Goal: Task Accomplishment & Management: Manage account settings

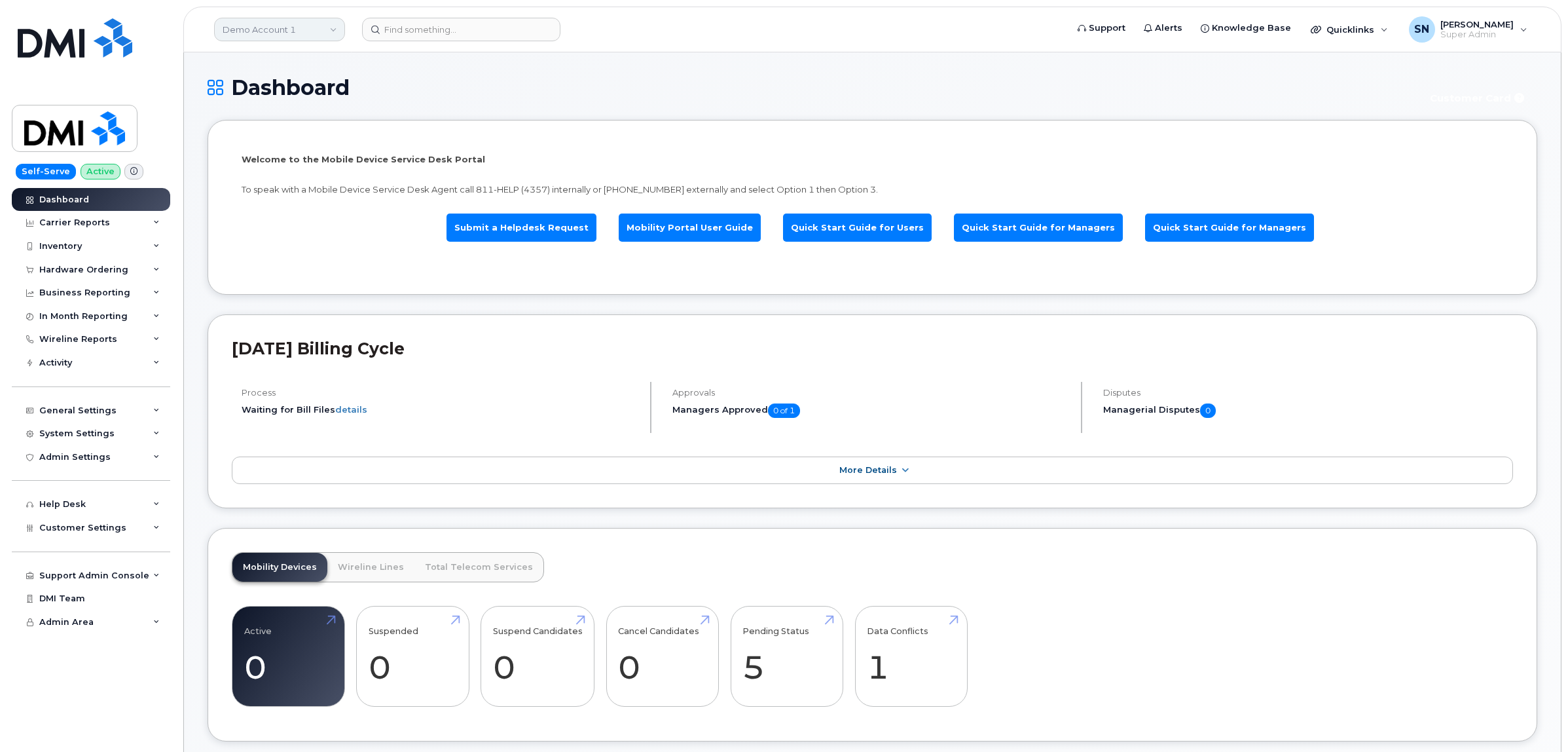
click at [279, 32] on link "Demo Account 1" at bounding box center [279, 29] width 131 height 24
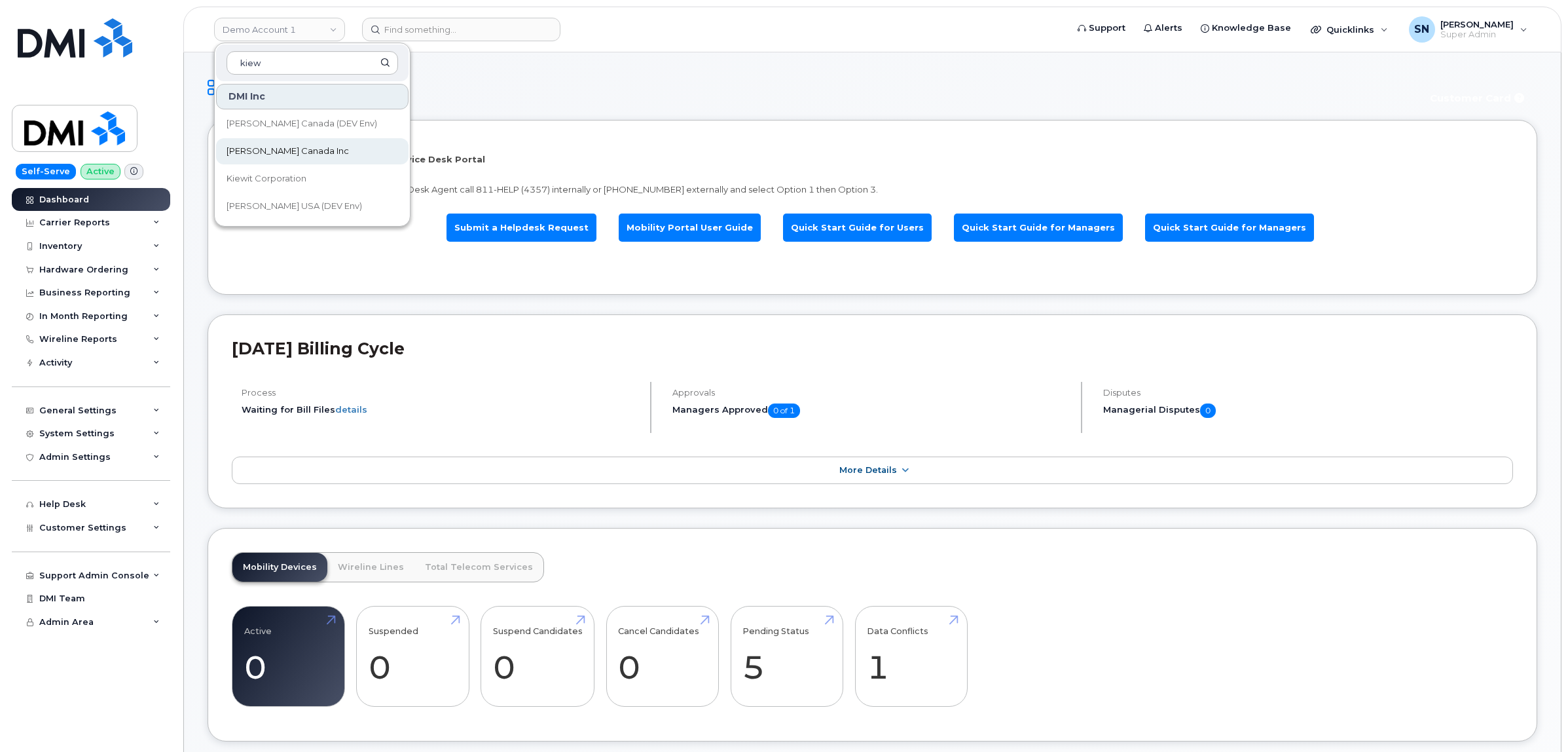
type input "kiew"
click at [299, 149] on span "[PERSON_NAME] Canada Inc" at bounding box center [288, 151] width 122 height 13
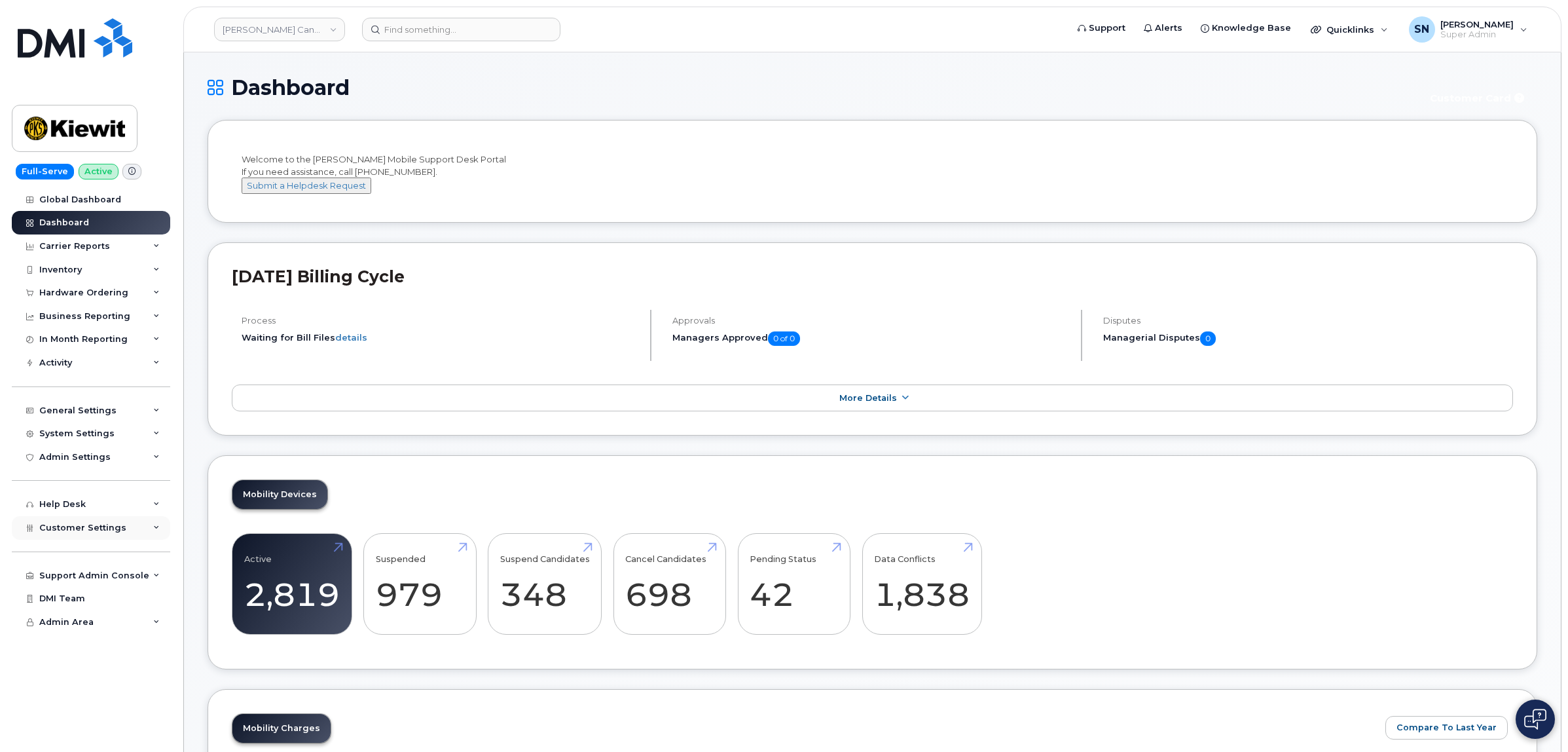
click at [106, 533] on span "Customer Settings" at bounding box center [83, 527] width 87 height 10
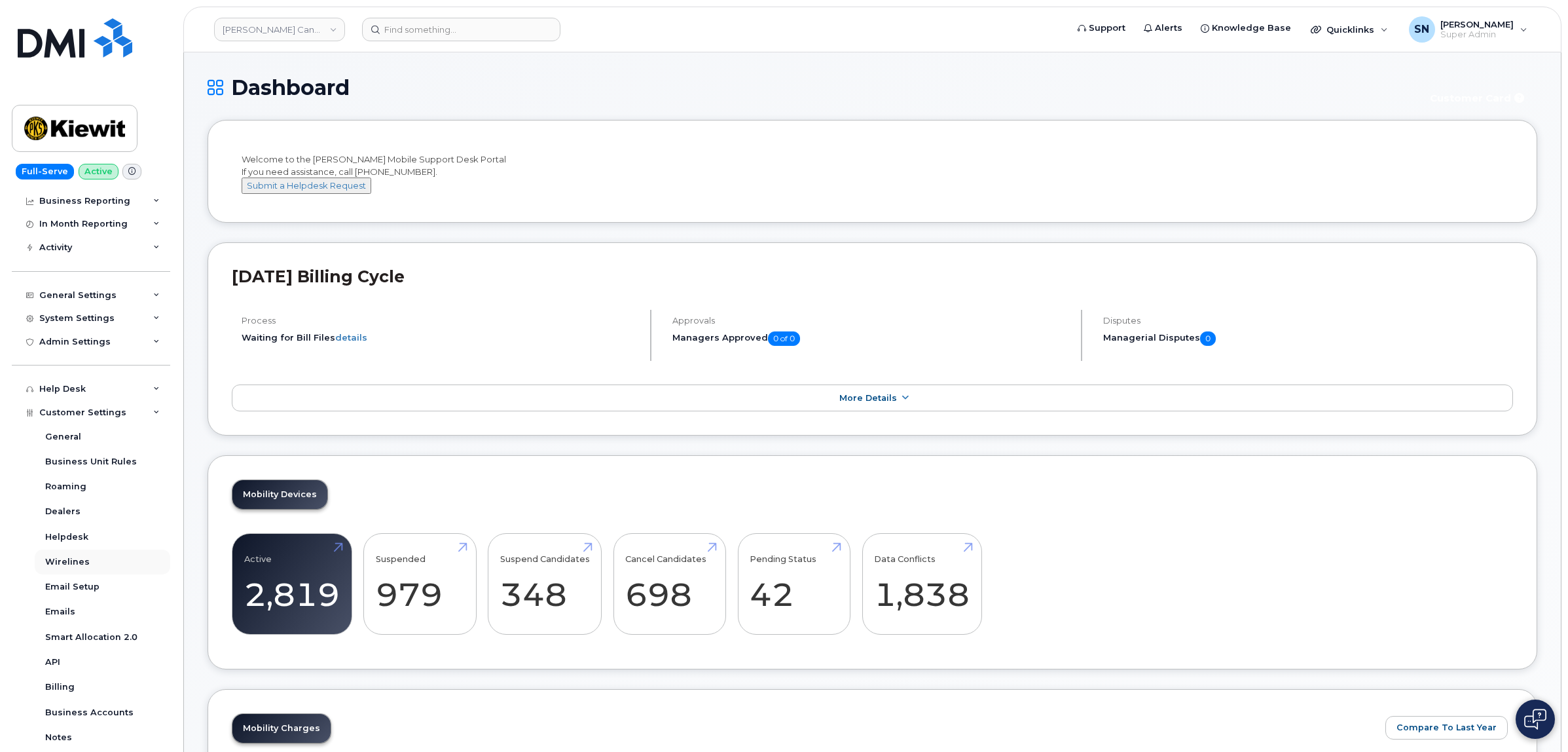
scroll to position [262, 0]
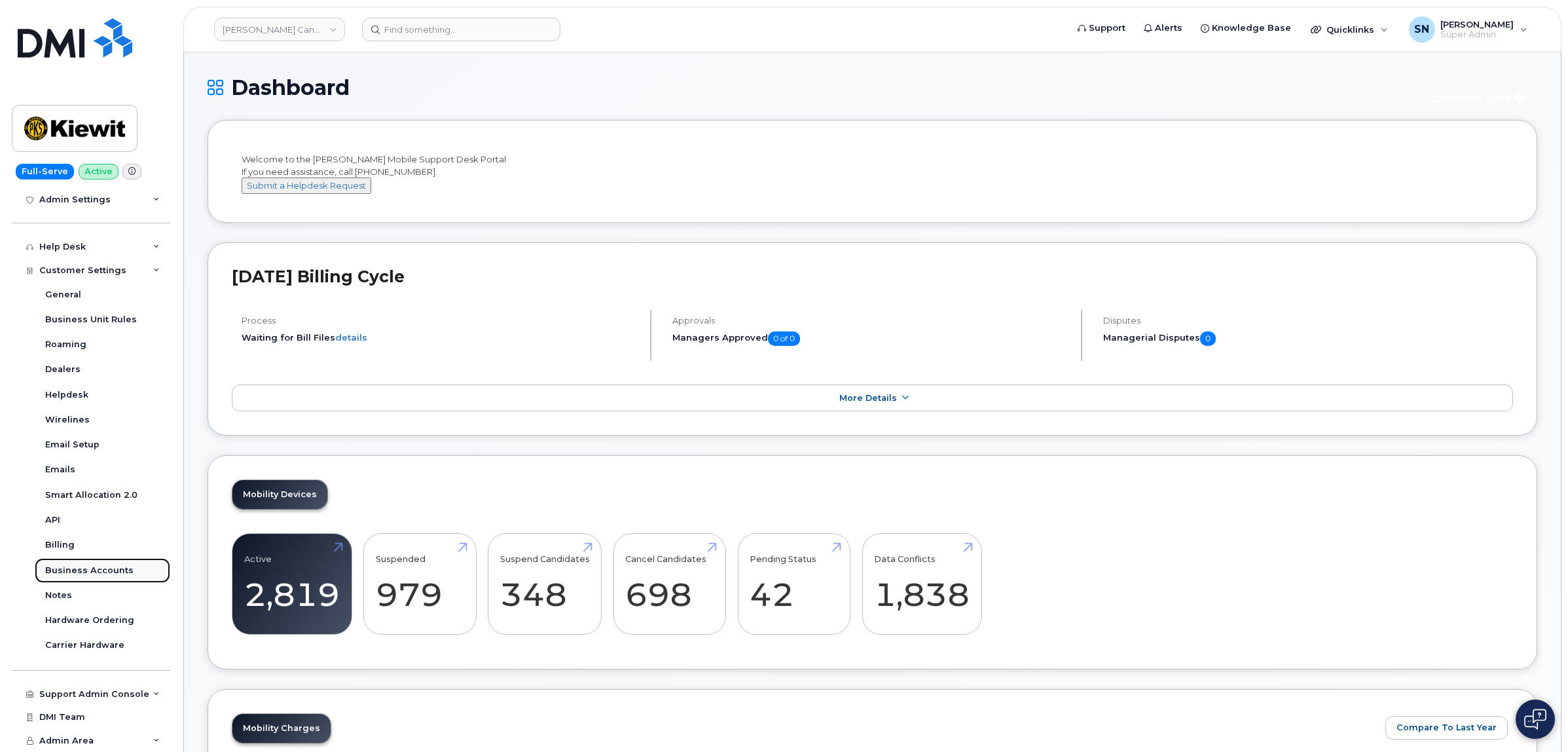
click at [119, 565] on div "Business Accounts" at bounding box center [89, 570] width 88 height 12
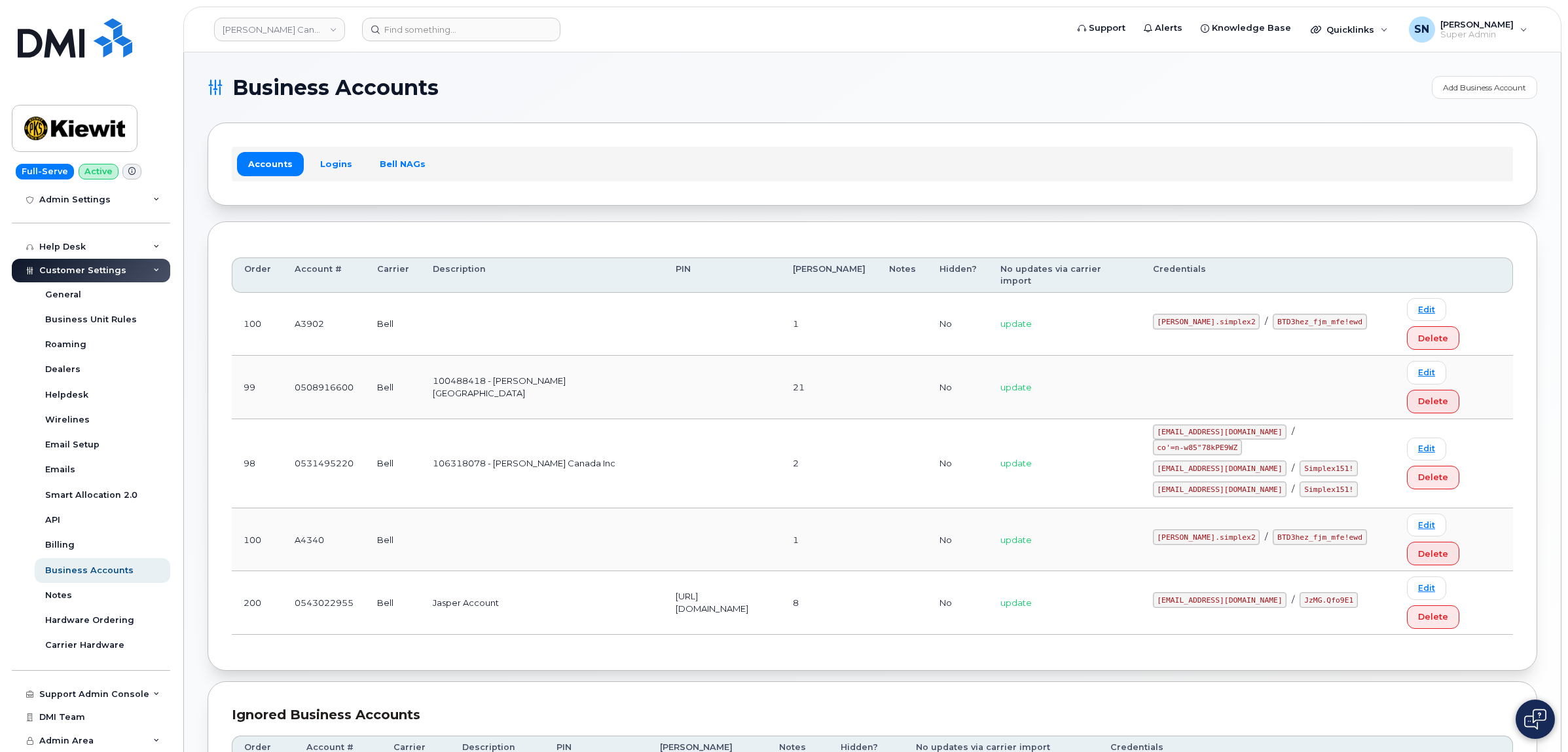
click at [309, 158] on link "Logins" at bounding box center [336, 164] width 54 height 24
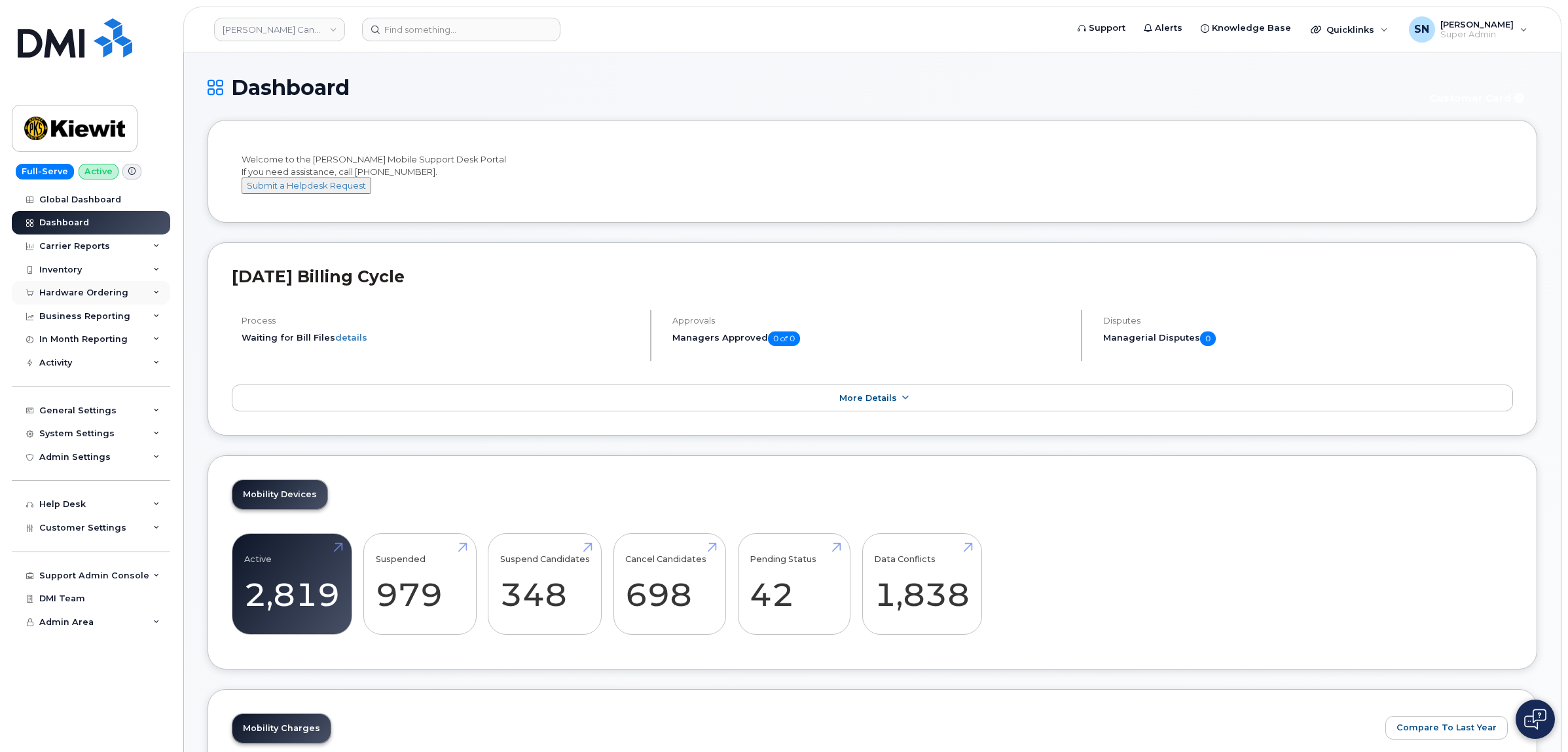
click at [99, 303] on div "Hardware Ordering" at bounding box center [91, 293] width 158 height 24
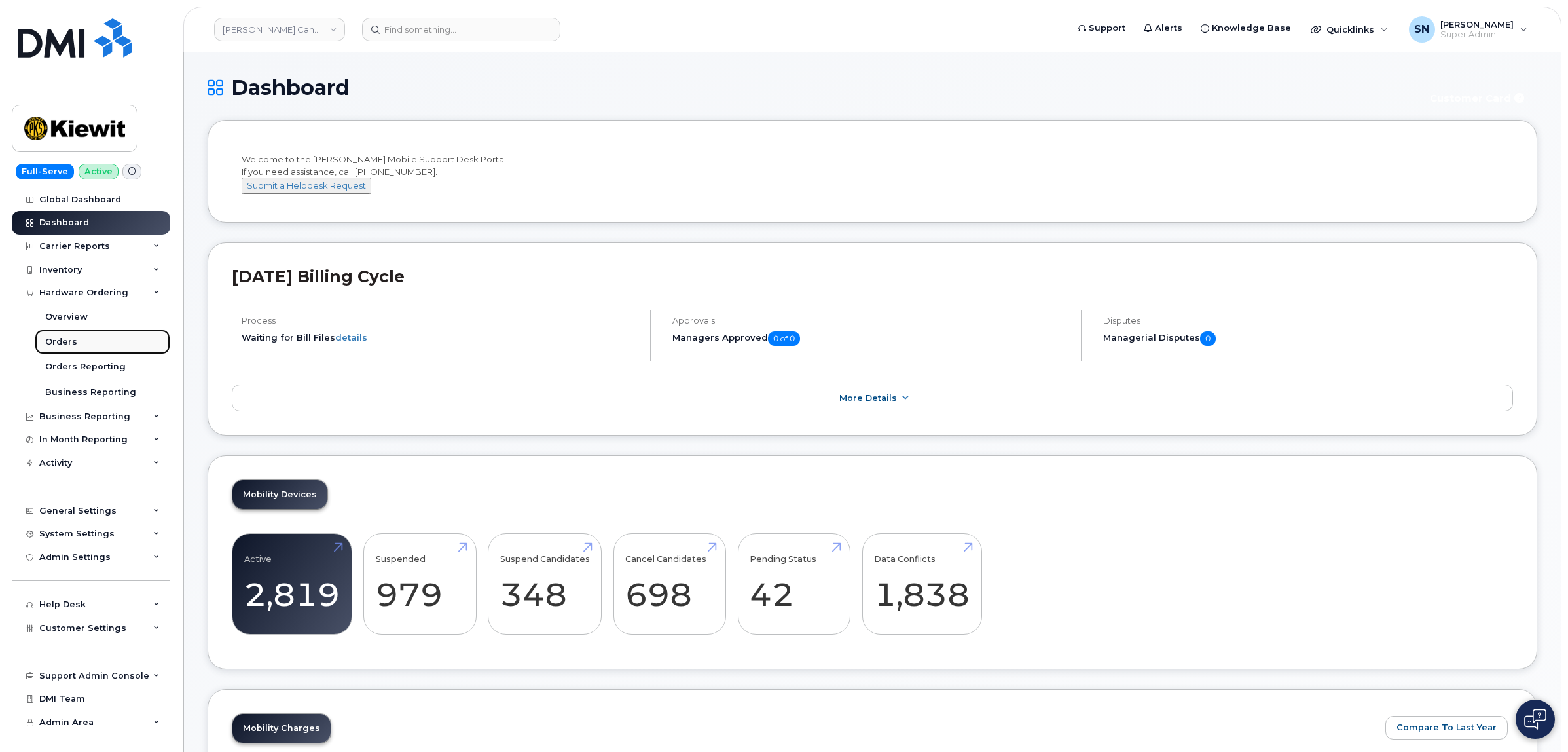
click at [69, 342] on div "Orders" at bounding box center [61, 342] width 32 height 12
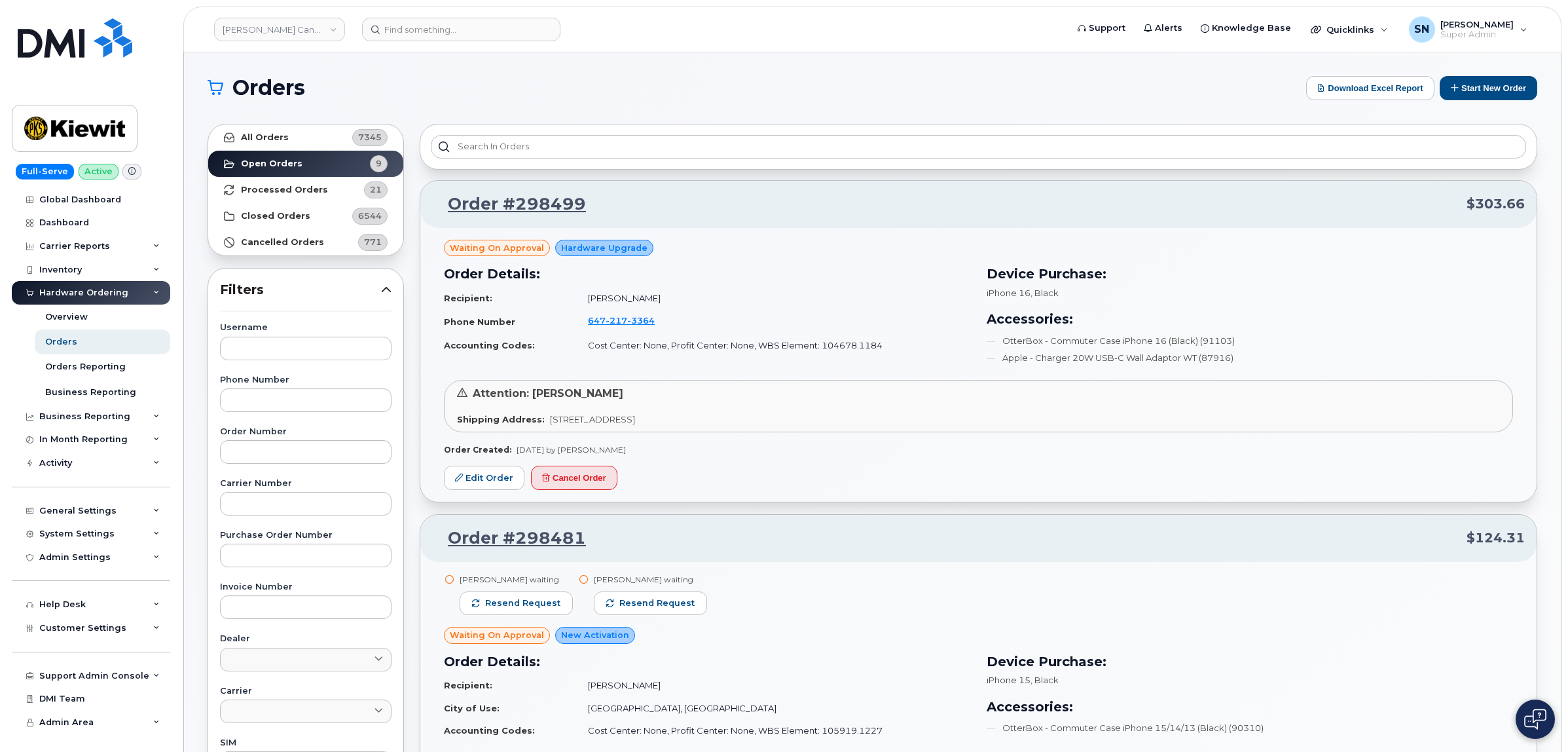
drag, startPoint x: 406, startPoint y: 87, endPoint x: 710, endPoint y: 49, distance: 306.4
click at [710, 49] on header "Kiewit Canada Inc Support Alerts Knowledge Base Quicklinks Suspend / Cancel Dev…" at bounding box center [873, 29] width 1378 height 46
click at [397, 83] on h1 "Orders" at bounding box center [753, 87] width 1092 height 21
drag, startPoint x: 443, startPoint y: 92, endPoint x: 323, endPoint y: 108, distance: 121.1
click at [442, 92] on h1 "Orders" at bounding box center [753, 87] width 1092 height 21
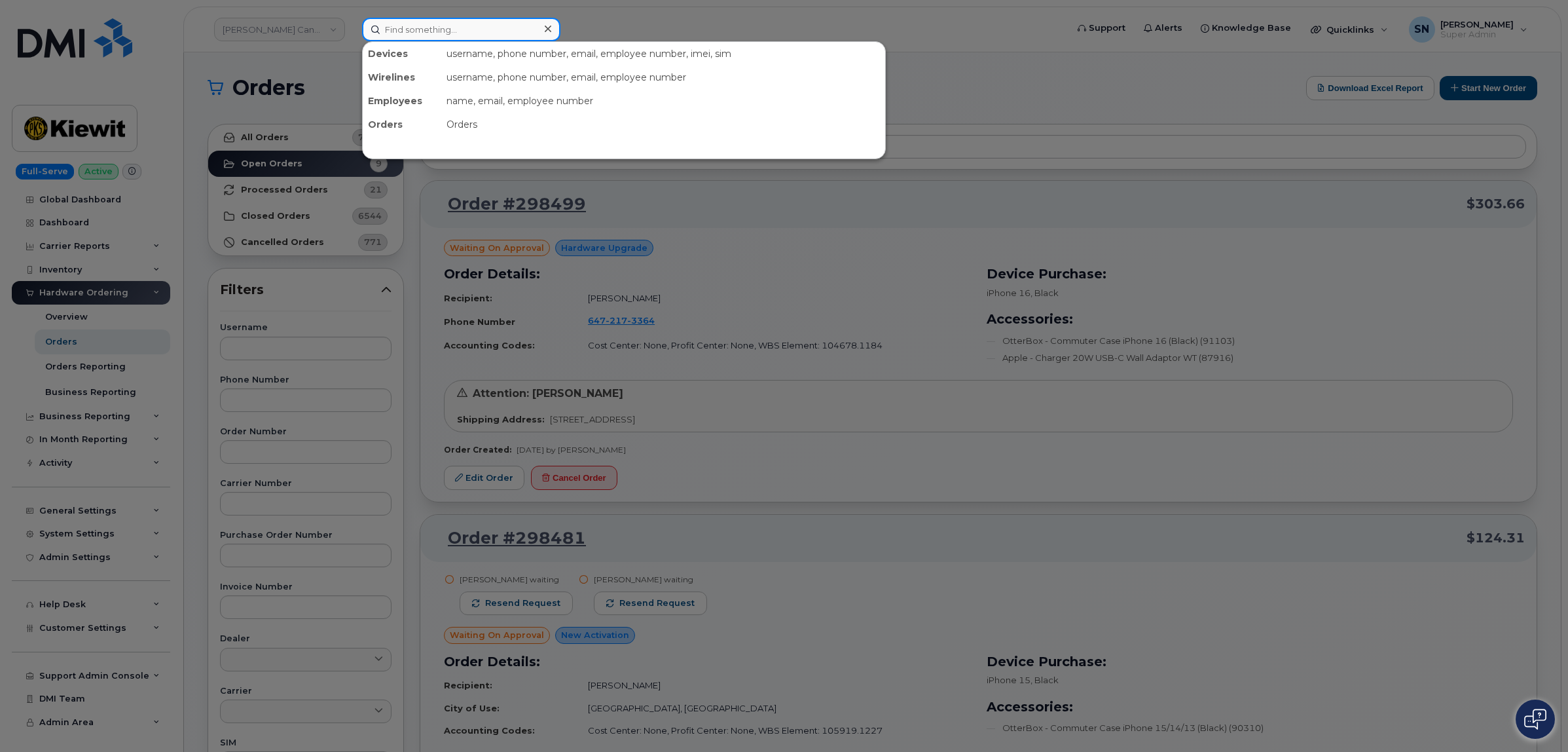
click at [446, 30] on input at bounding box center [462, 29] width 199 height 24
paste input "8077075752"
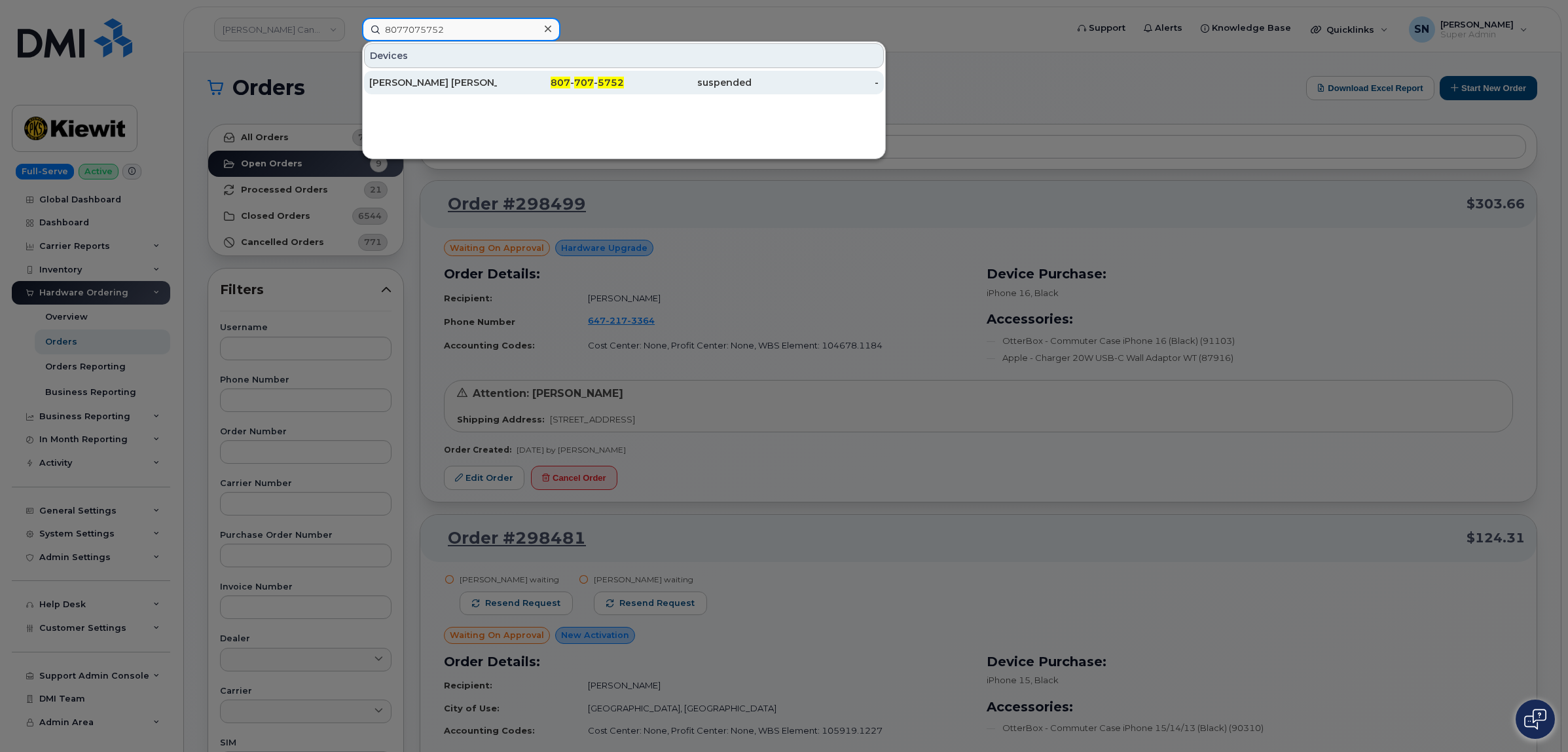
type input "8077075752"
click at [456, 77] on div "Erik Charlie" at bounding box center [433, 83] width 128 height 13
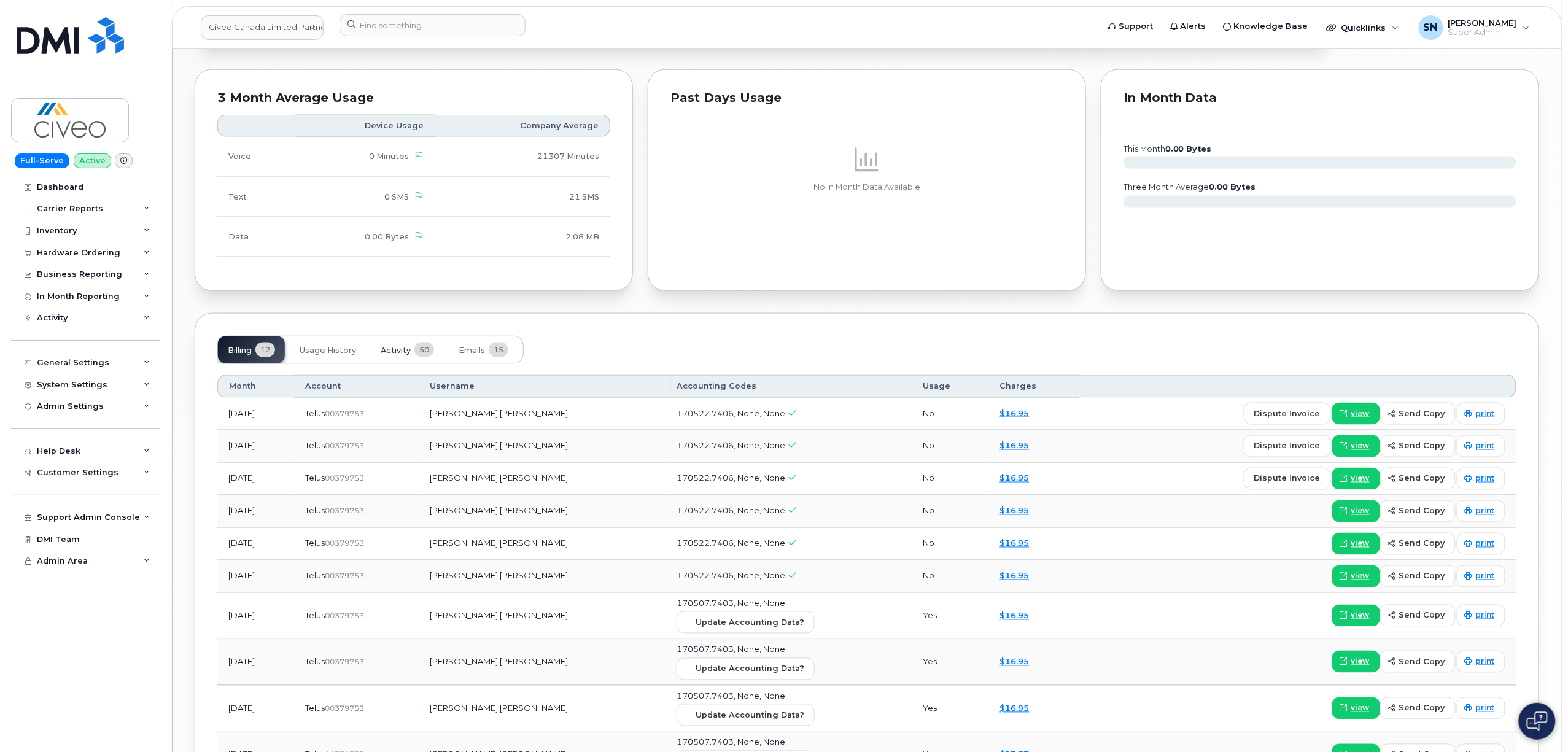
click at [399, 349] on span "Activity" at bounding box center [396, 350] width 30 height 10
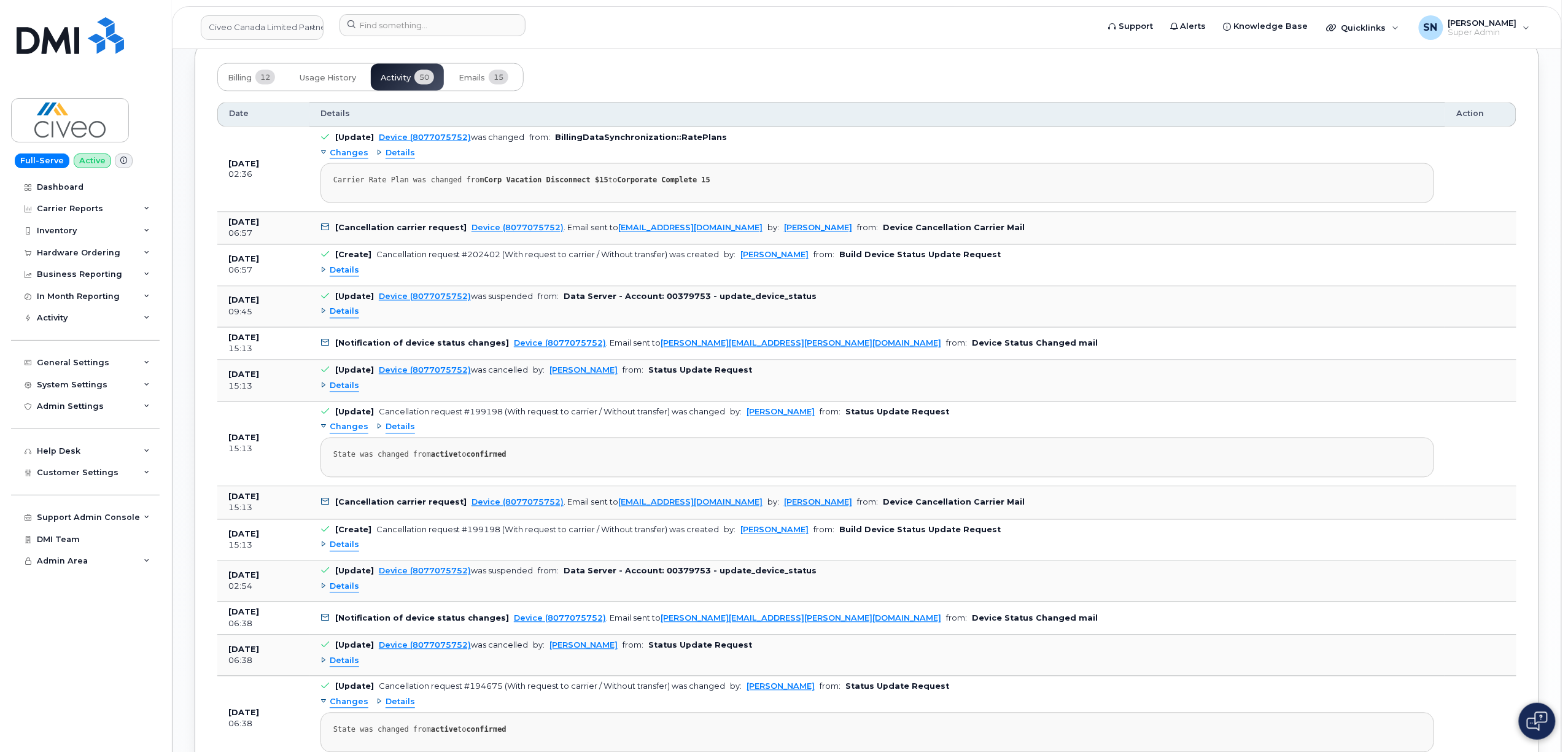
scroll to position [1064, 0]
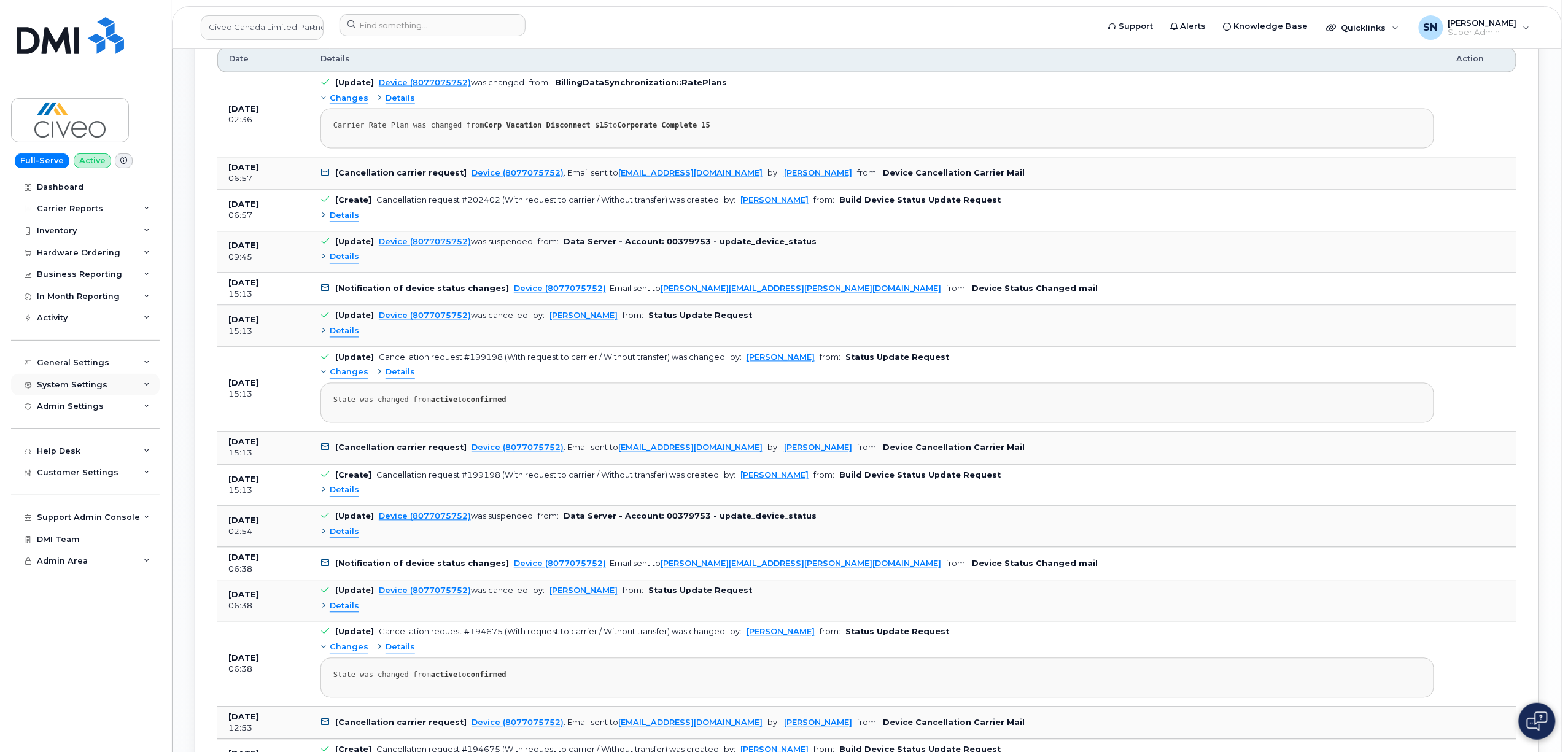
click at [92, 374] on div "System Settings" at bounding box center [85, 385] width 148 height 22
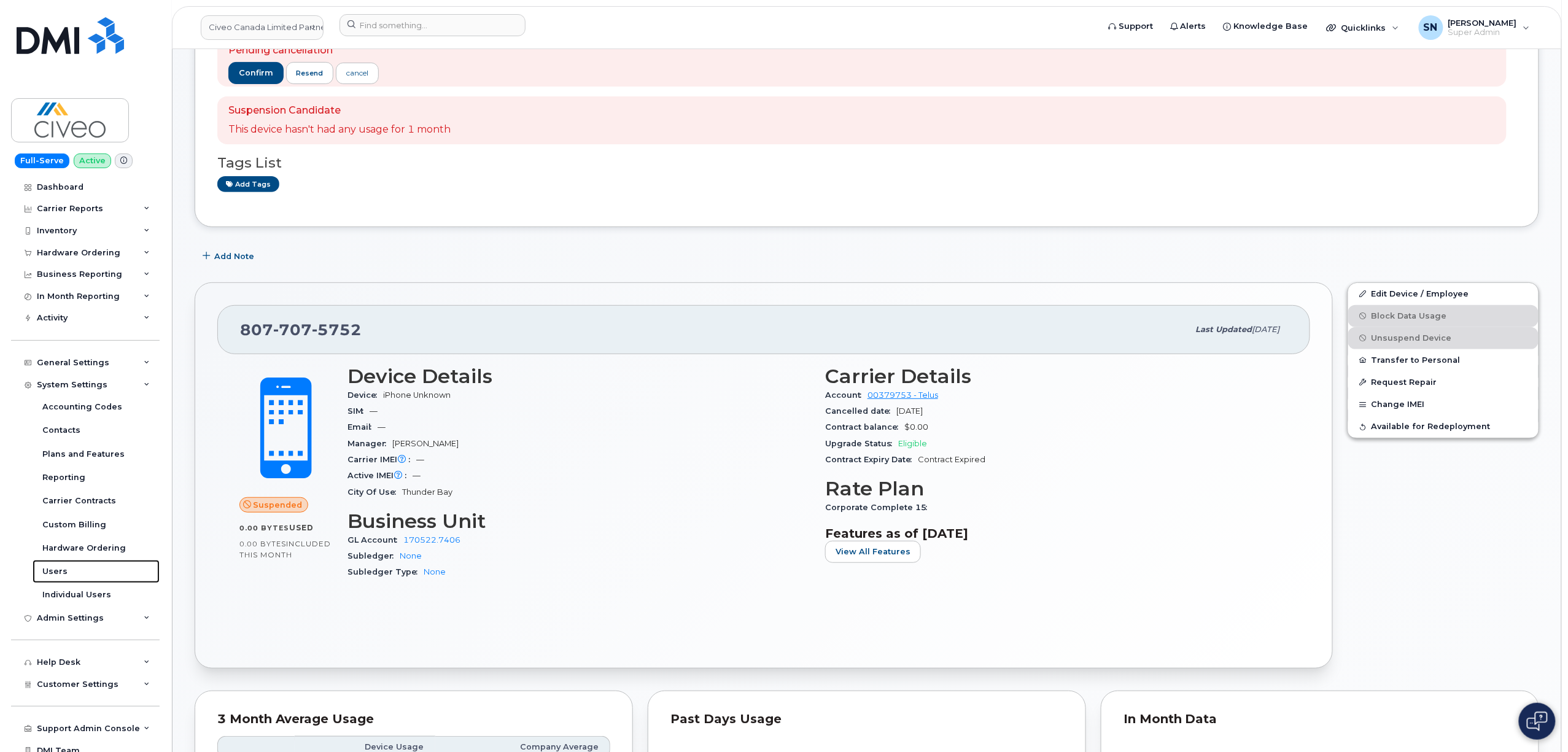
scroll to position [0, 0]
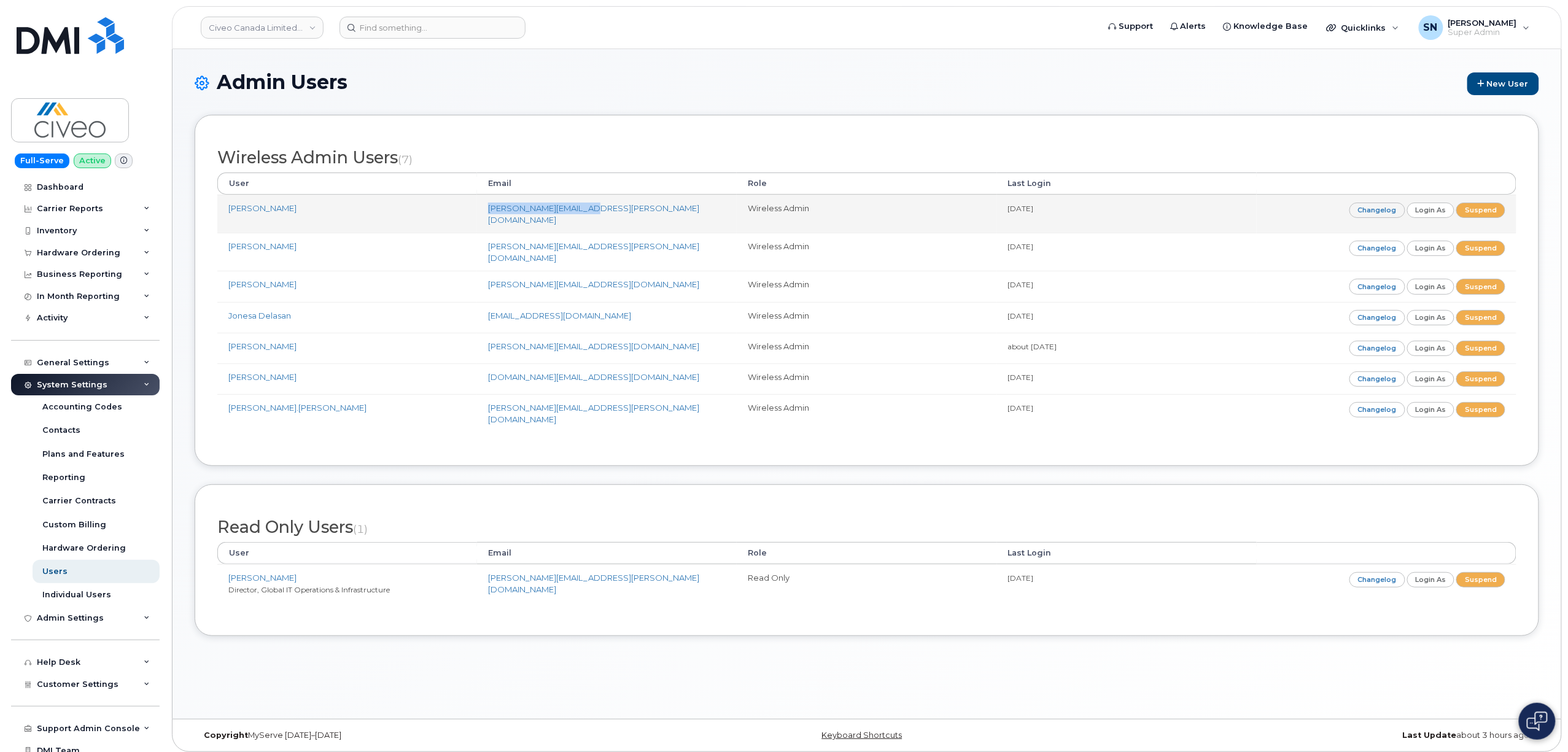
drag, startPoint x: 480, startPoint y: 212, endPoint x: 594, endPoint y: 217, distance: 114.1
click at [594, 217] on td "chad.balanag@civeo.com" at bounding box center [607, 213] width 259 height 38
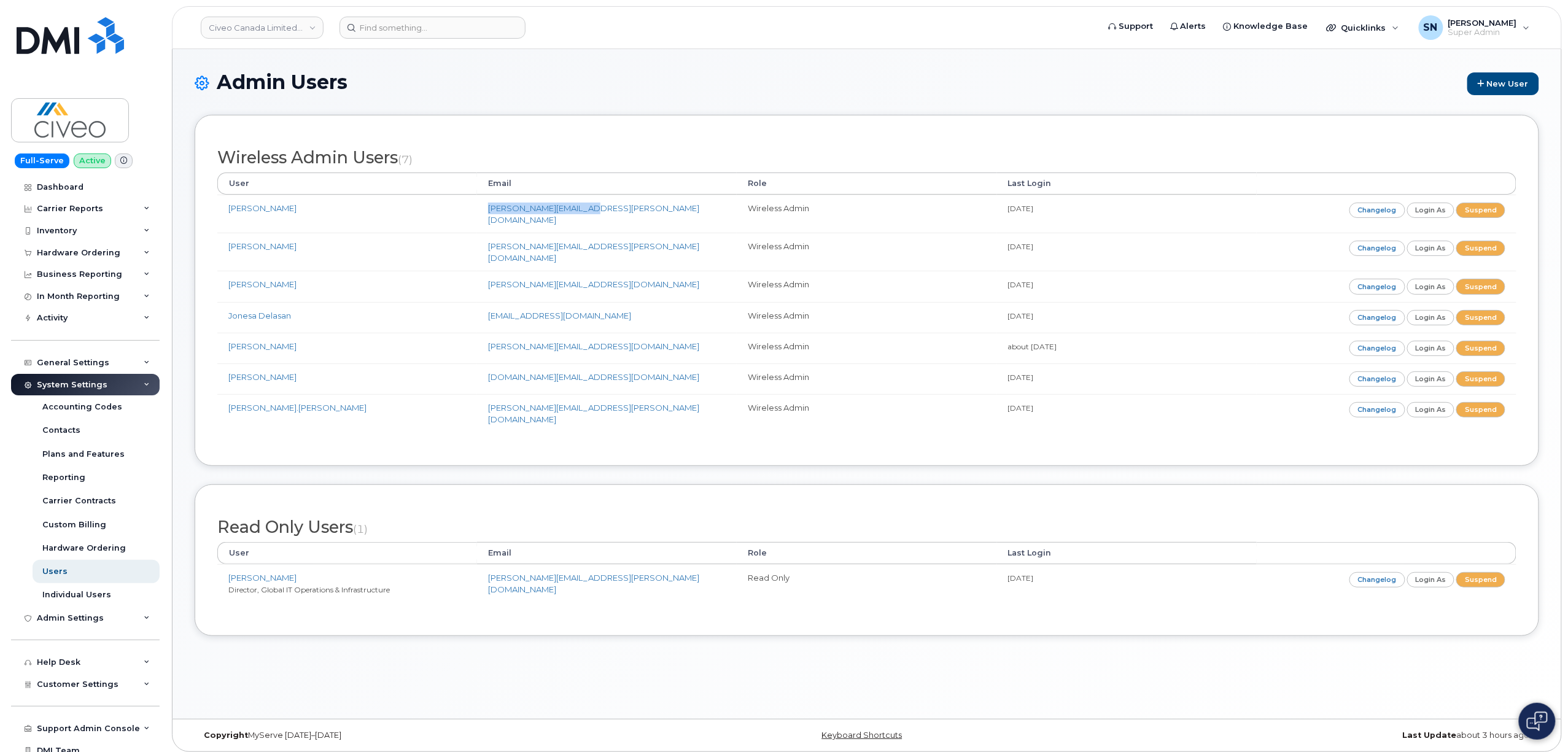
copy link "chad.balanag@civeo.com"
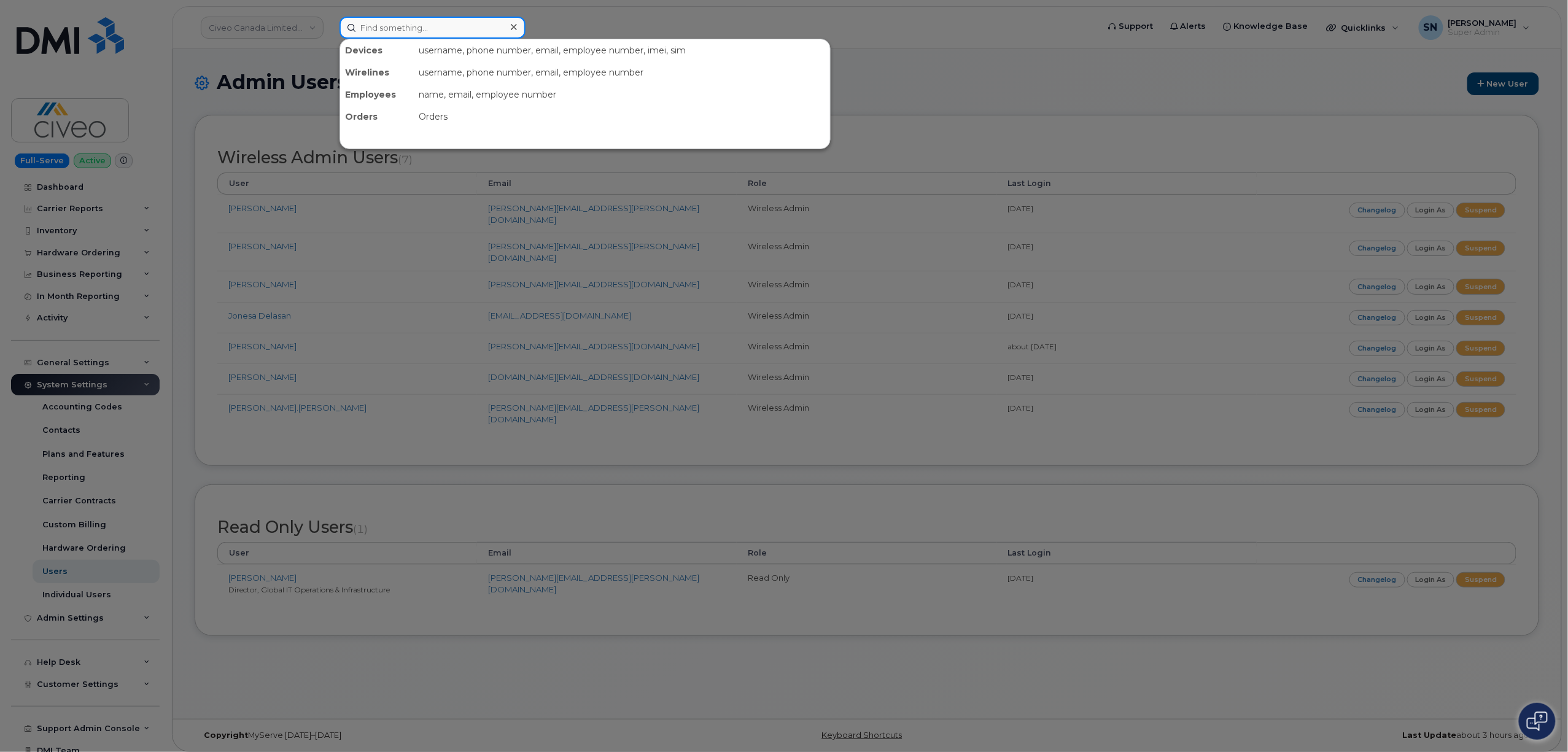
click at [394, 18] on input at bounding box center [433, 28] width 186 height 22
paste input "709-728-8292"
type input "709-728-8292"
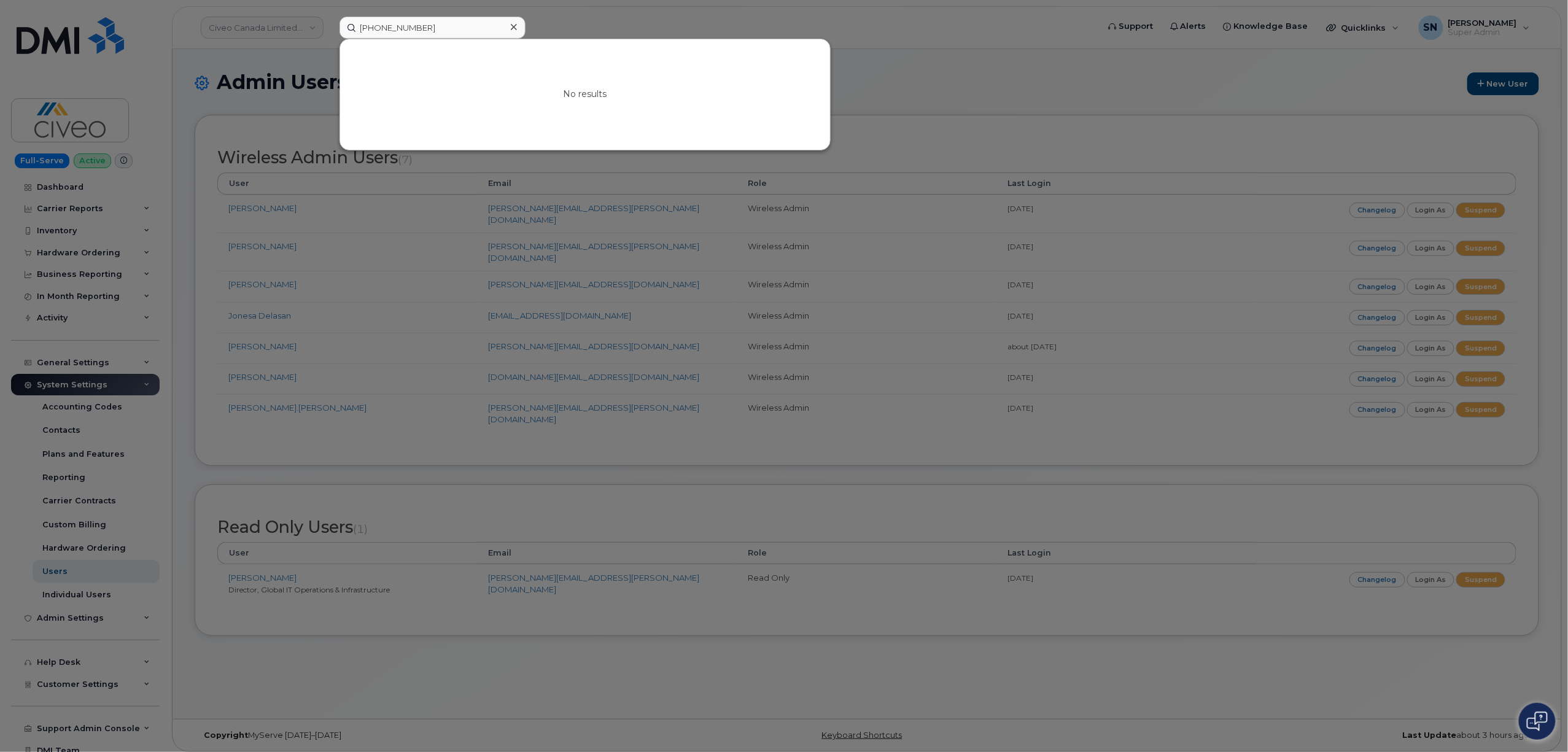
click at [595, 12] on div at bounding box center [784, 376] width 1568 height 752
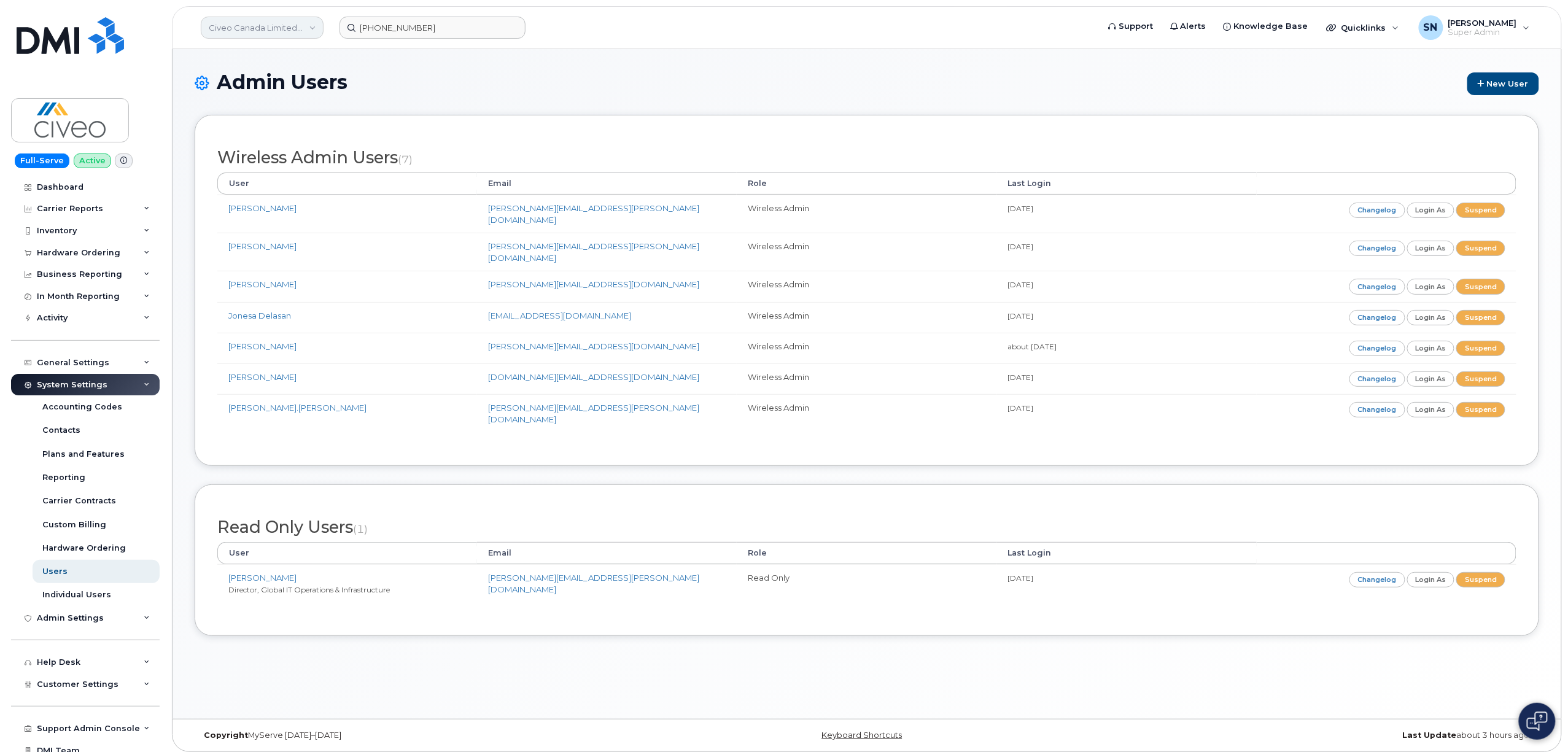
click at [250, 33] on link "Civeo Canada Limited Partnership" at bounding box center [262, 28] width 123 height 22
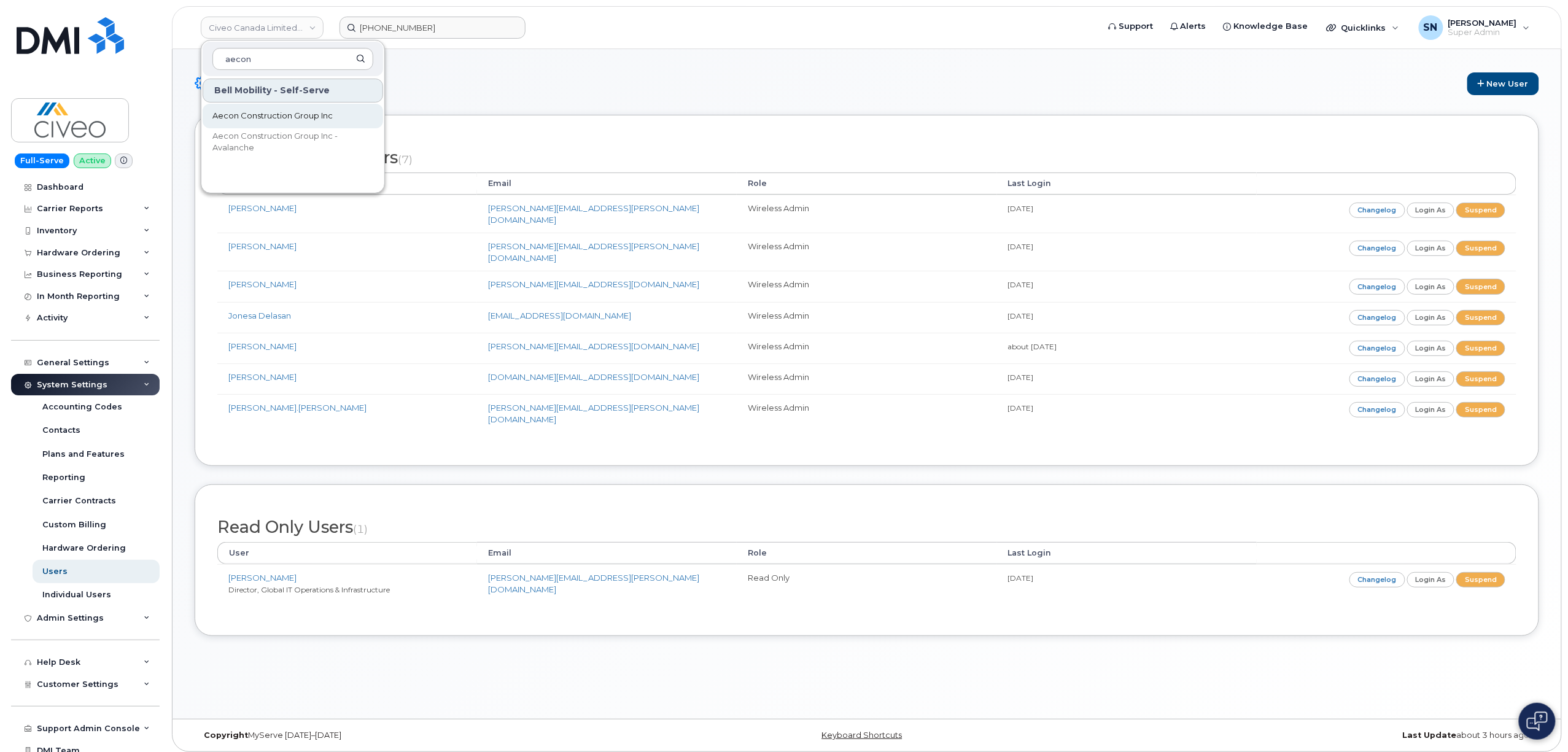
type input "aecon"
click at [311, 119] on span "Aecon Construction Group Inc" at bounding box center [272, 116] width 120 height 12
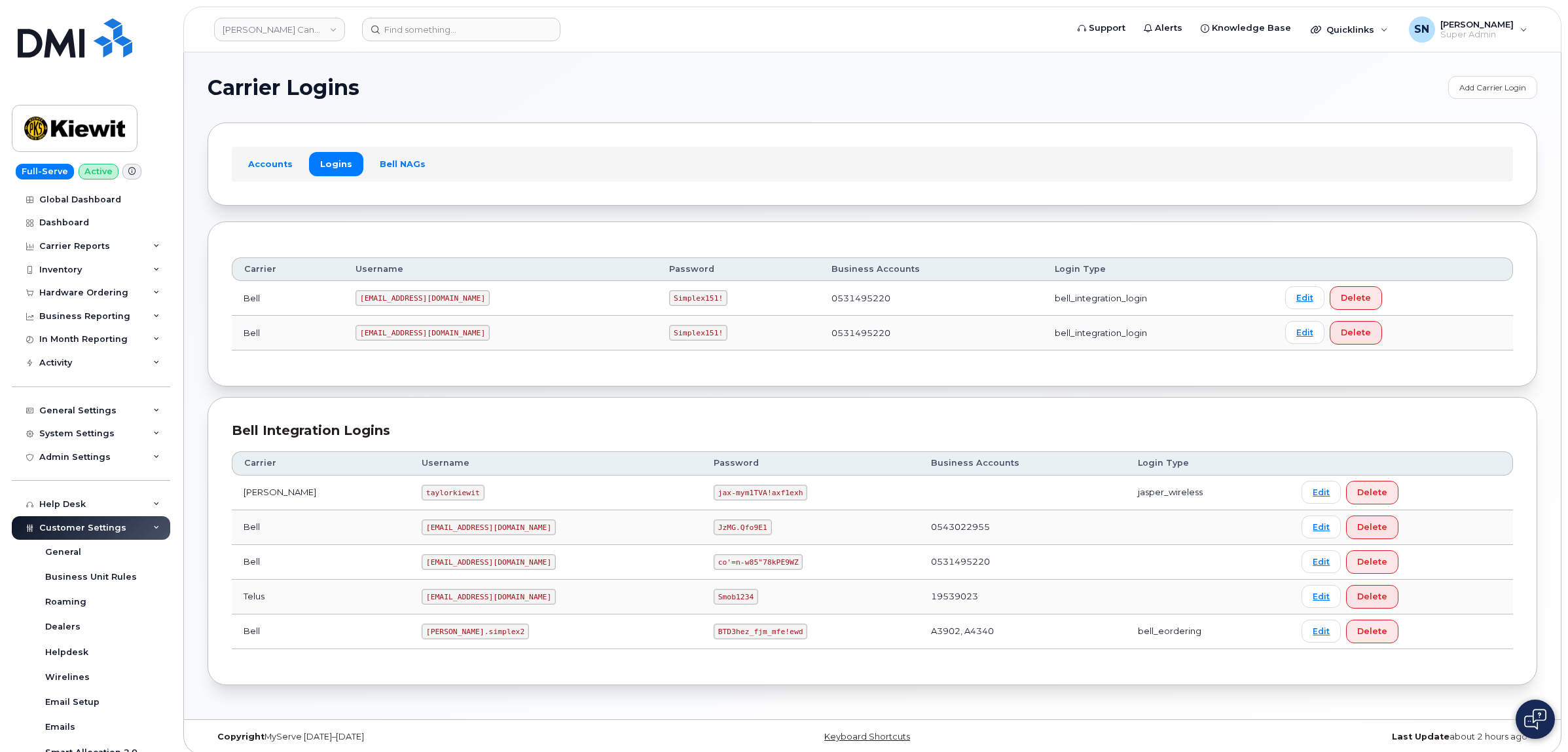
scroll to position [262, 0]
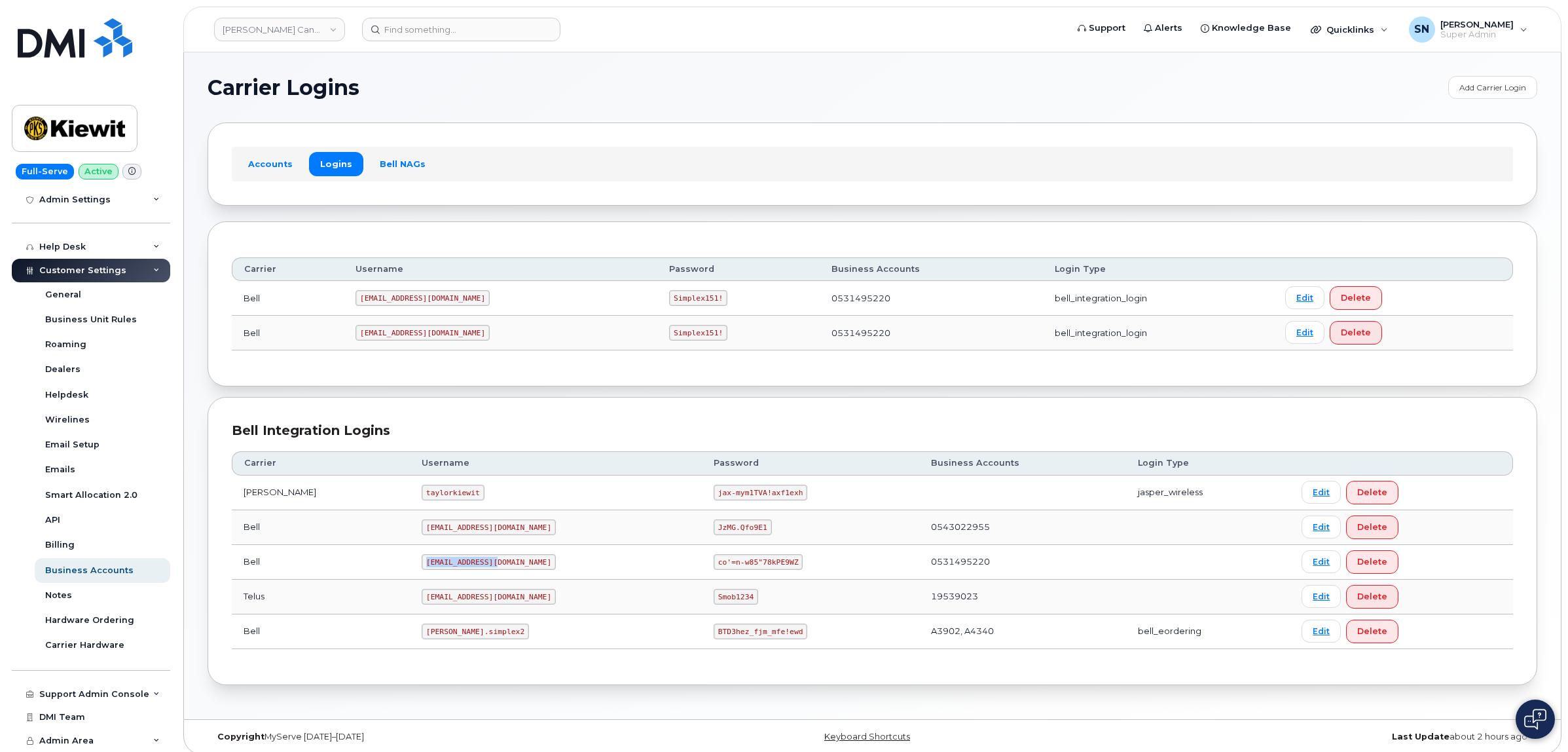
drag, startPoint x: 389, startPoint y: 565, endPoint x: 463, endPoint y: 567, distance: 74.0
click at [463, 567] on td "[EMAIL_ADDRESS][DOMAIN_NAME]" at bounding box center [556, 562] width 292 height 35
copy code "[EMAIL_ADDRESS][DOMAIN_NAME]"
drag, startPoint x: 656, startPoint y: 560, endPoint x: 731, endPoint y: 568, distance: 75.4
click at [731, 568] on code "co'=n-w85"78kPE9WZ" at bounding box center [758, 562] width 89 height 16
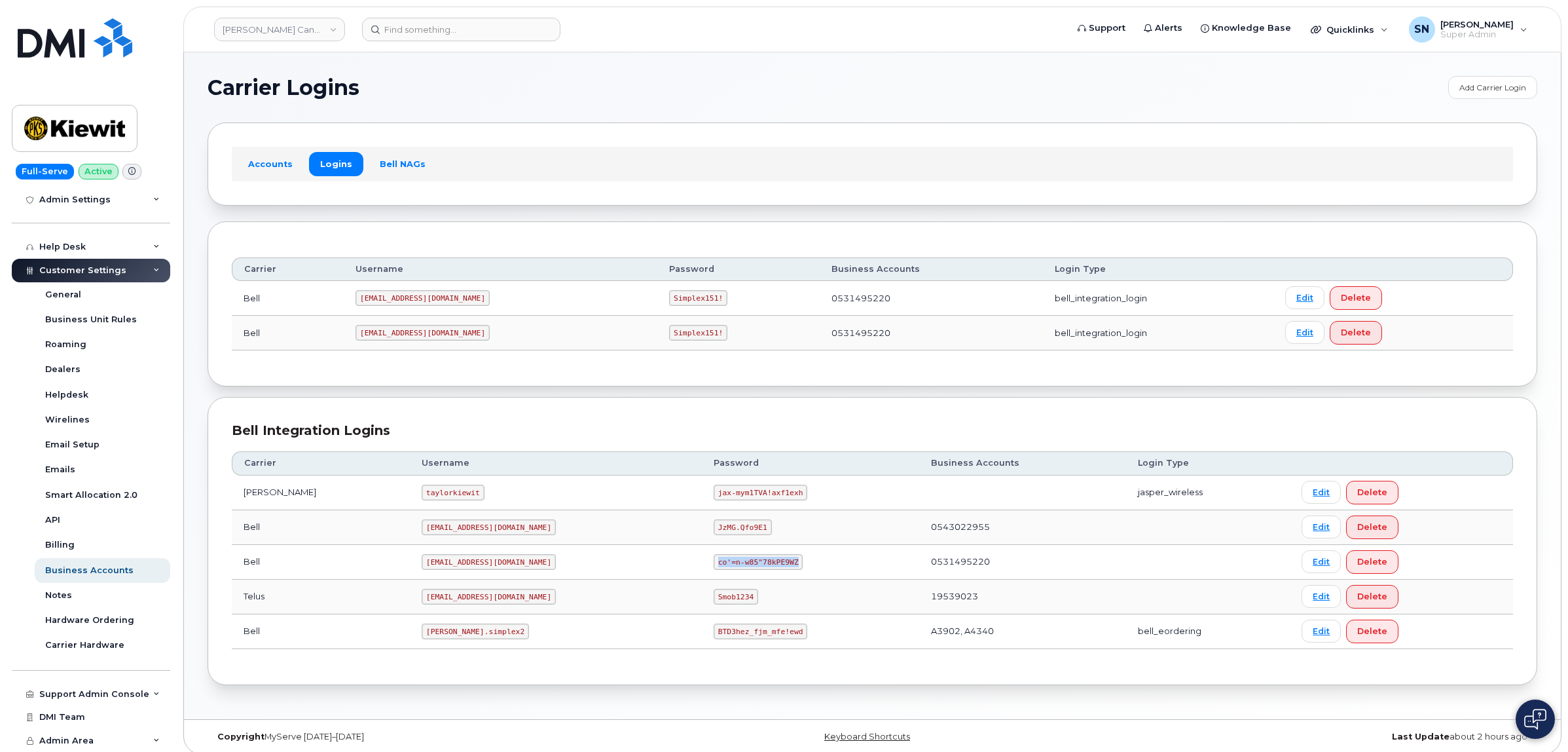
copy code "co'=n-w85"78kPE9WZ"
copy td "0531495220"
drag, startPoint x: 882, startPoint y: 567, endPoint x: 941, endPoint y: 564, distance: 59.1
click at [941, 564] on td "0531495220" at bounding box center [1023, 562] width 207 height 35
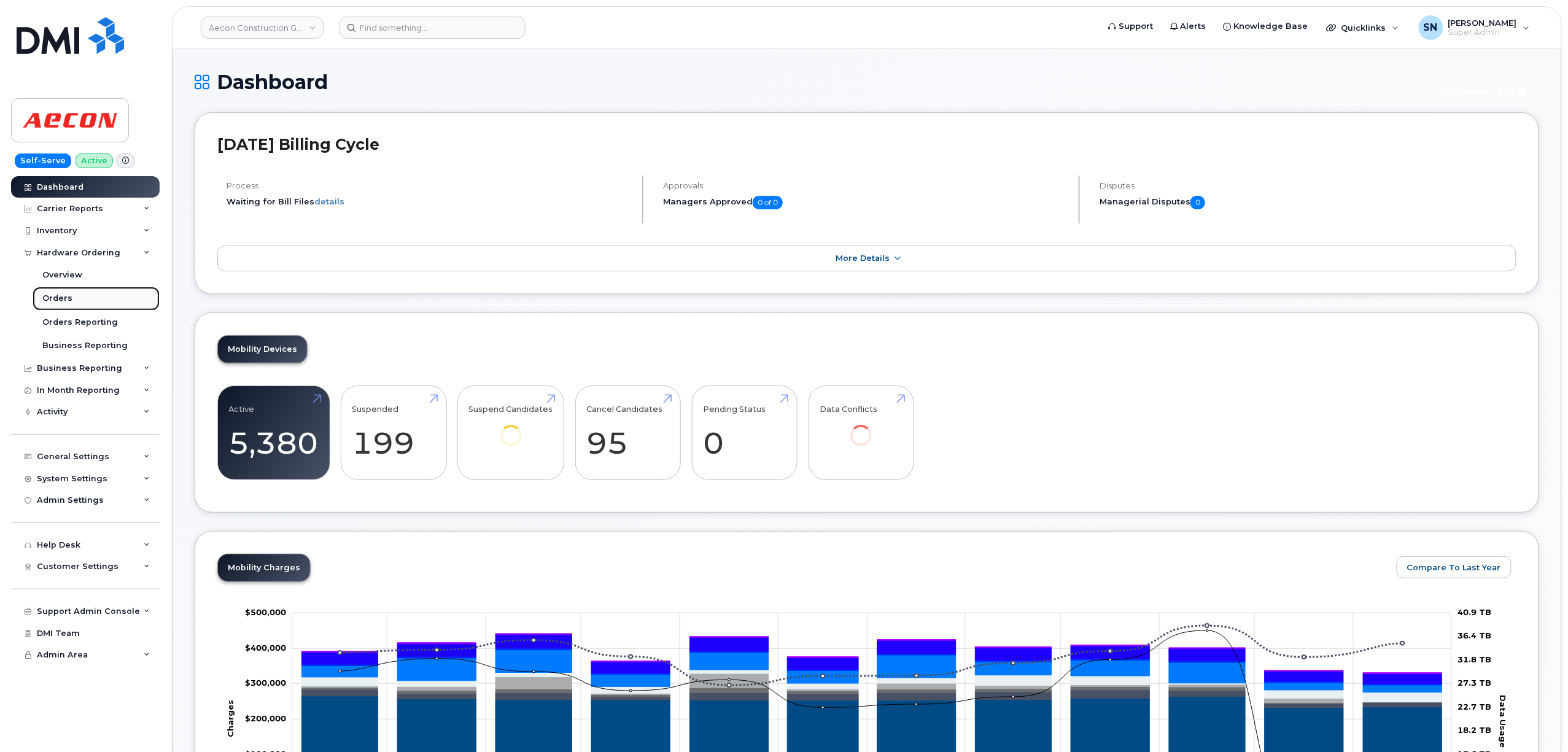
click at [55, 298] on div "Orders" at bounding box center [57, 298] width 30 height 11
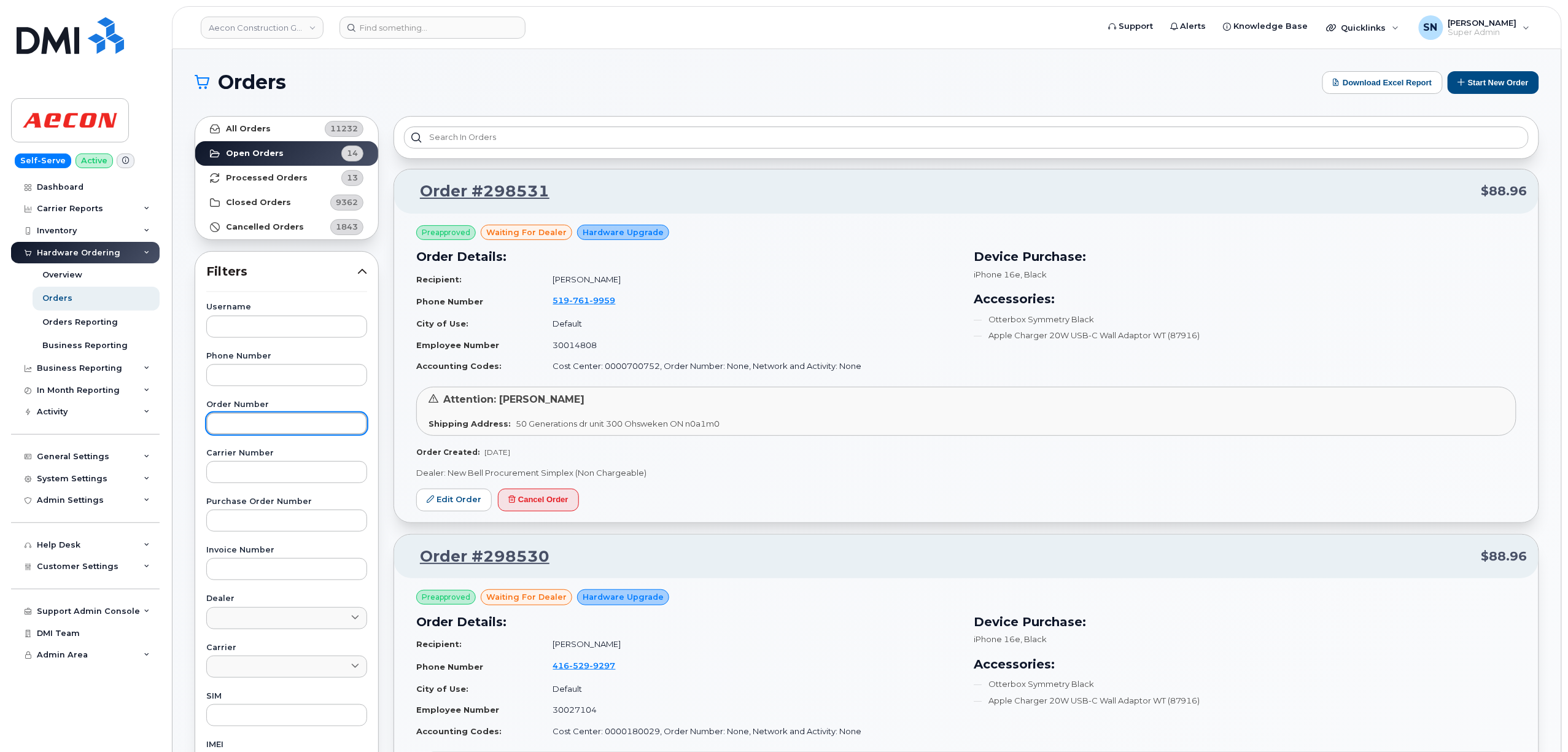
click at [256, 421] on input "text" at bounding box center [287, 424] width 161 height 22
paste input "298199"
type input "298199"
drag, startPoint x: 273, startPoint y: 106, endPoint x: 274, endPoint y: 116, distance: 10.0
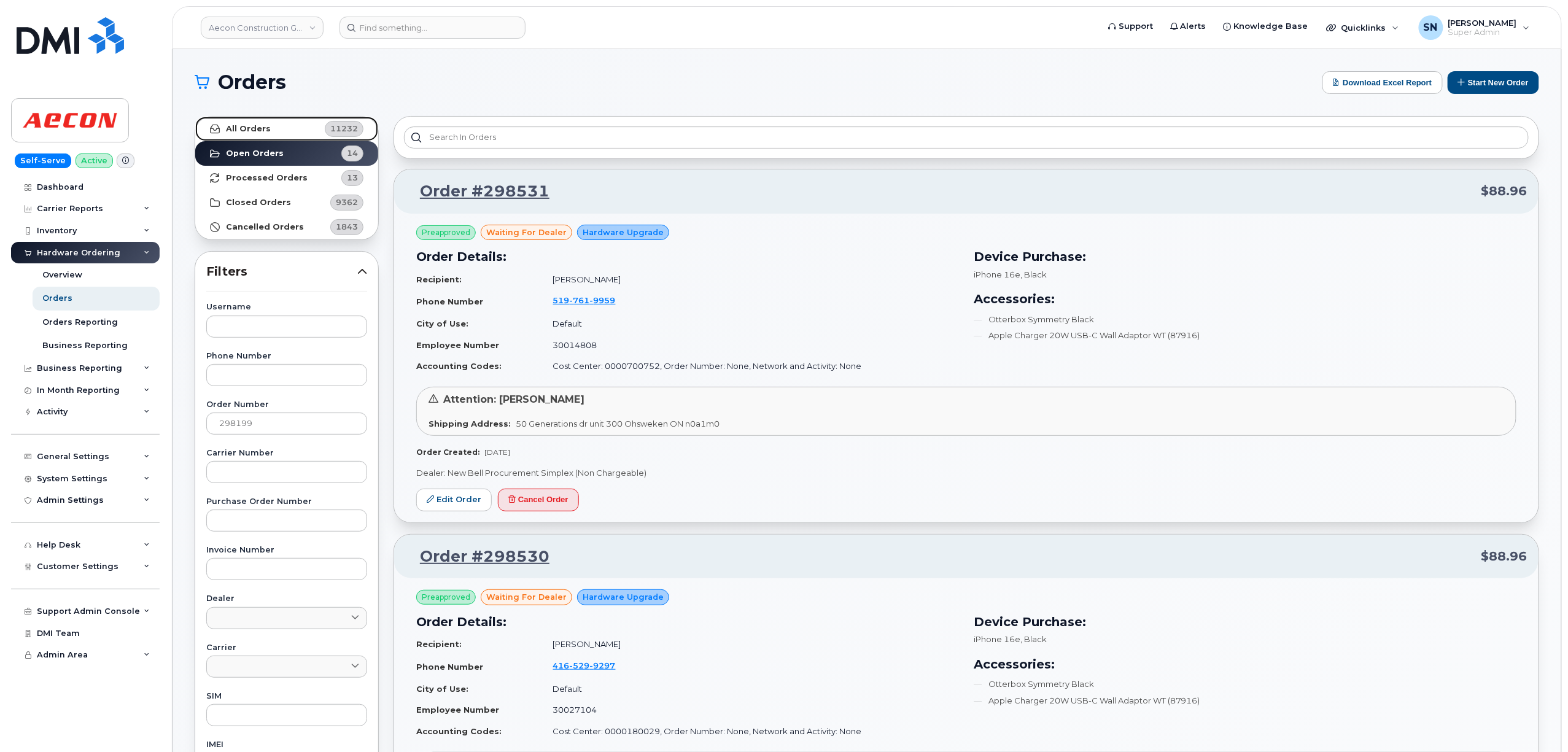
drag, startPoint x: 276, startPoint y: 127, endPoint x: 274, endPoint y: 352, distance: 225.0
click at [276, 127] on link "All Orders 11232" at bounding box center [286, 129] width 183 height 25
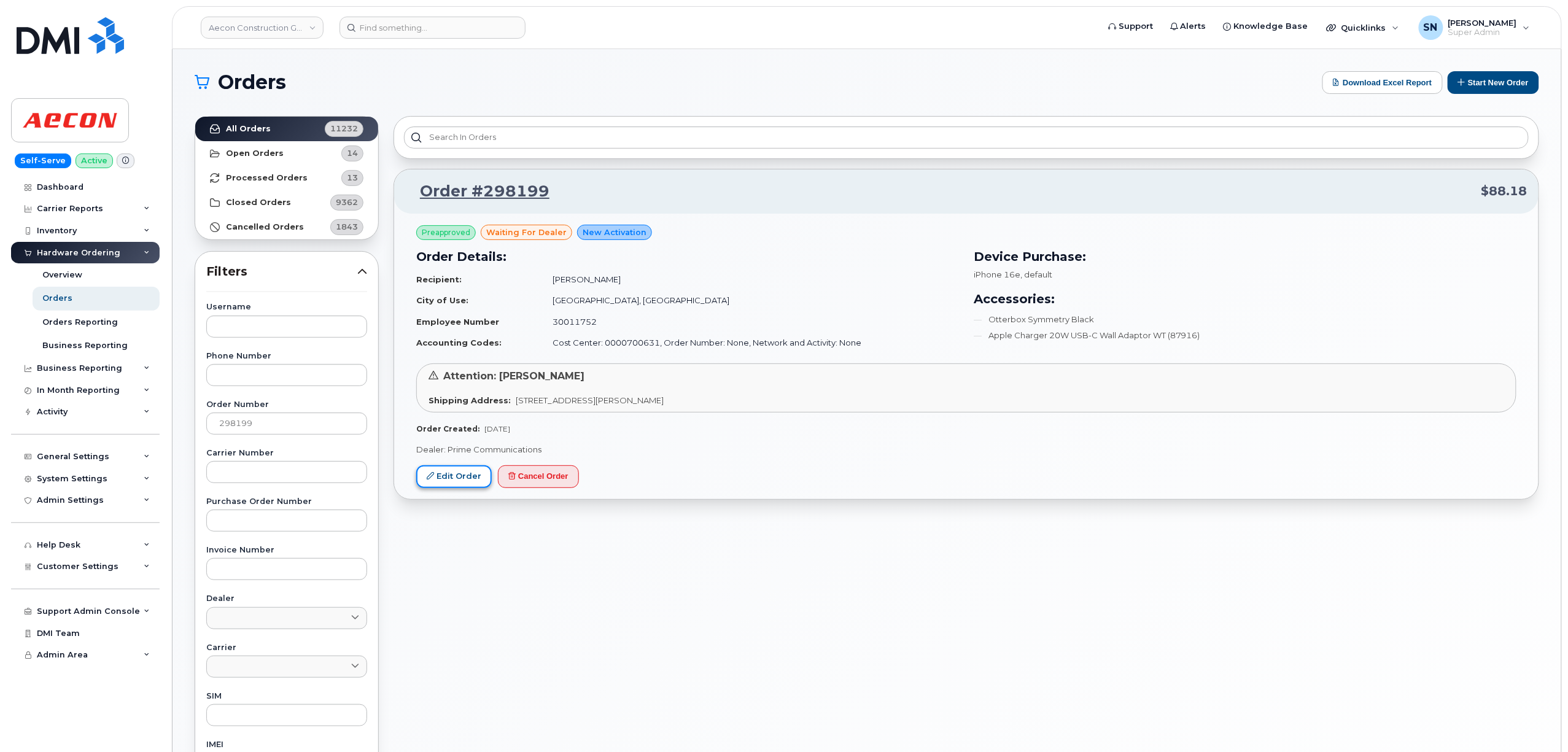
click at [451, 477] on link "Edit Order" at bounding box center [454, 476] width 75 height 22
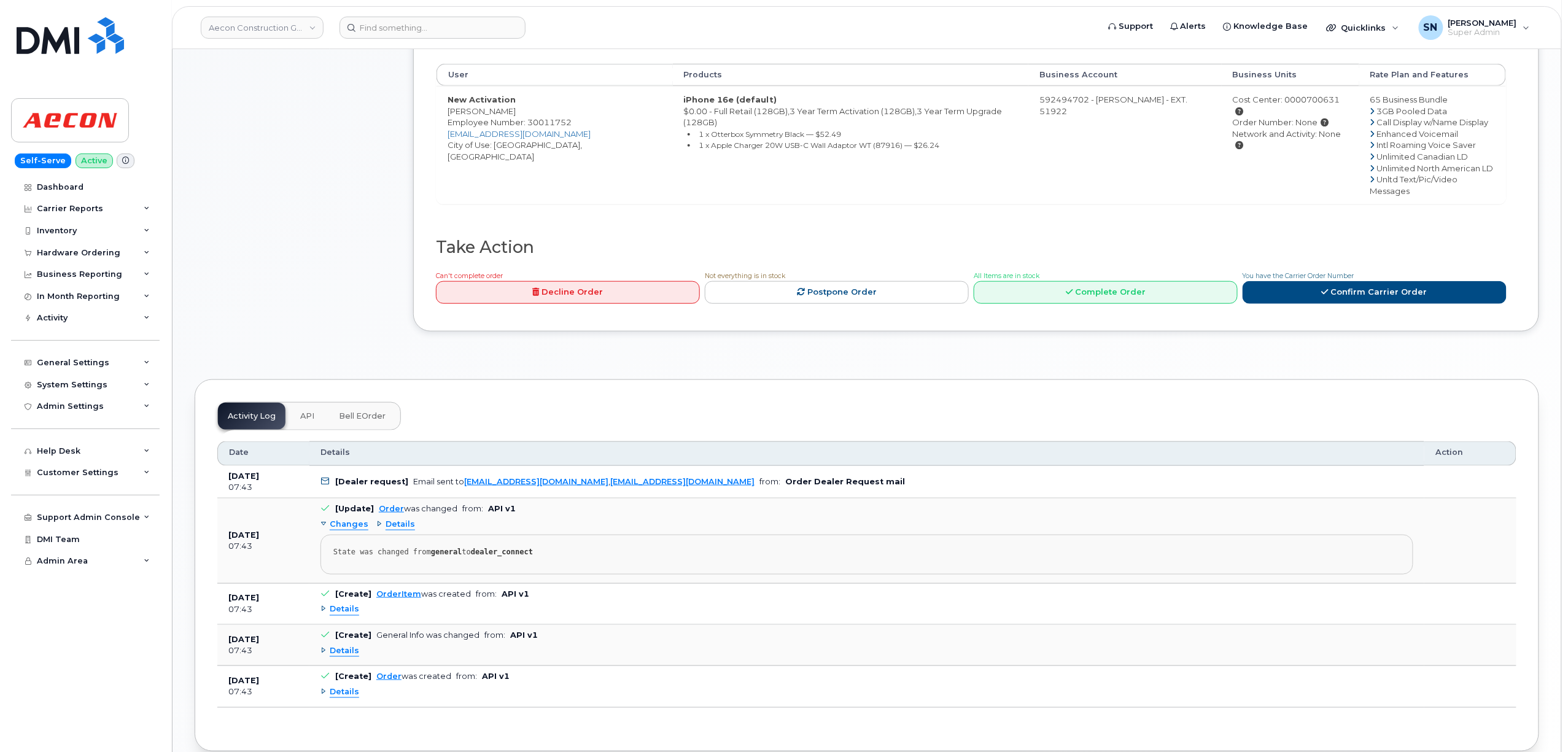
scroll to position [502, 0]
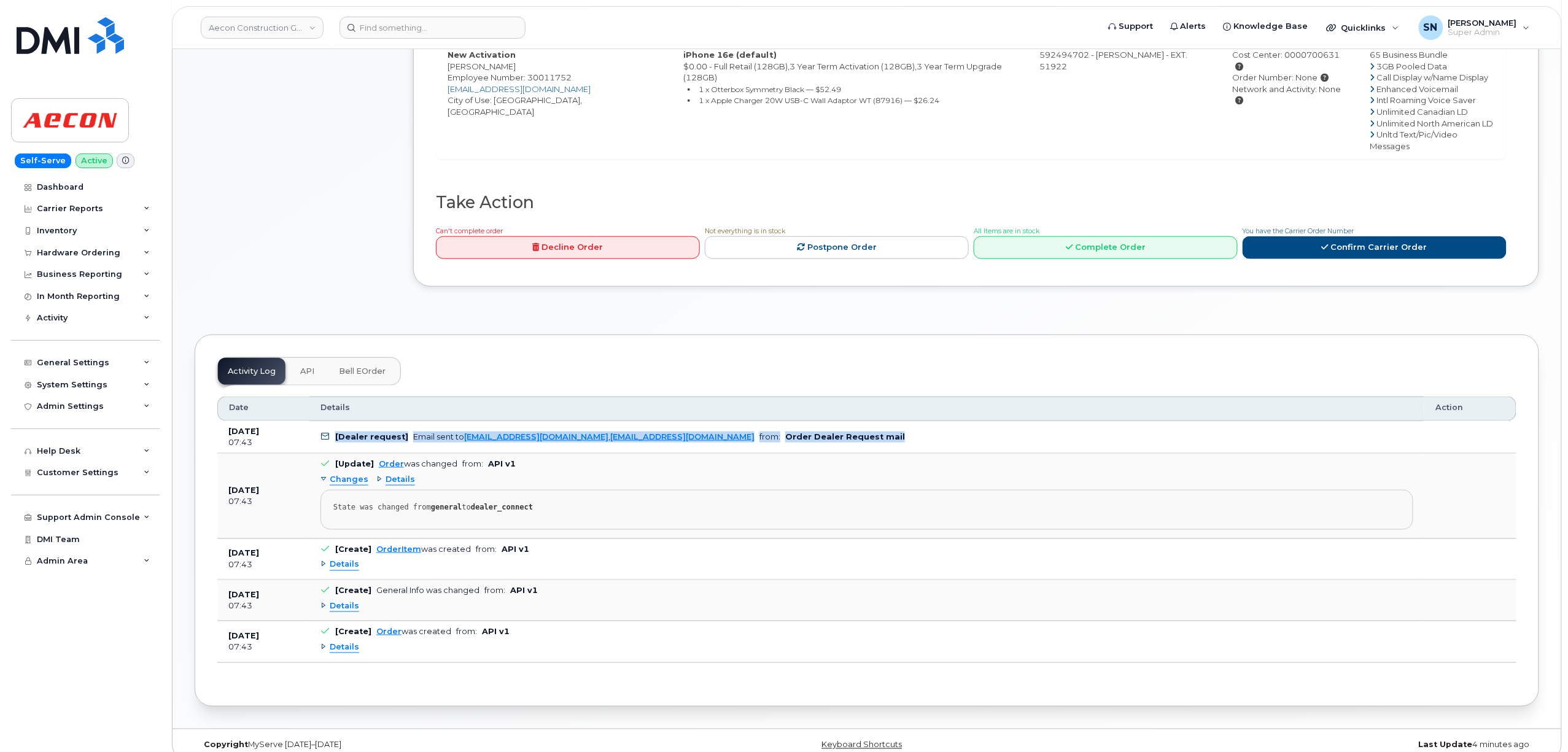
drag, startPoint x: 332, startPoint y: 425, endPoint x: 835, endPoint y: 432, distance: 503.0
click at [835, 432] on td "[Dealer request] Email sent to [EMAIL_ADDRESS][DOMAIN_NAME] , [EMAIL_ADDRESS][D…" at bounding box center [867, 437] width 1115 height 33
copy td "[Dealer request] Email sent to [EMAIL_ADDRESS][DOMAIN_NAME] , [EMAIL_ADDRESS][D…"
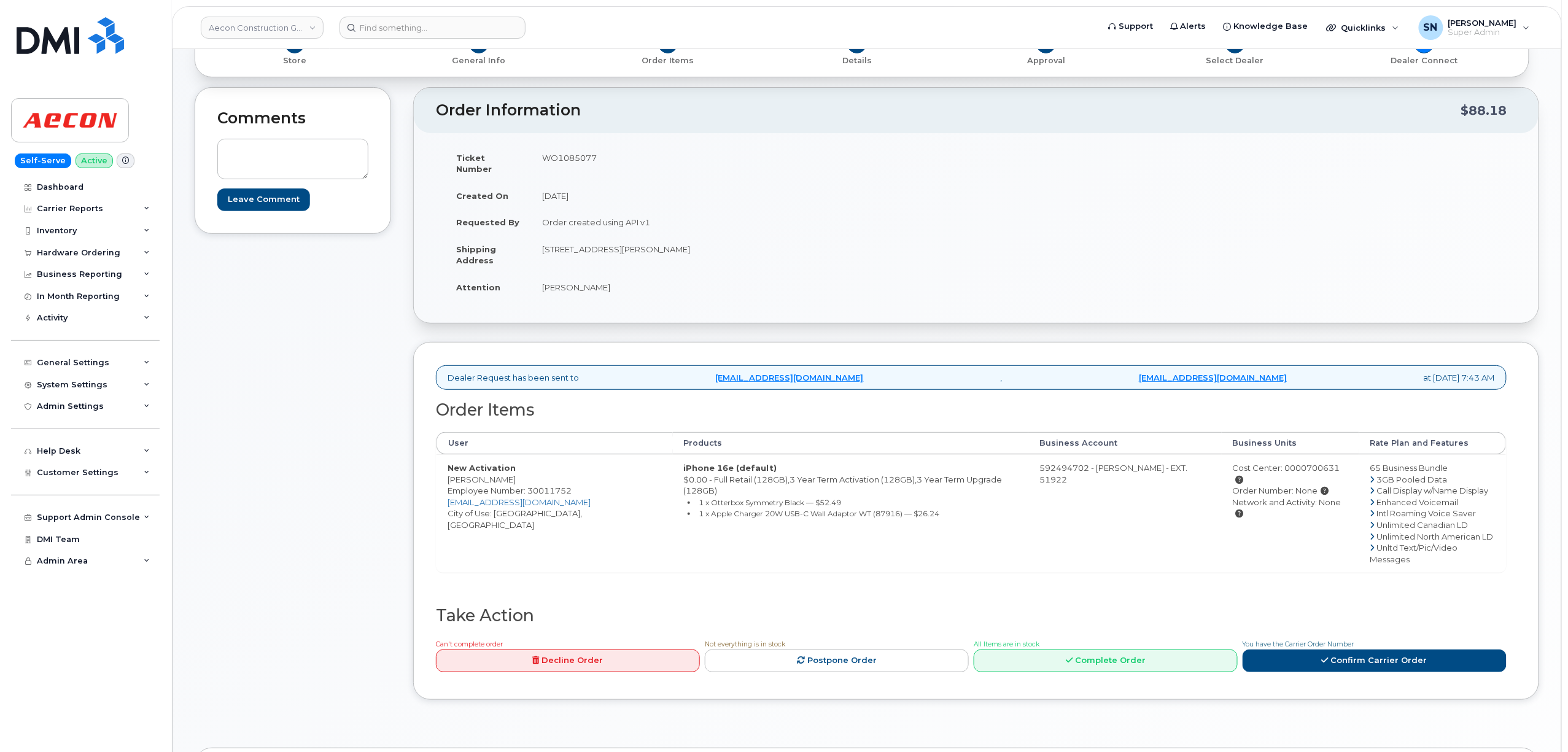
scroll to position [0, 0]
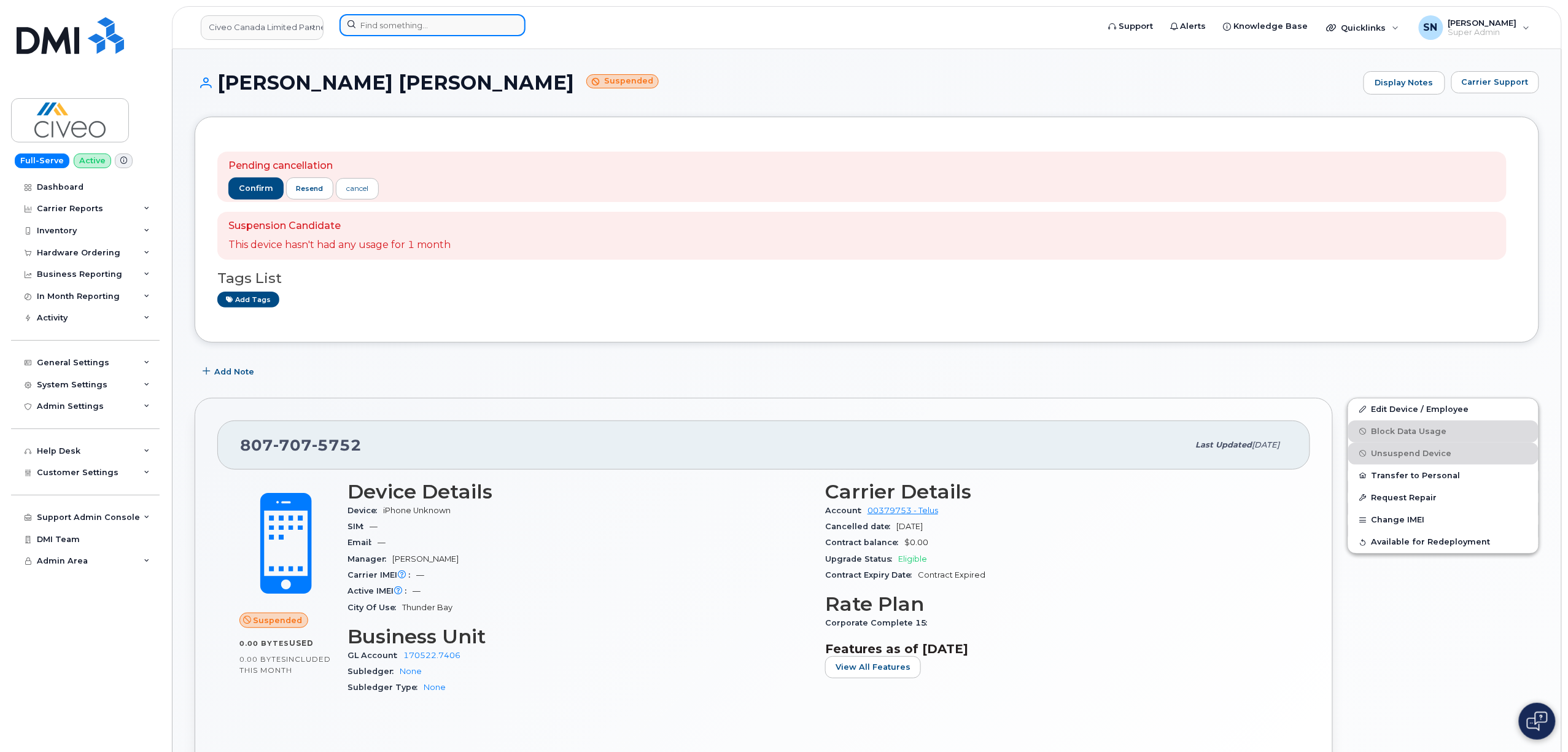
click at [402, 25] on input at bounding box center [433, 25] width 186 height 22
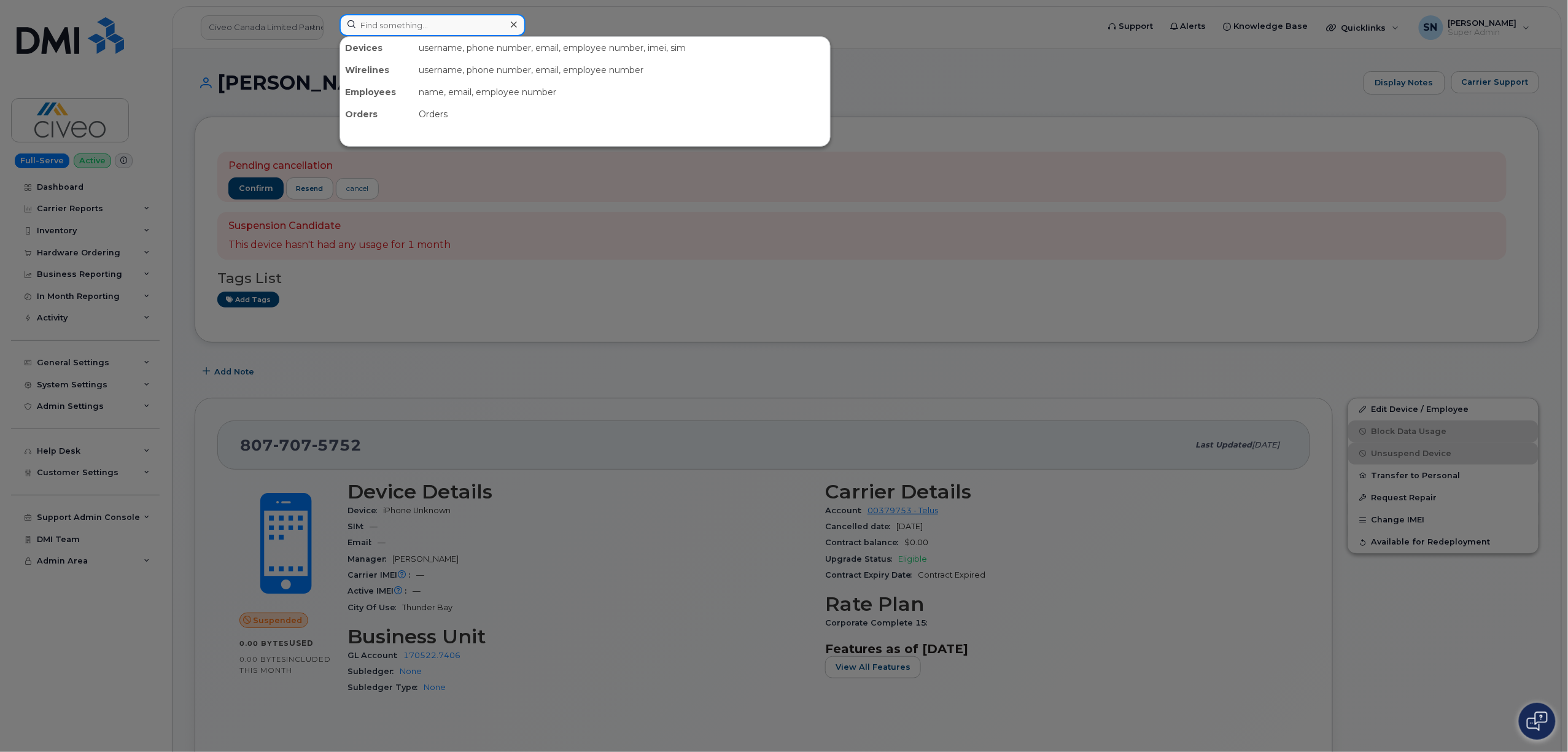
paste input "[PHONE_NUMBER]"
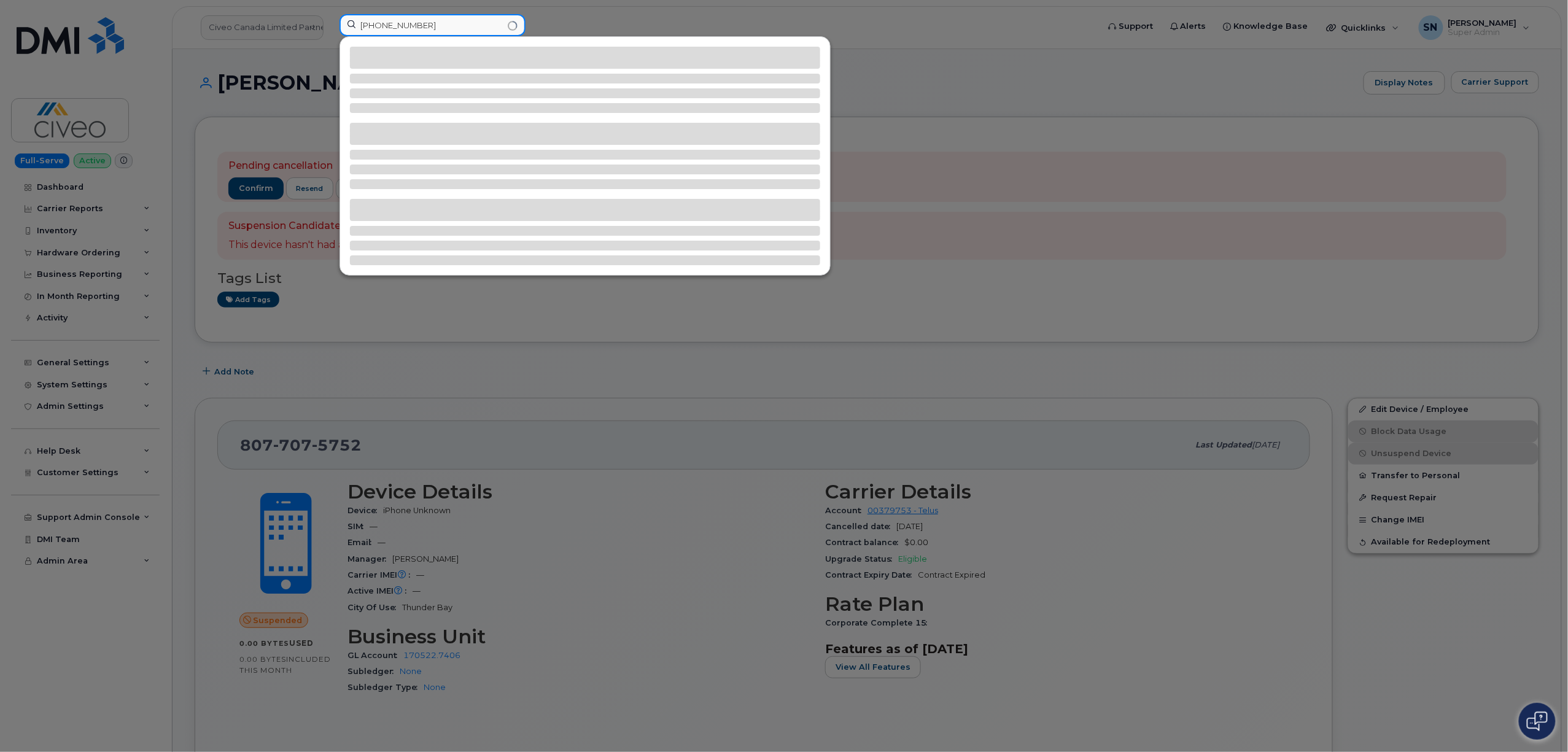
type input "[PHONE_NUMBER]"
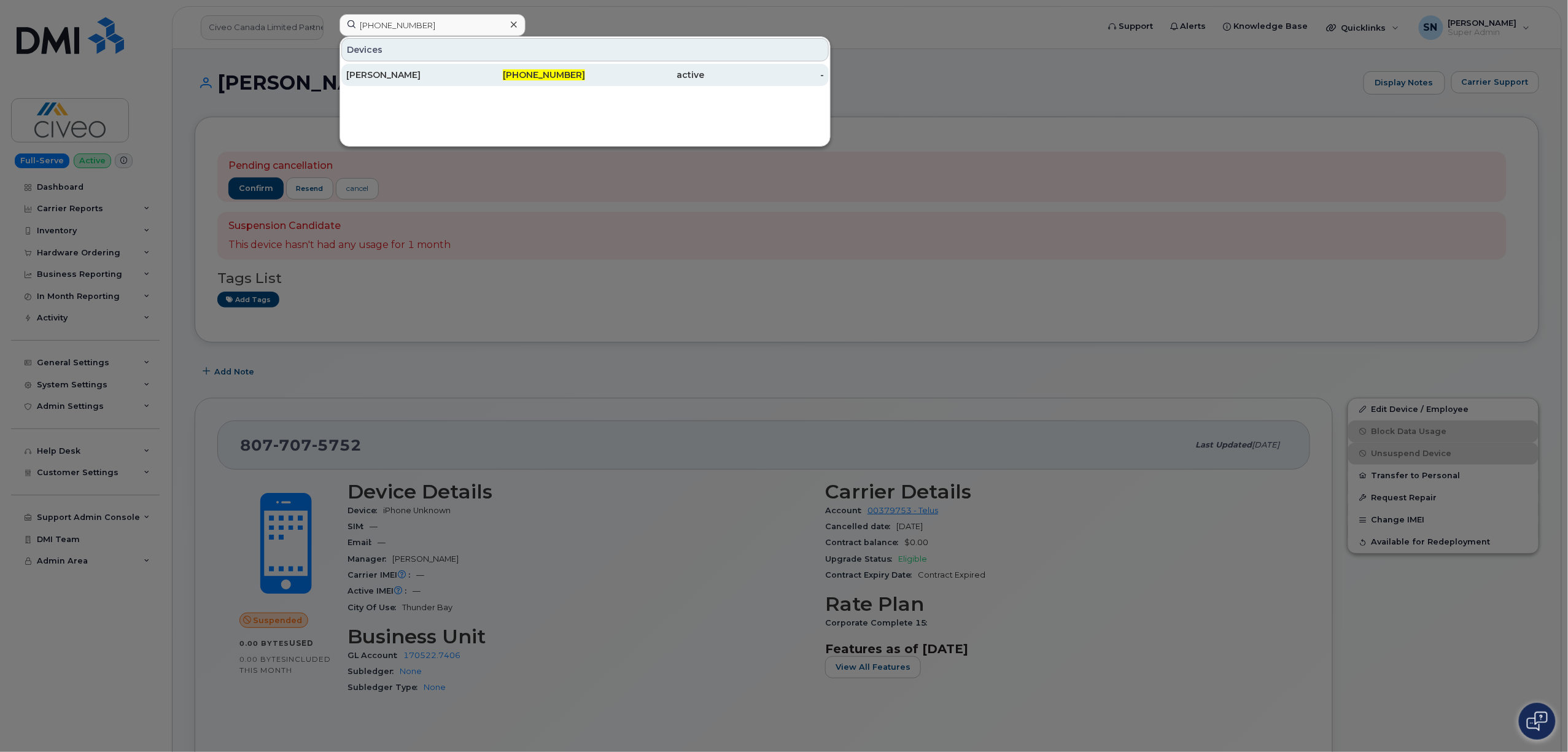
click at [416, 78] on div "[PERSON_NAME]" at bounding box center [406, 75] width 120 height 12
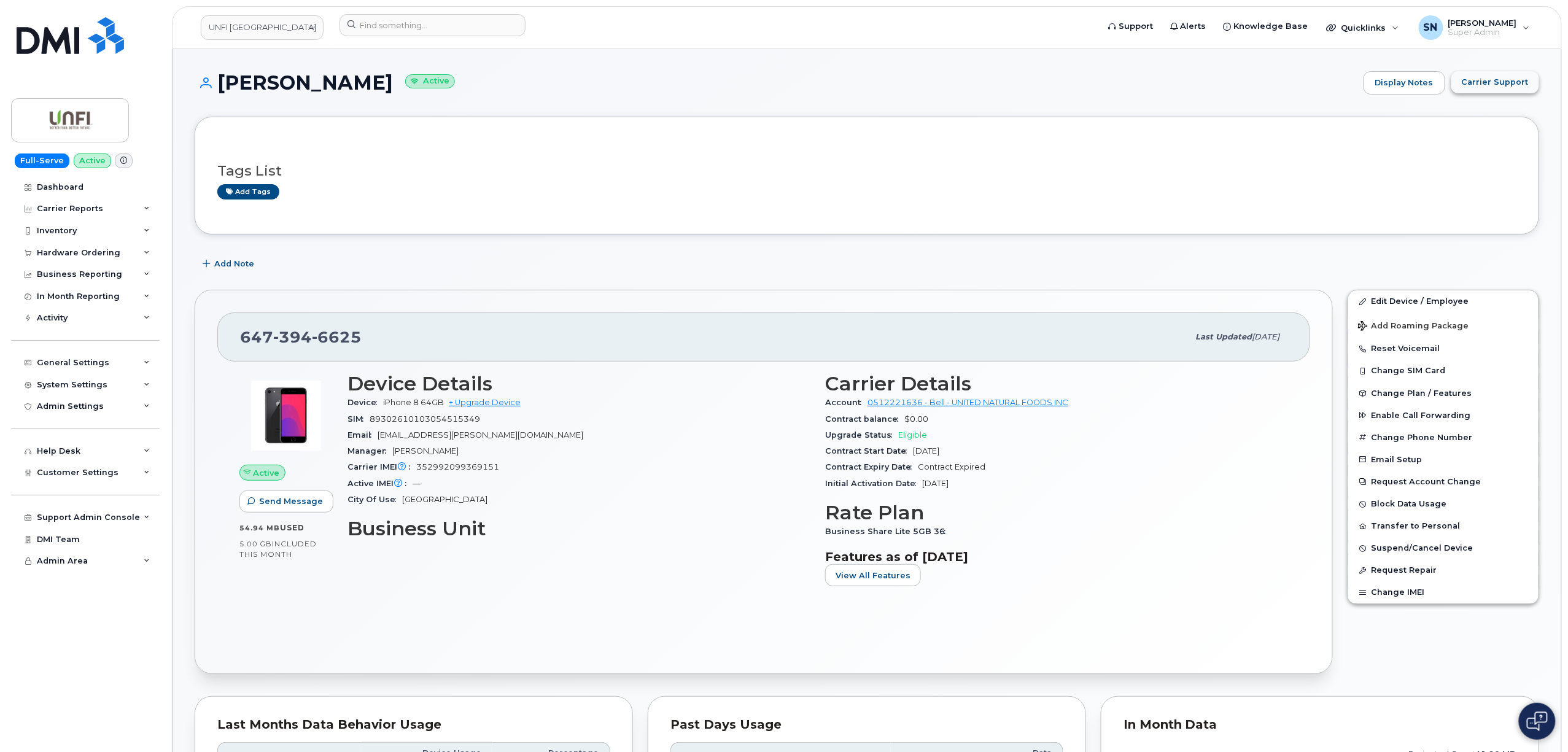
click at [1496, 79] on span "Carrier Support" at bounding box center [1496, 82] width 67 height 12
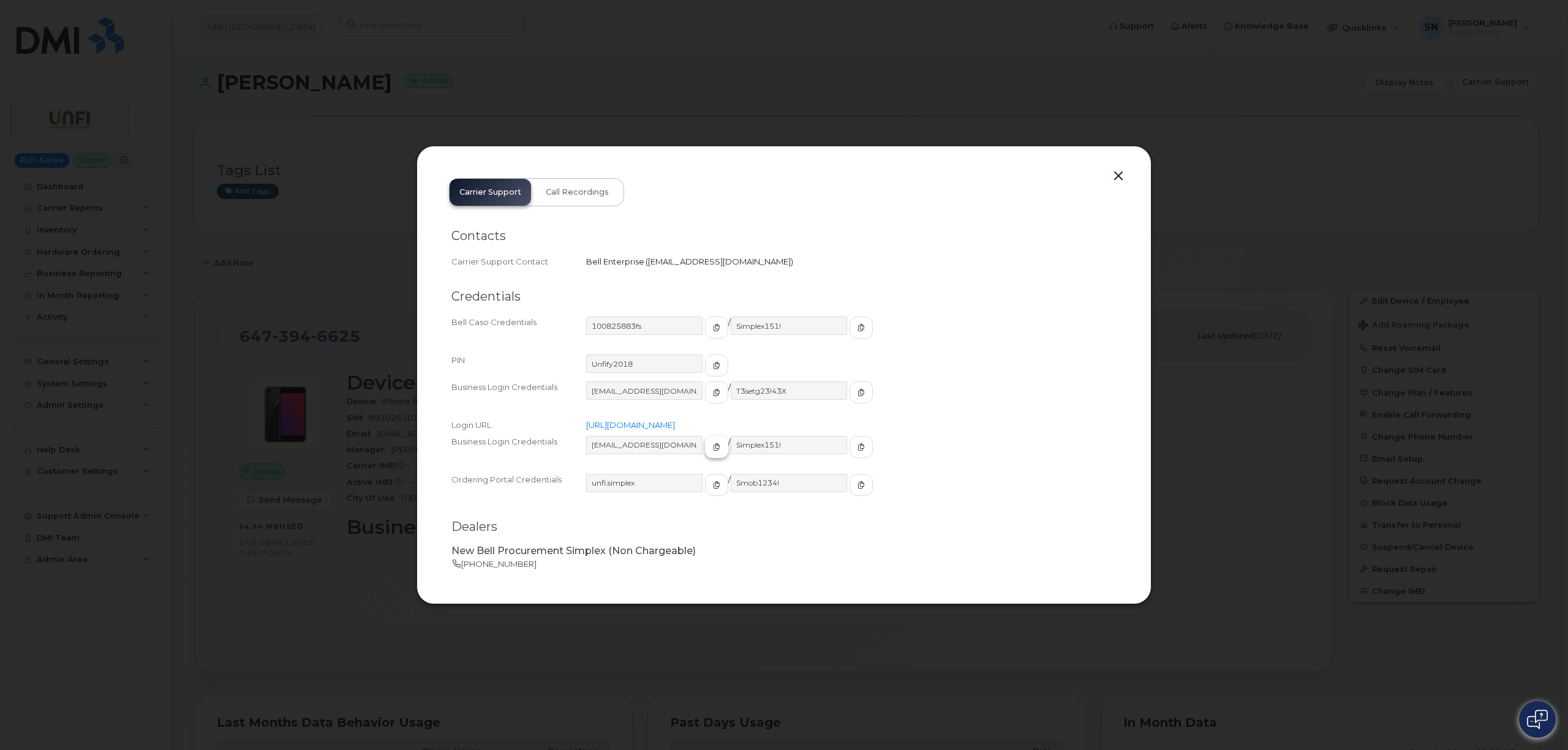
click at [711, 444] on span "button" at bounding box center [716, 447] width 11 height 11
click at [857, 444] on icon "button" at bounding box center [861, 447] width 7 height 7
drag, startPoint x: 1122, startPoint y: 175, endPoint x: 816, endPoint y: 248, distance: 314.6
click at [1122, 175] on button "button" at bounding box center [1118, 176] width 19 height 17
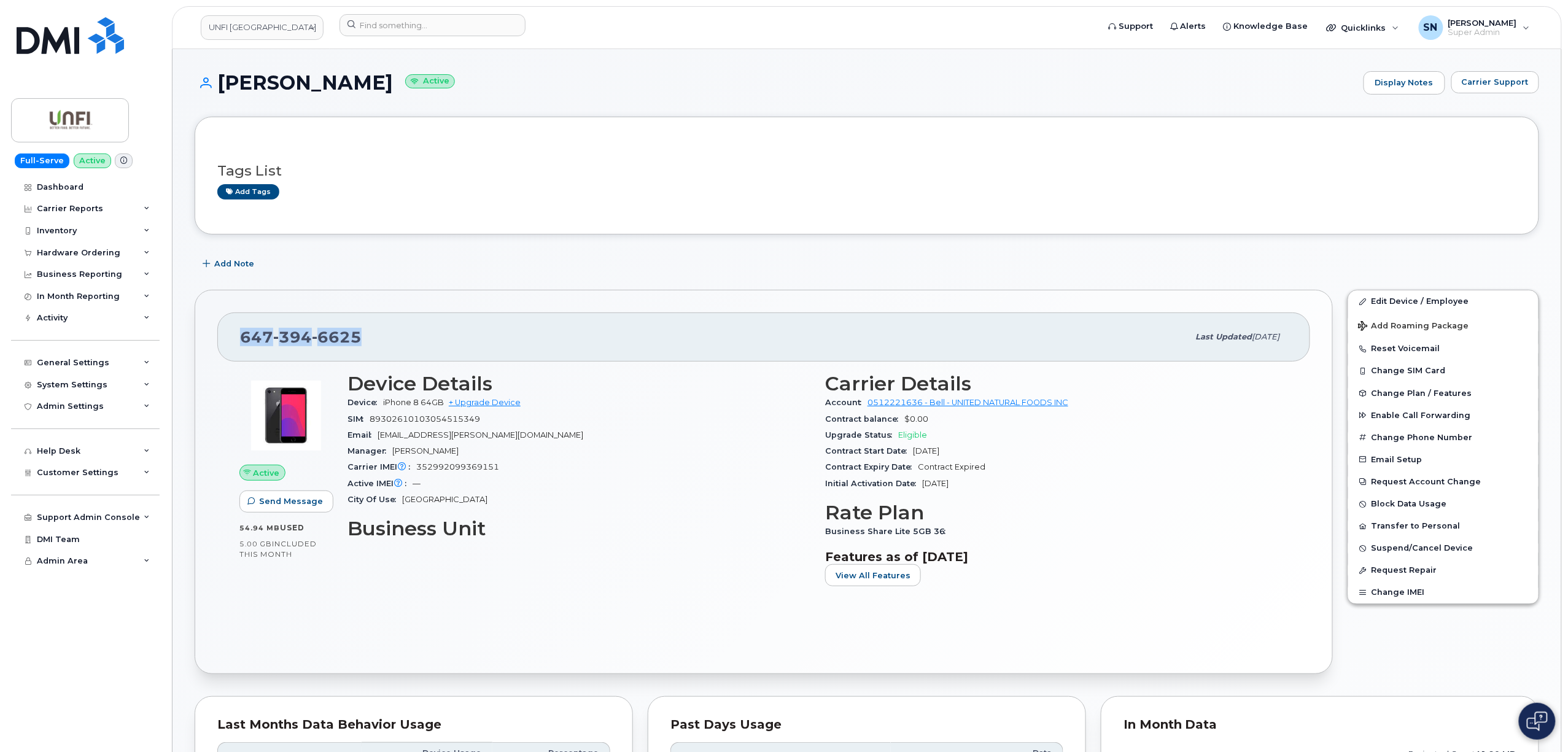
drag, startPoint x: 244, startPoint y: 335, endPoint x: 370, endPoint y: 337, distance: 126.0
click at [376, 338] on div "647 394 6625" at bounding box center [714, 337] width 949 height 26
copy span "647 394 6625"
click at [80, 364] on div "General Settings" at bounding box center [72, 362] width 72 height 10
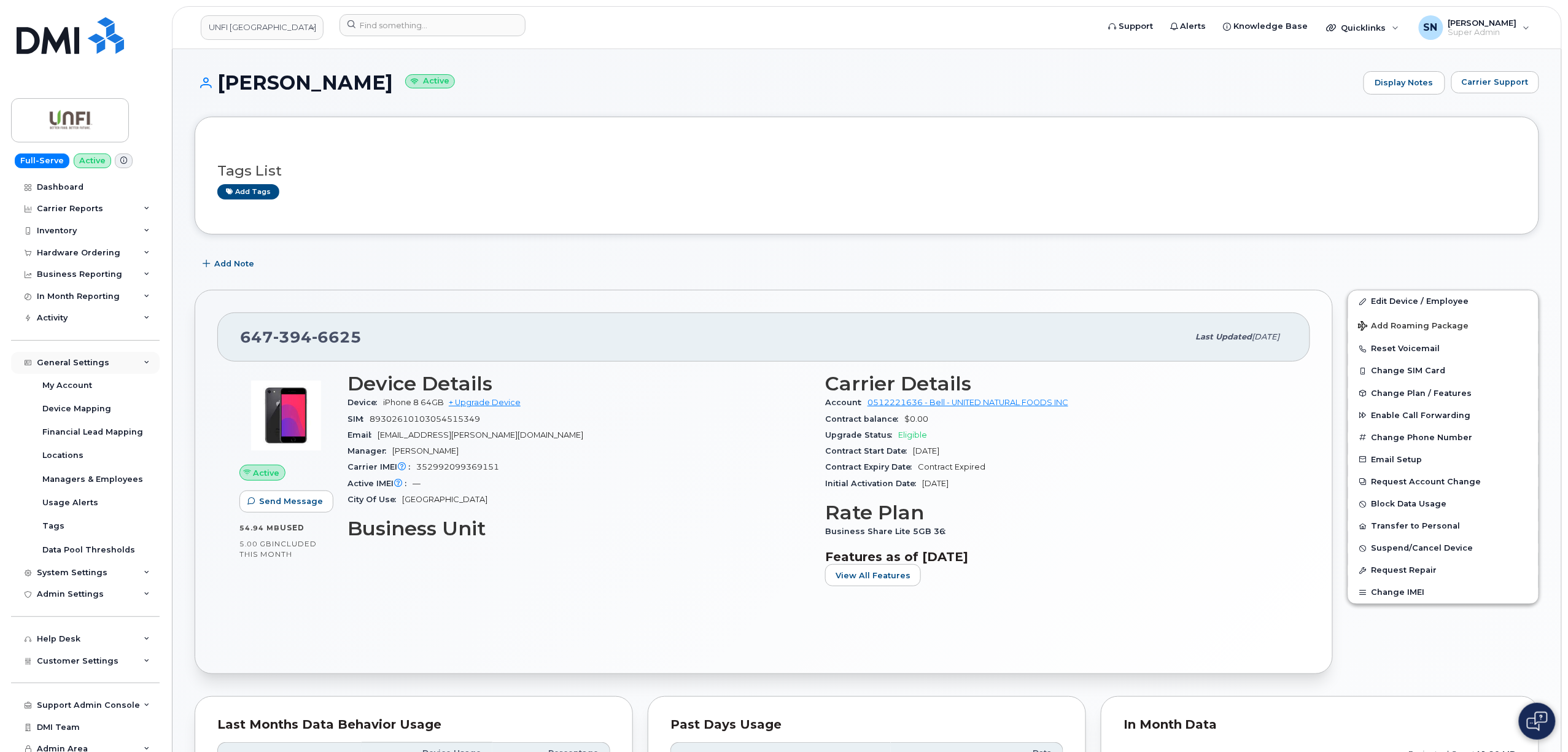
click at [80, 364] on div "General Settings" at bounding box center [72, 362] width 72 height 10
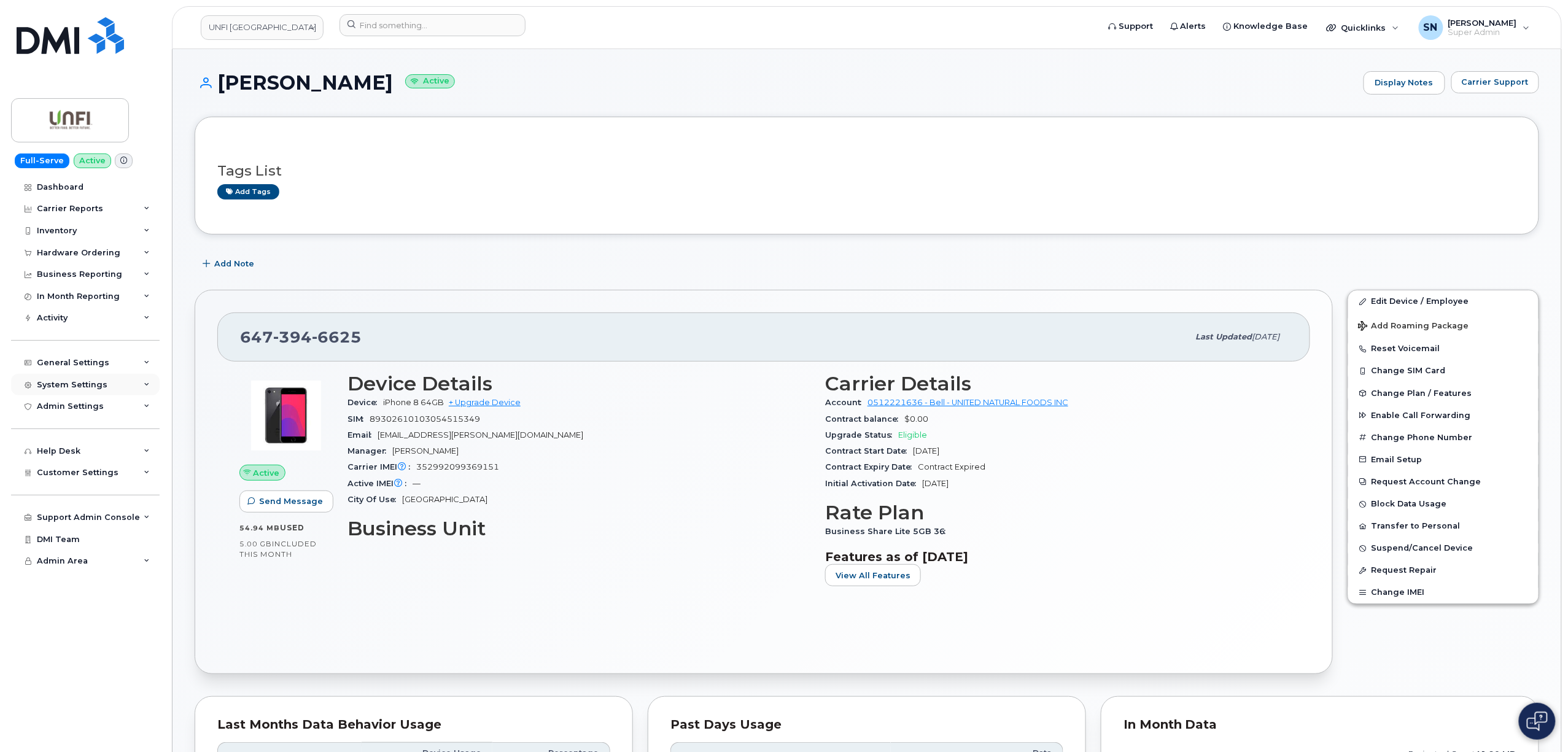
click at [72, 383] on div "System Settings" at bounding box center [72, 385] width 71 height 10
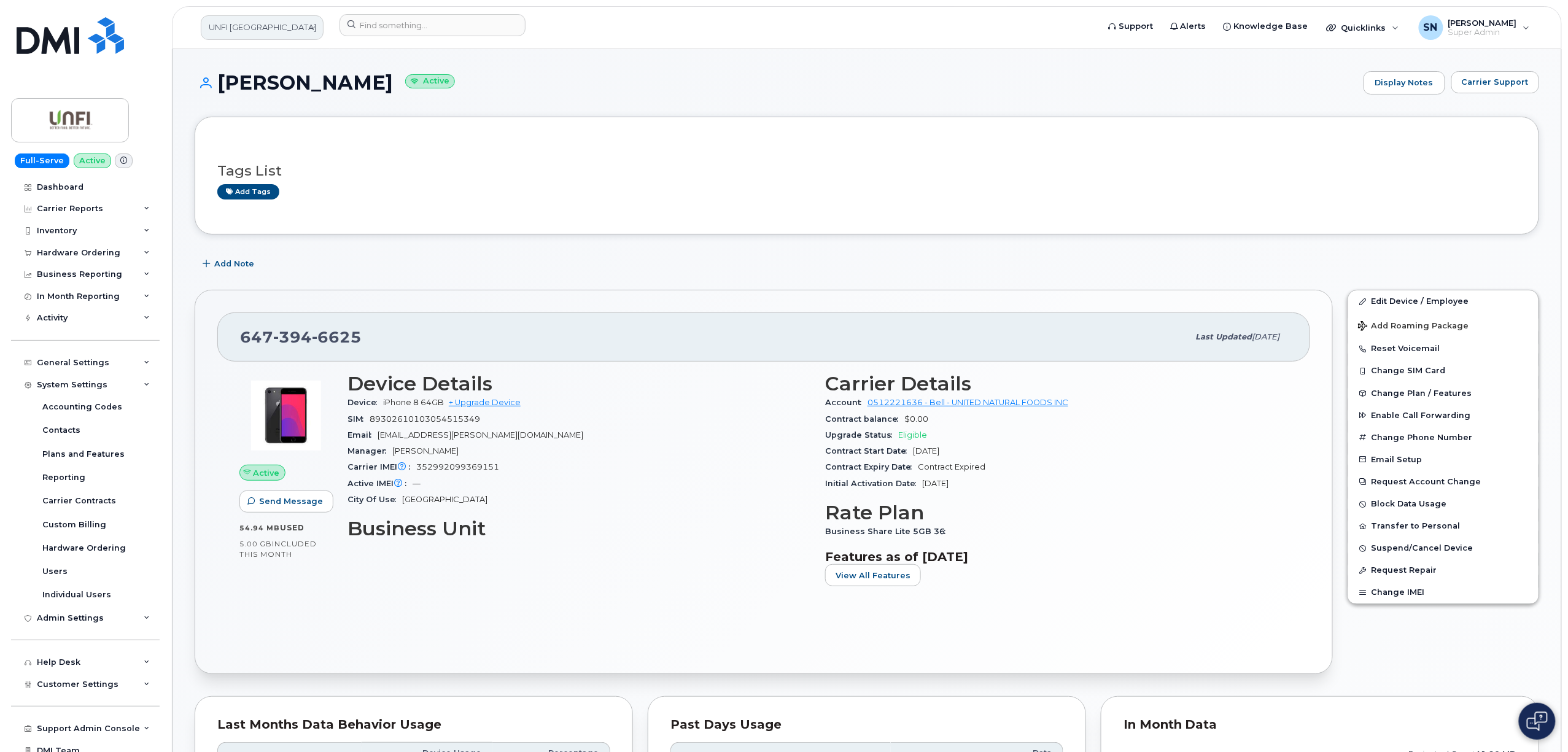
click at [265, 30] on link "UNFI Canada" at bounding box center [262, 28] width 123 height 25
type input "Helical Pile Solutions Ltd"
drag, startPoint x: 224, startPoint y: 78, endPoint x: 362, endPoint y: 89, distance: 138.4
click at [362, 89] on h1 "Wena Jackson Active" at bounding box center [776, 82] width 1163 height 22
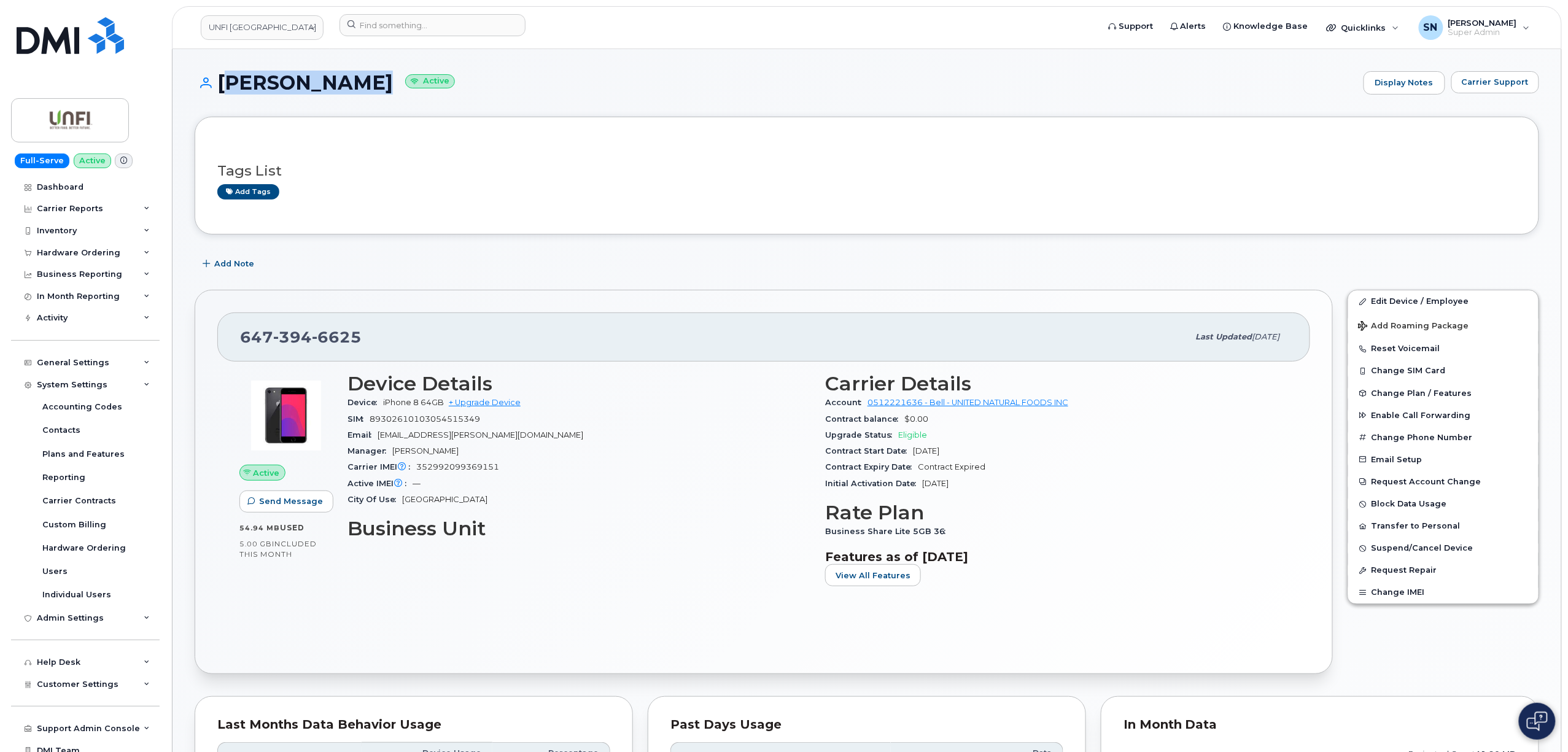
copy h1 "Wena Jackson"
drag, startPoint x: 238, startPoint y: 338, endPoint x: 361, endPoint y: 344, distance: 123.1
click at [361, 344] on div "647 394 6625 Last updated Mar 07, 2024" at bounding box center [764, 337] width 1093 height 49
copy span "647 394 6625"
click at [1499, 75] on button "Carrier Support" at bounding box center [1496, 83] width 88 height 22
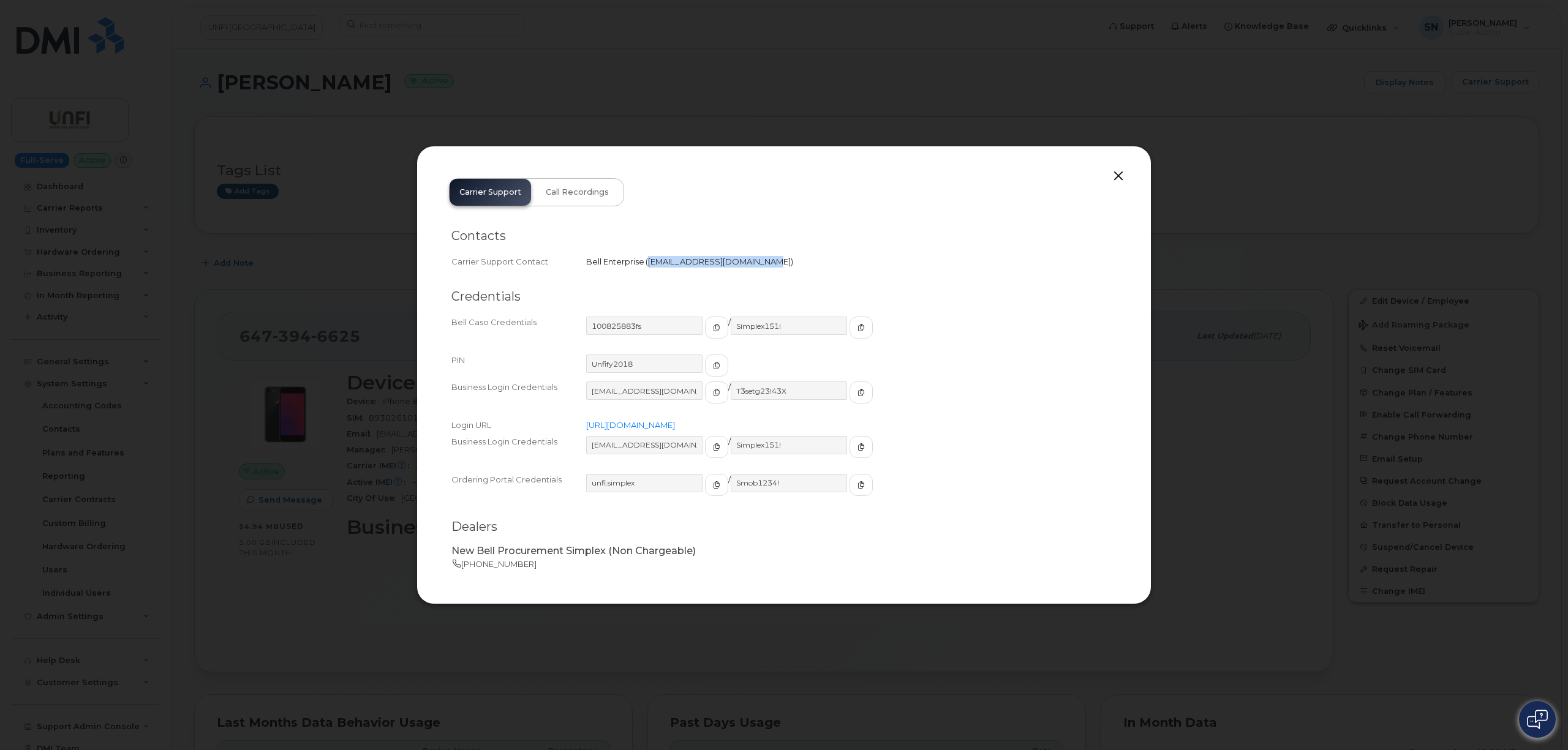
drag, startPoint x: 650, startPoint y: 259, endPoint x: 750, endPoint y: 274, distance: 101.1
click at [750, 279] on div "Contacts Carrier Support Contact Bell Enterprise   wirelessclientcare@bell.ca" at bounding box center [784, 399] width 665 height 240
copy span "wirelessclientcare@bell.ca"
drag, startPoint x: 1115, startPoint y: 177, endPoint x: 1110, endPoint y: 182, distance: 7.1
click at [1115, 176] on button "button" at bounding box center [1118, 176] width 19 height 17
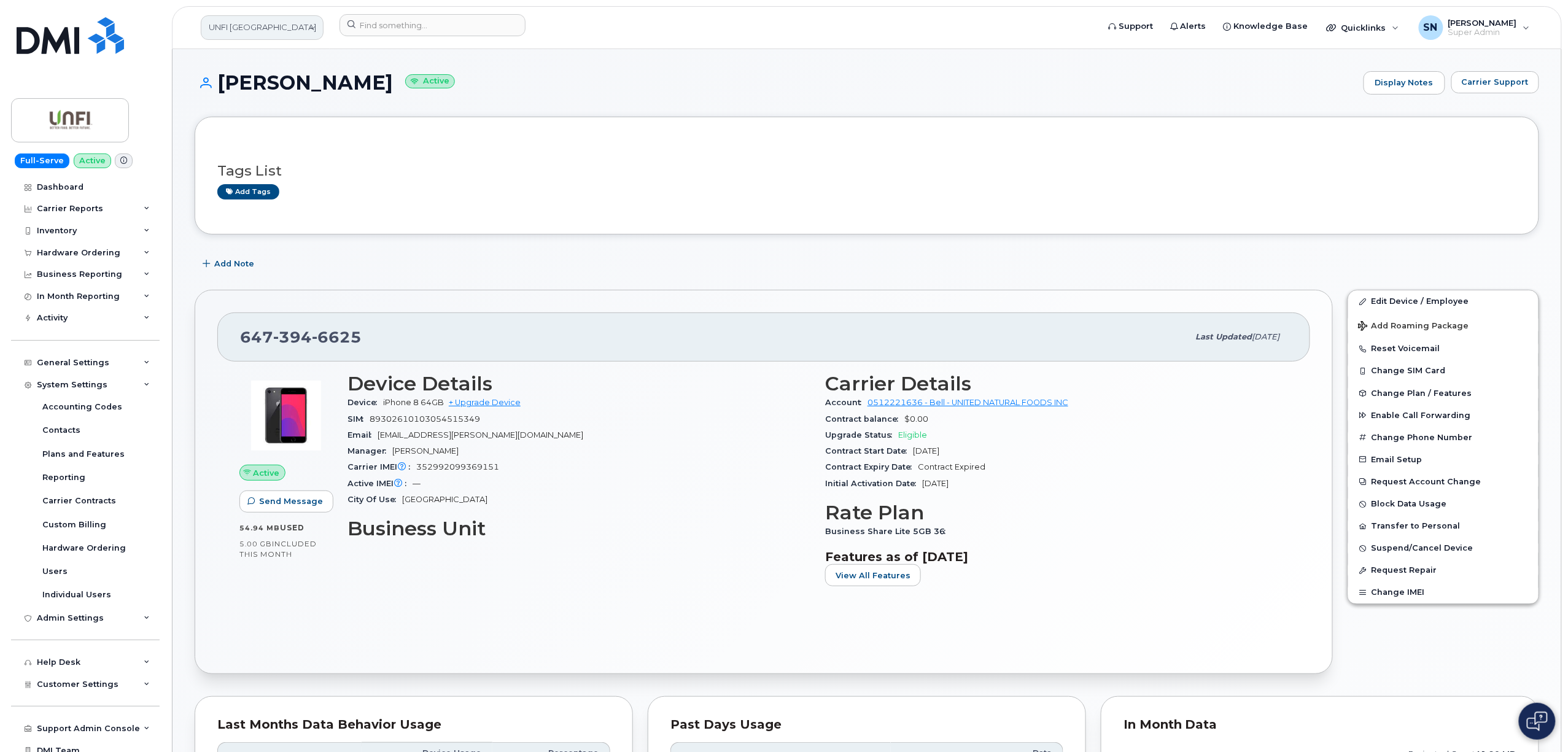
click at [264, 23] on link "UNFI Canada" at bounding box center [262, 28] width 123 height 25
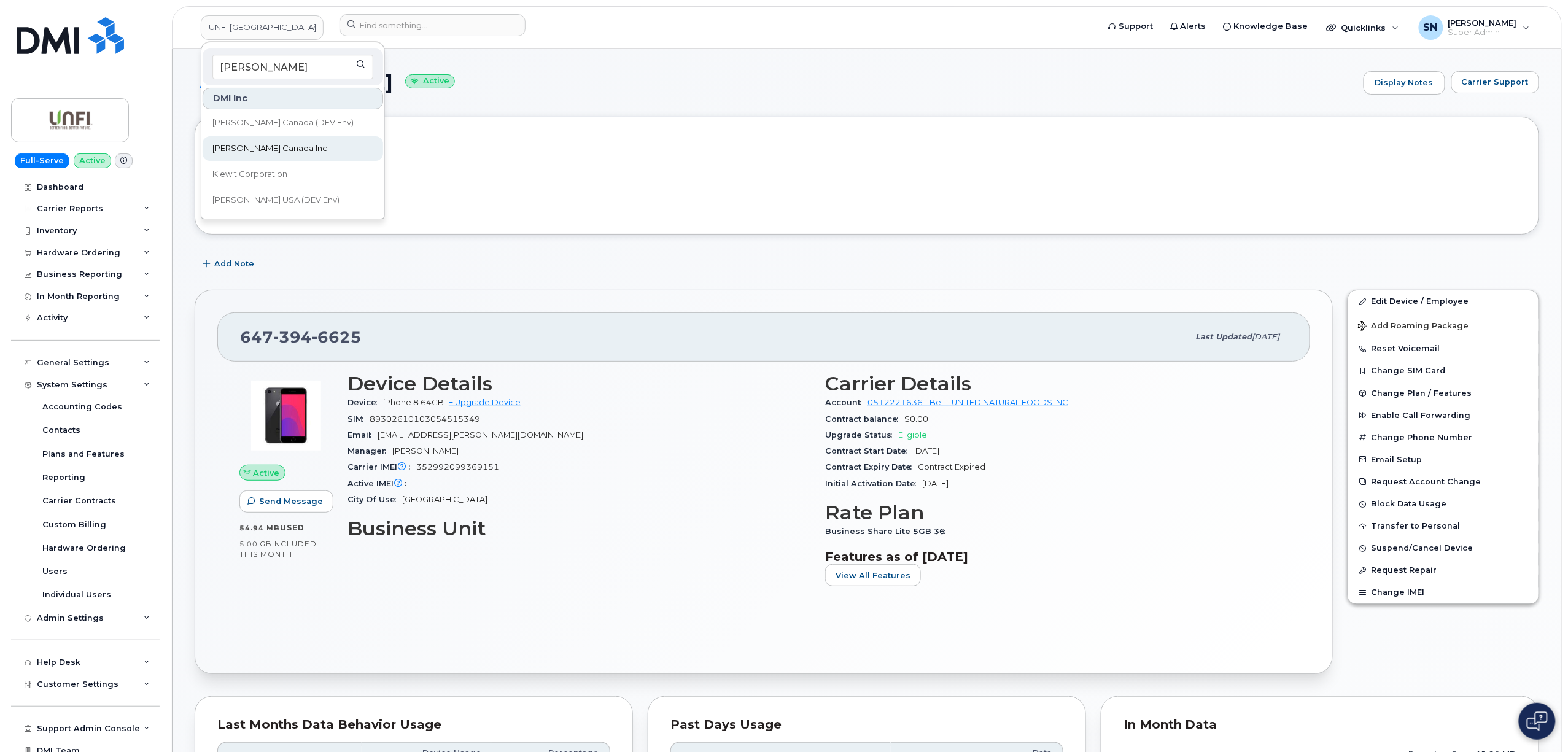
type input "kiewit"
click at [284, 142] on span "[PERSON_NAME] Canada Inc" at bounding box center [270, 148] width 115 height 12
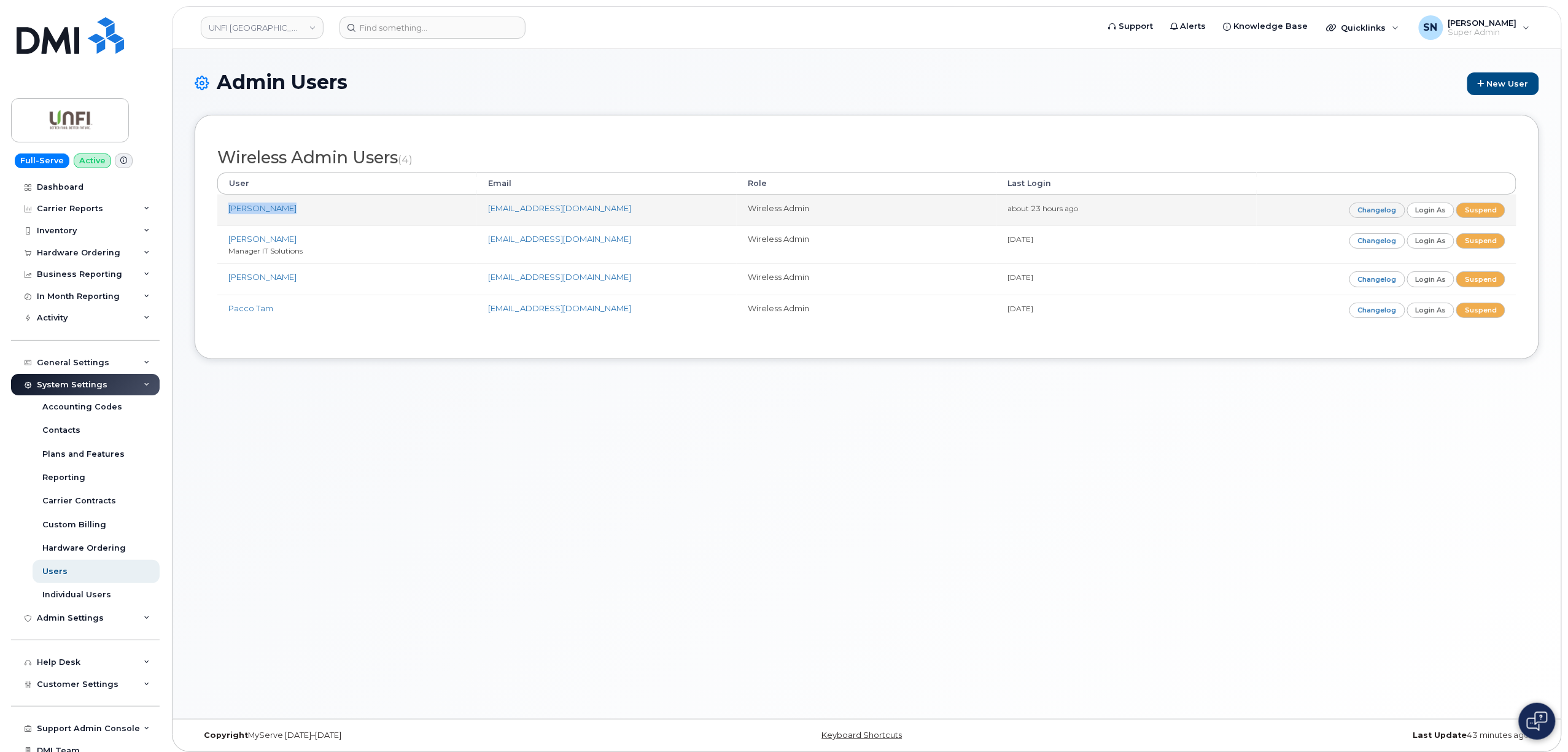
drag, startPoint x: 221, startPoint y: 214, endPoint x: 283, endPoint y: 212, distance: 62.0
click at [283, 212] on td "Don O'Carroll" at bounding box center [347, 209] width 259 height 31
copy link "Don O'Carroll"
drag, startPoint x: 484, startPoint y: 212, endPoint x: 568, endPoint y: 215, distance: 84.1
click at [566, 216] on td "docarroll@unfi.com" at bounding box center [607, 209] width 259 height 31
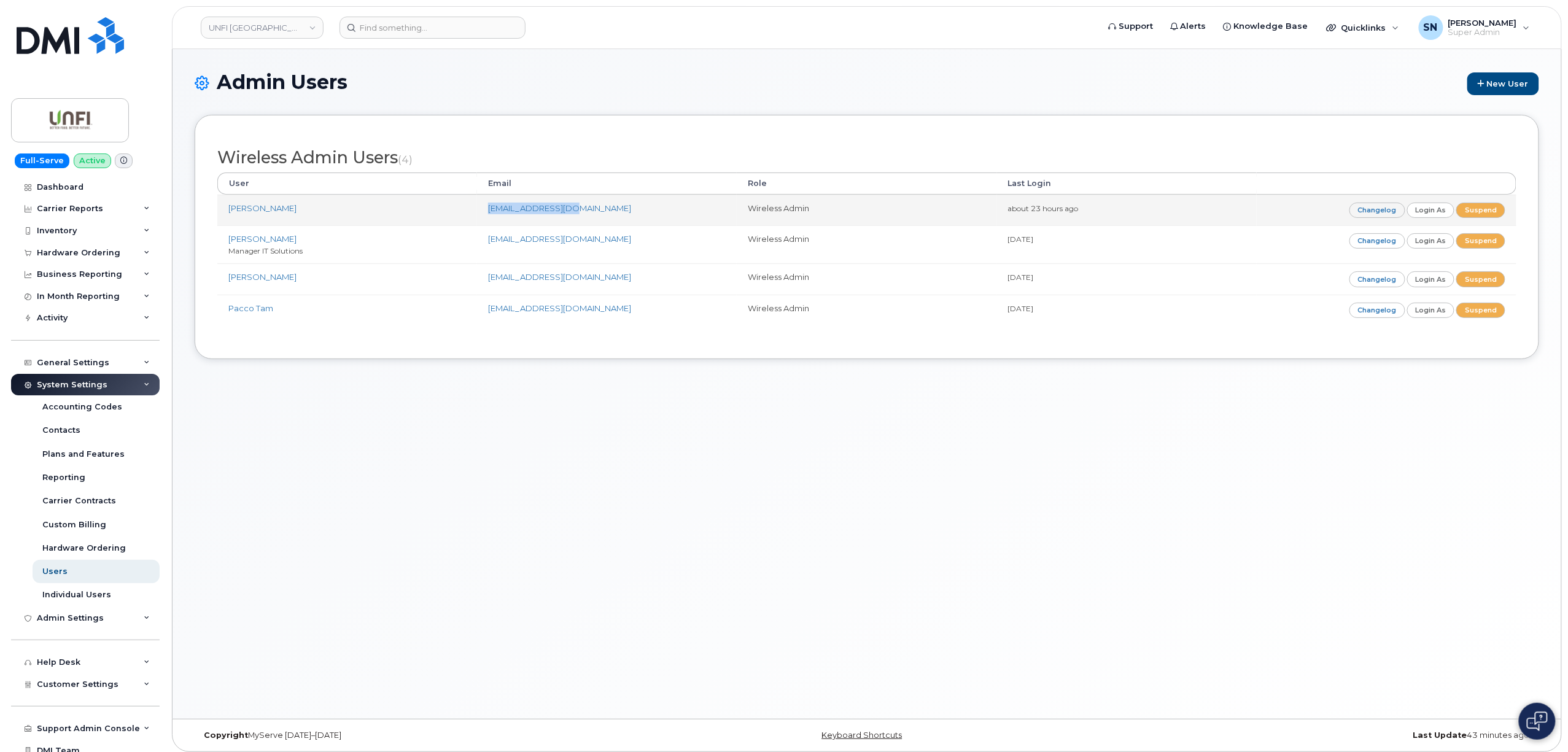
copy link "docarroll@unfi.com"
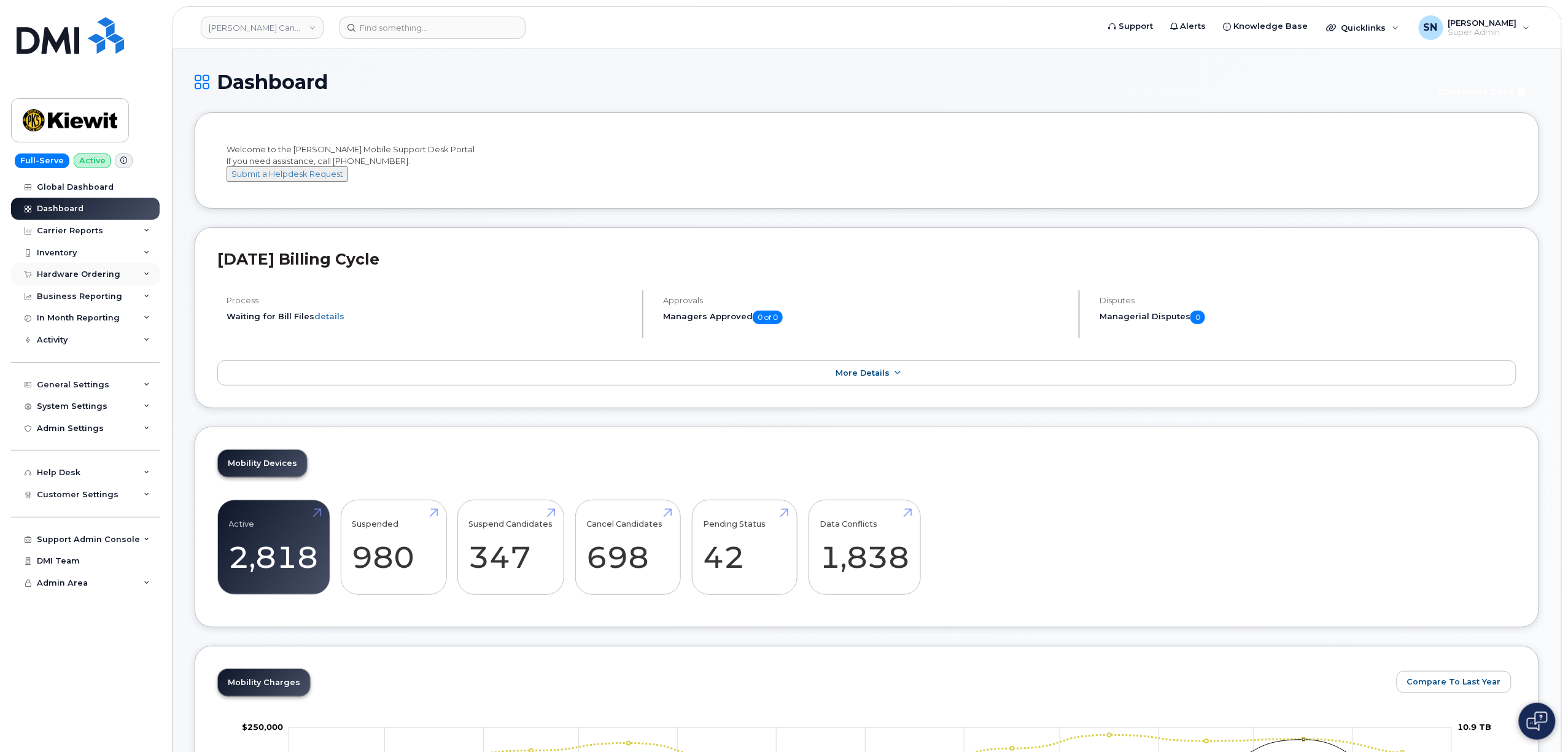
click at [64, 283] on div "Hardware Ordering" at bounding box center [85, 274] width 148 height 22
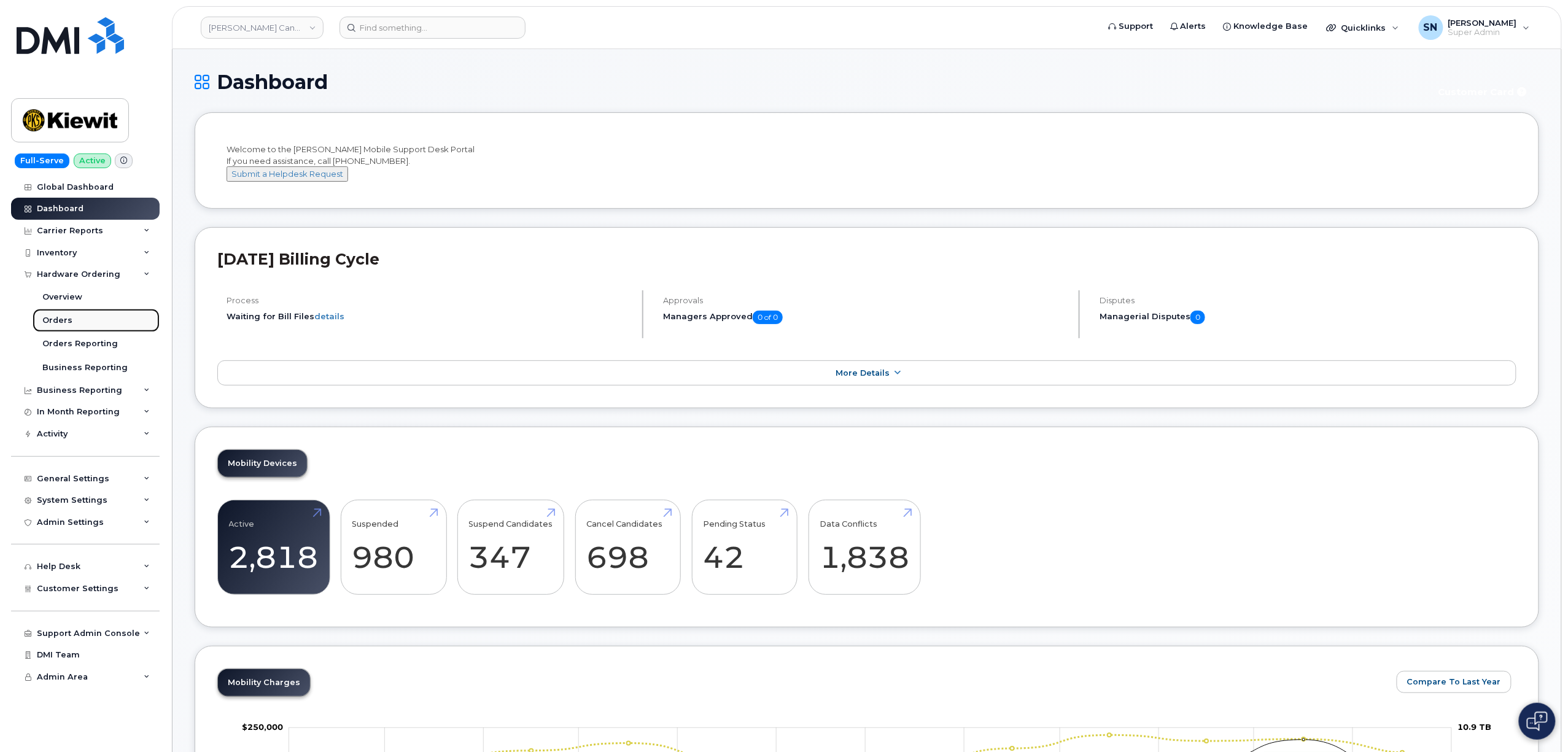
click at [69, 322] on div "Orders" at bounding box center [57, 320] width 30 height 11
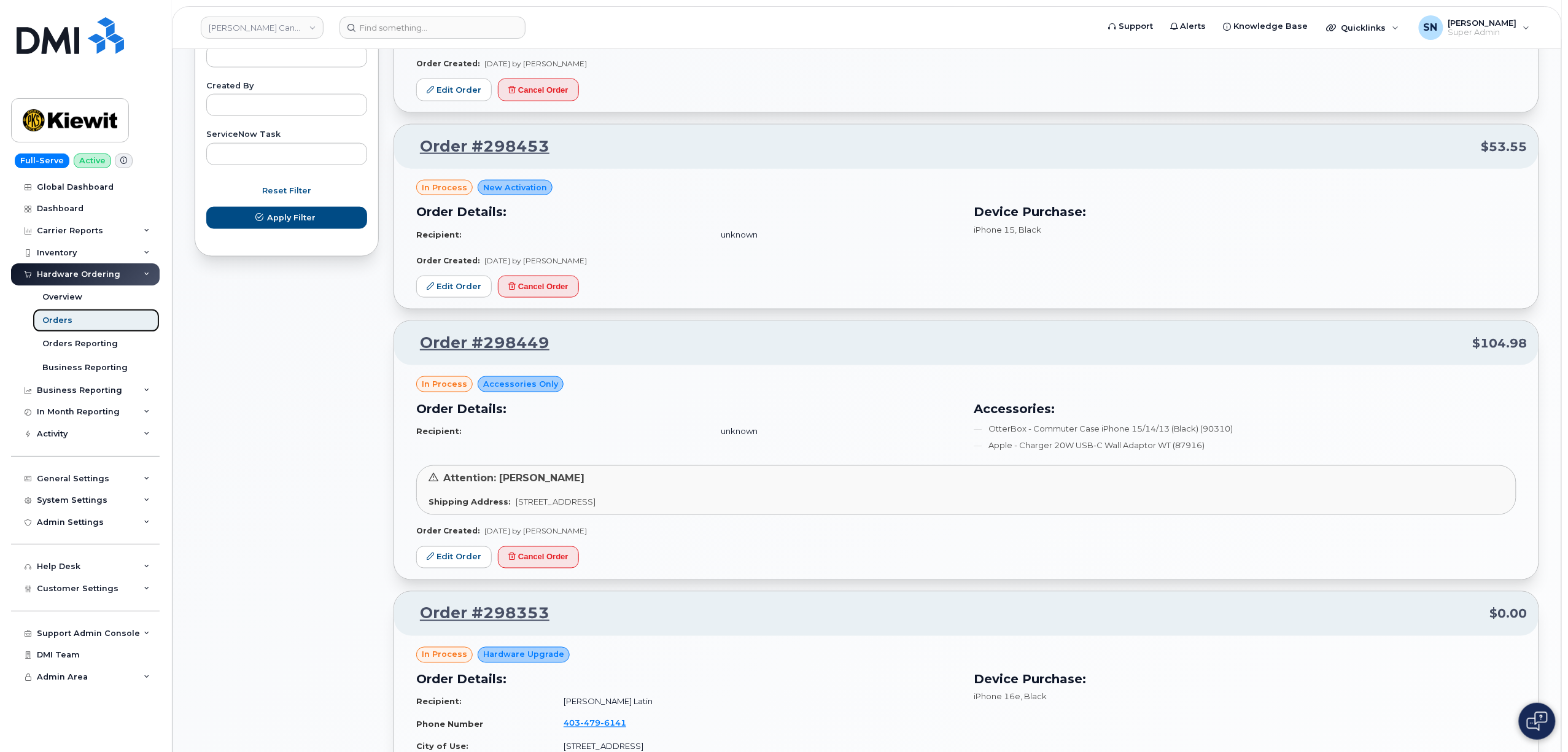
scroll to position [737, 0]
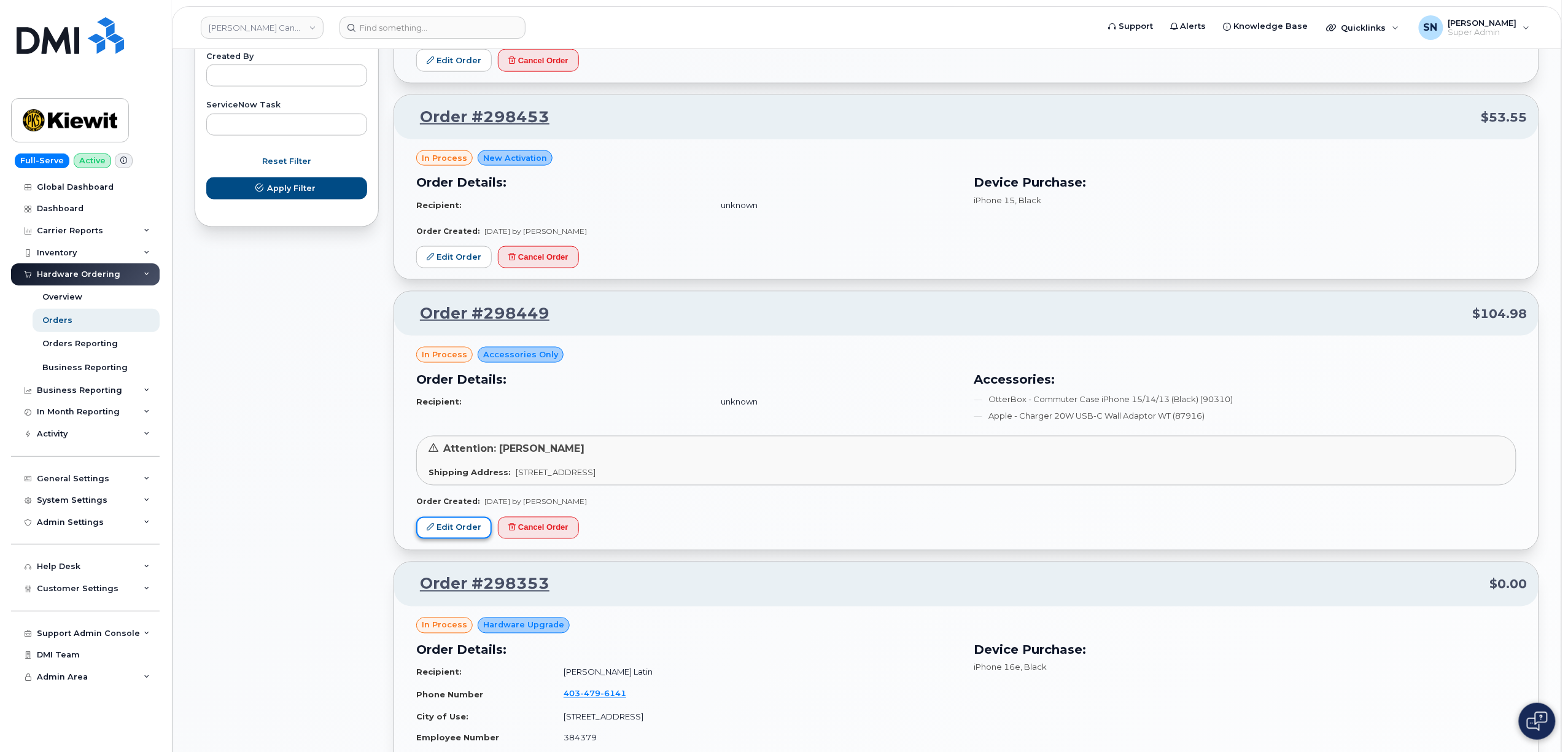
click at [468, 523] on link "Edit Order" at bounding box center [454, 528] width 75 height 22
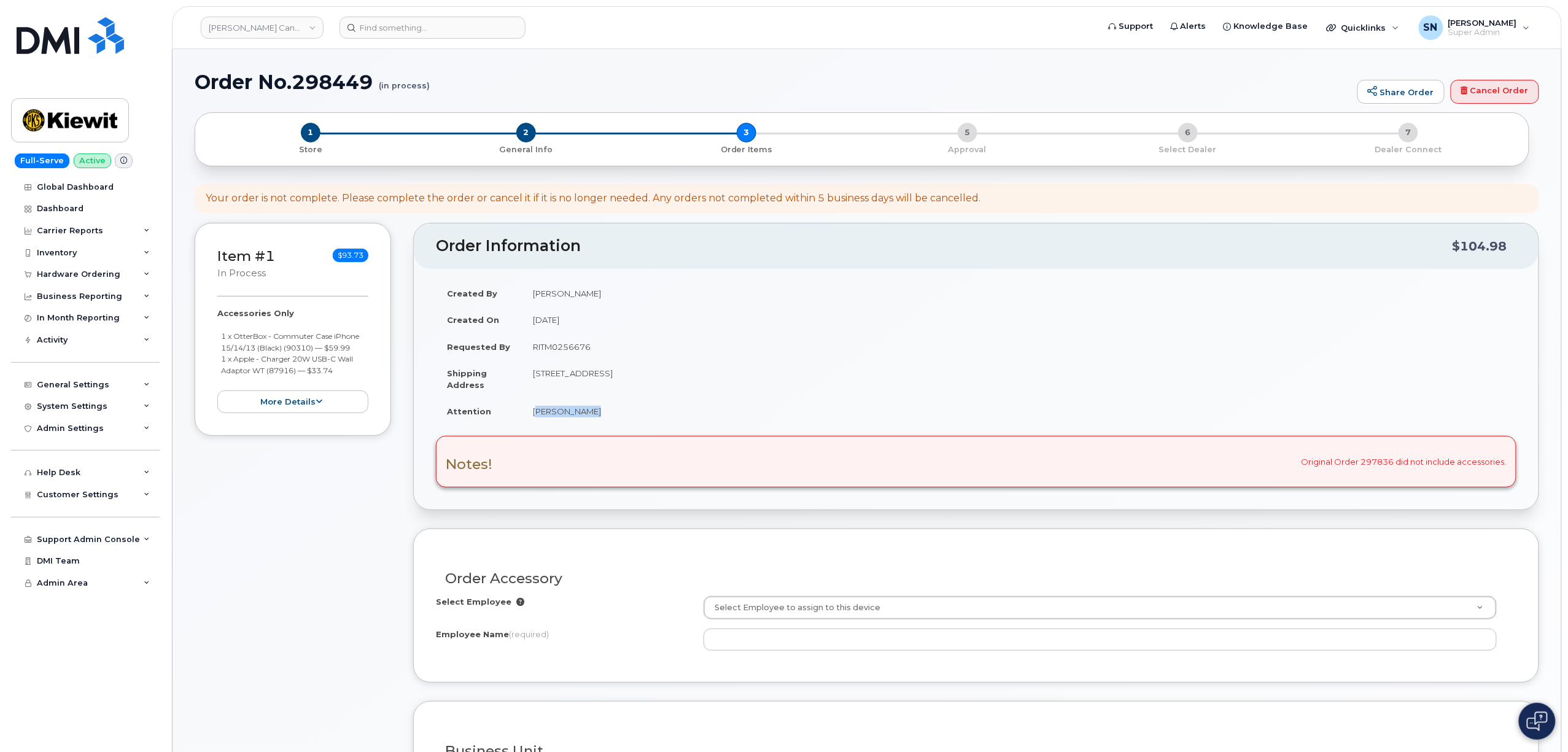
drag, startPoint x: 534, startPoint y: 417, endPoint x: 594, endPoint y: 418, distance: 60.0
click at [594, 418] on td "[PERSON_NAME]" at bounding box center [1019, 411] width 995 height 27
copy td "[PERSON_NAME]"
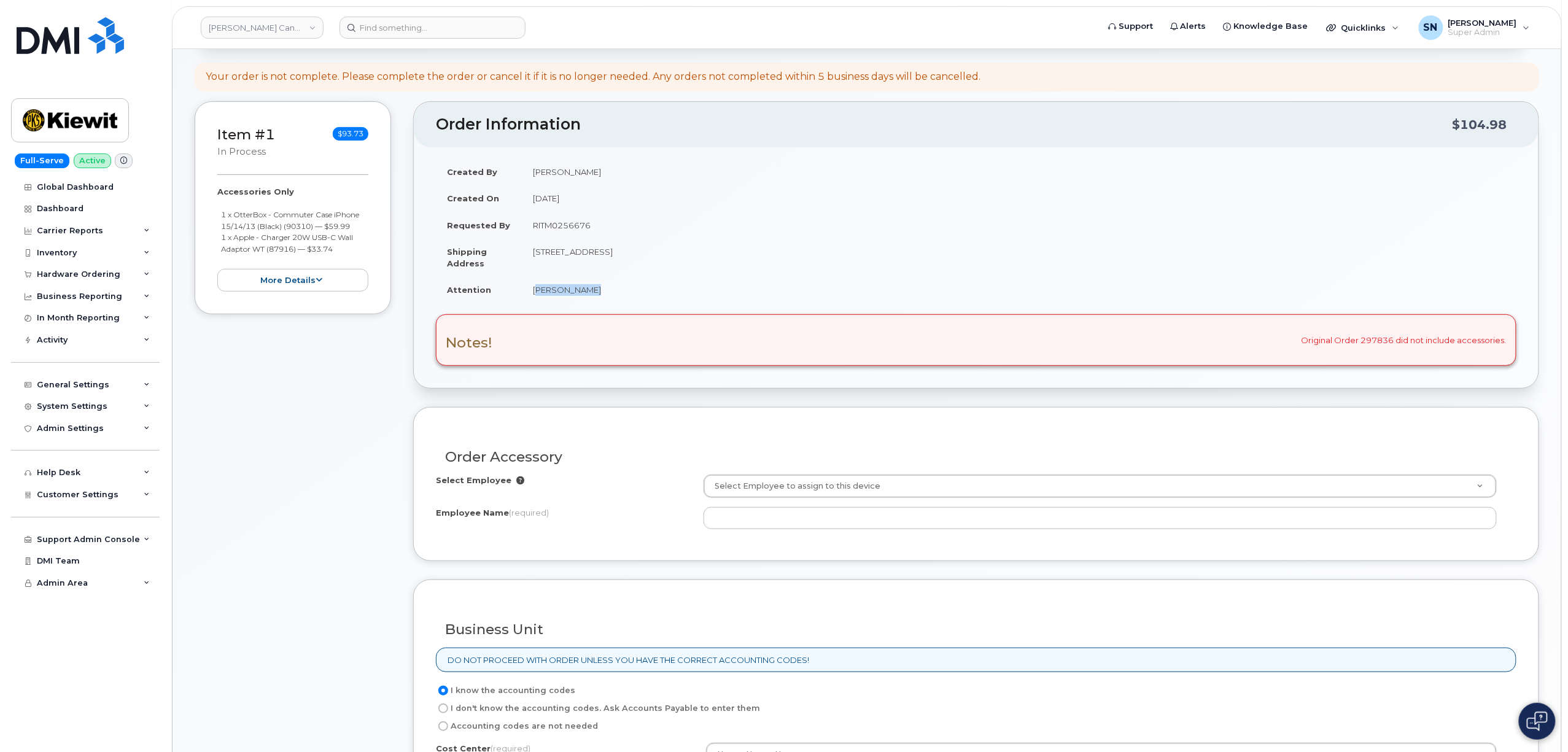
scroll to position [246, 0]
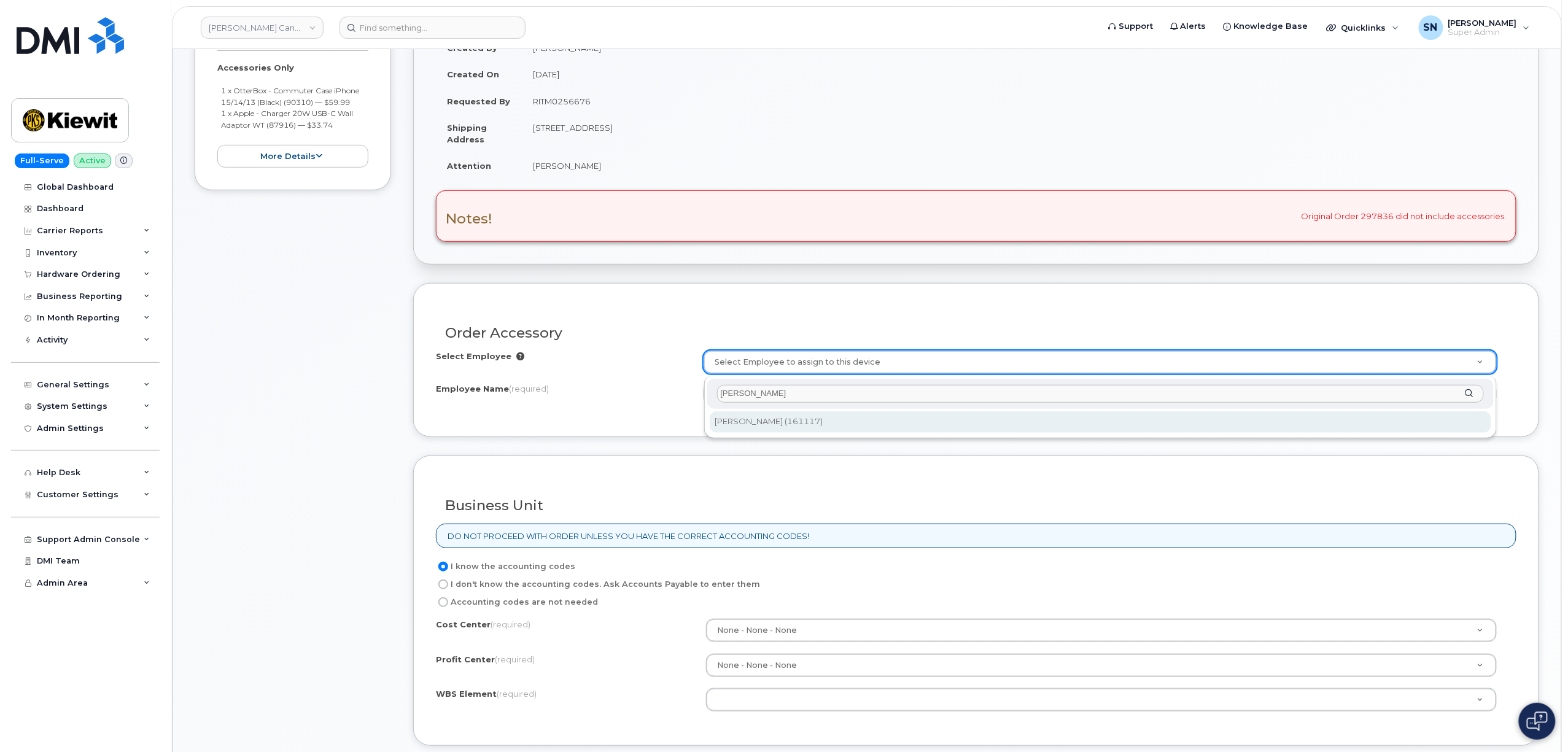
type input "[PERSON_NAME]"
type input "1068868"
type input "[PERSON_NAME]"
select select
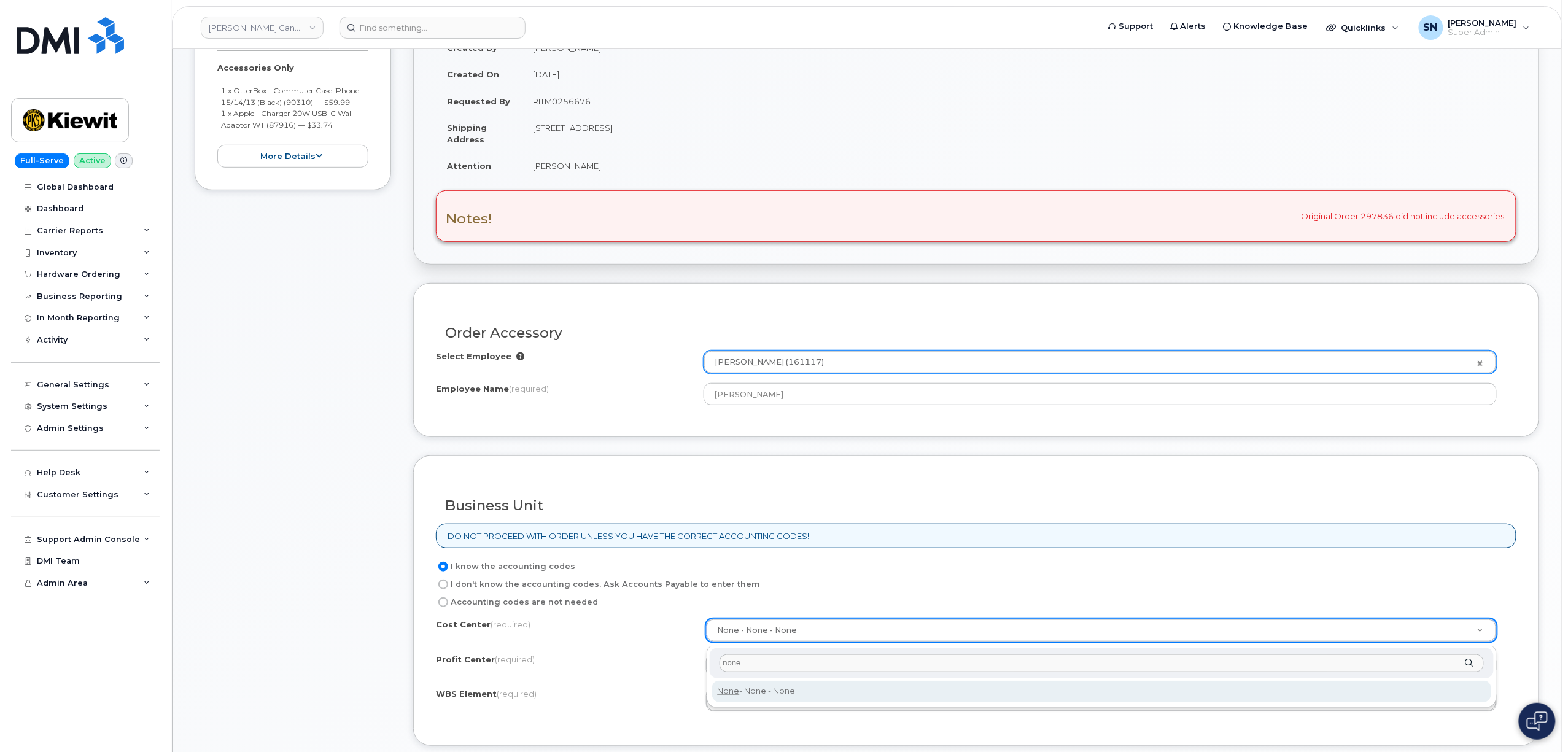
type input "none"
type input "None"
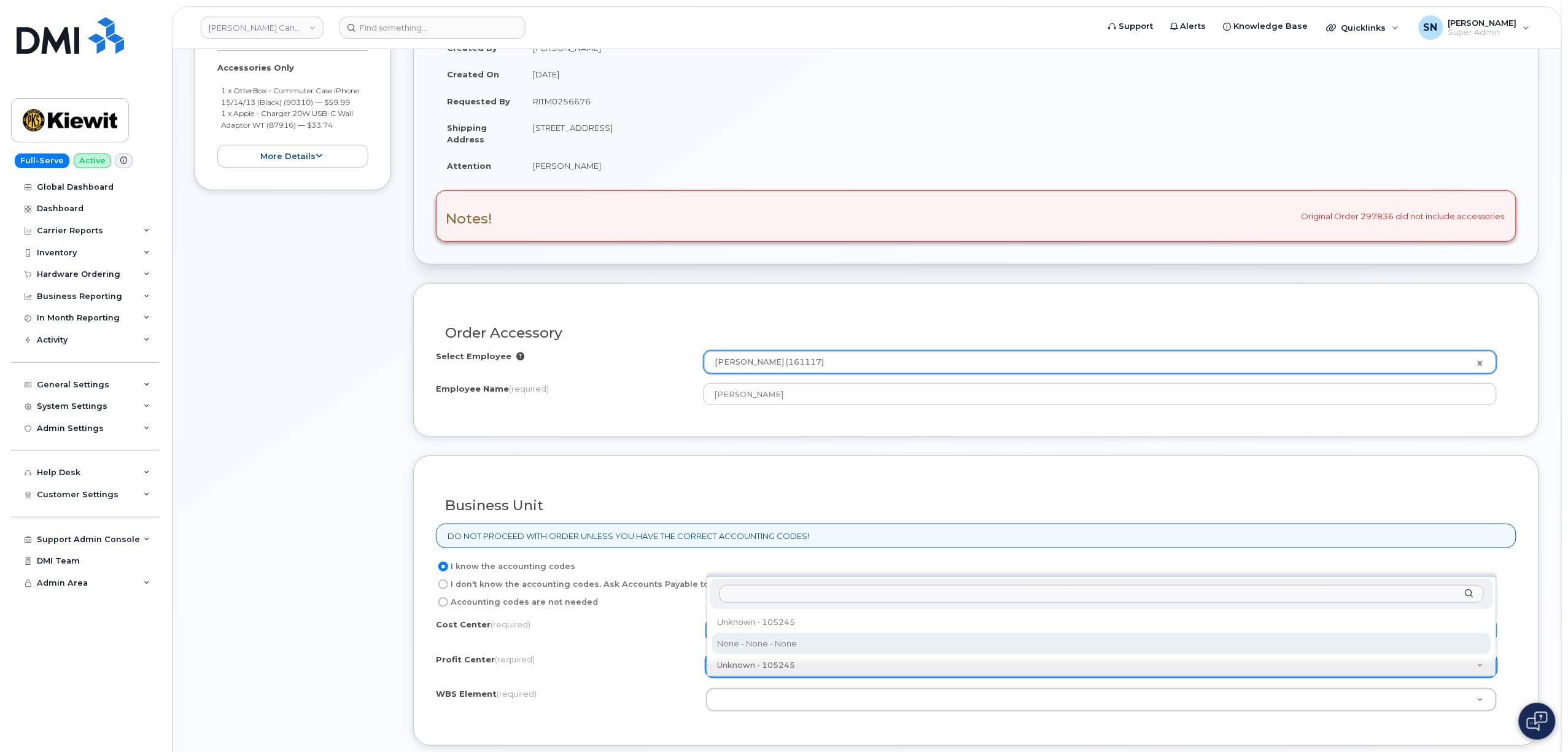
select select "None"
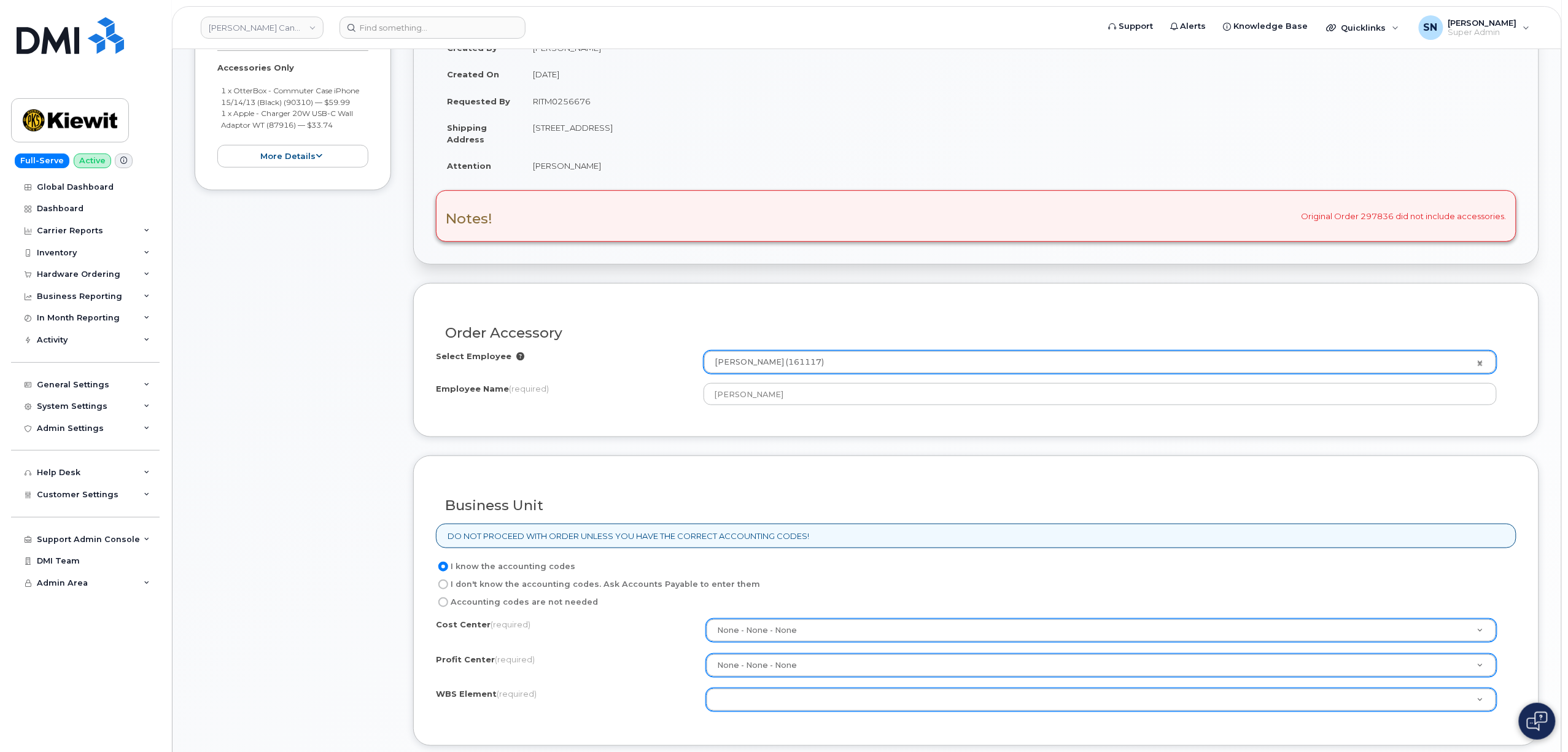
click at [732, 712] on div at bounding box center [1101, 699] width 791 height 23
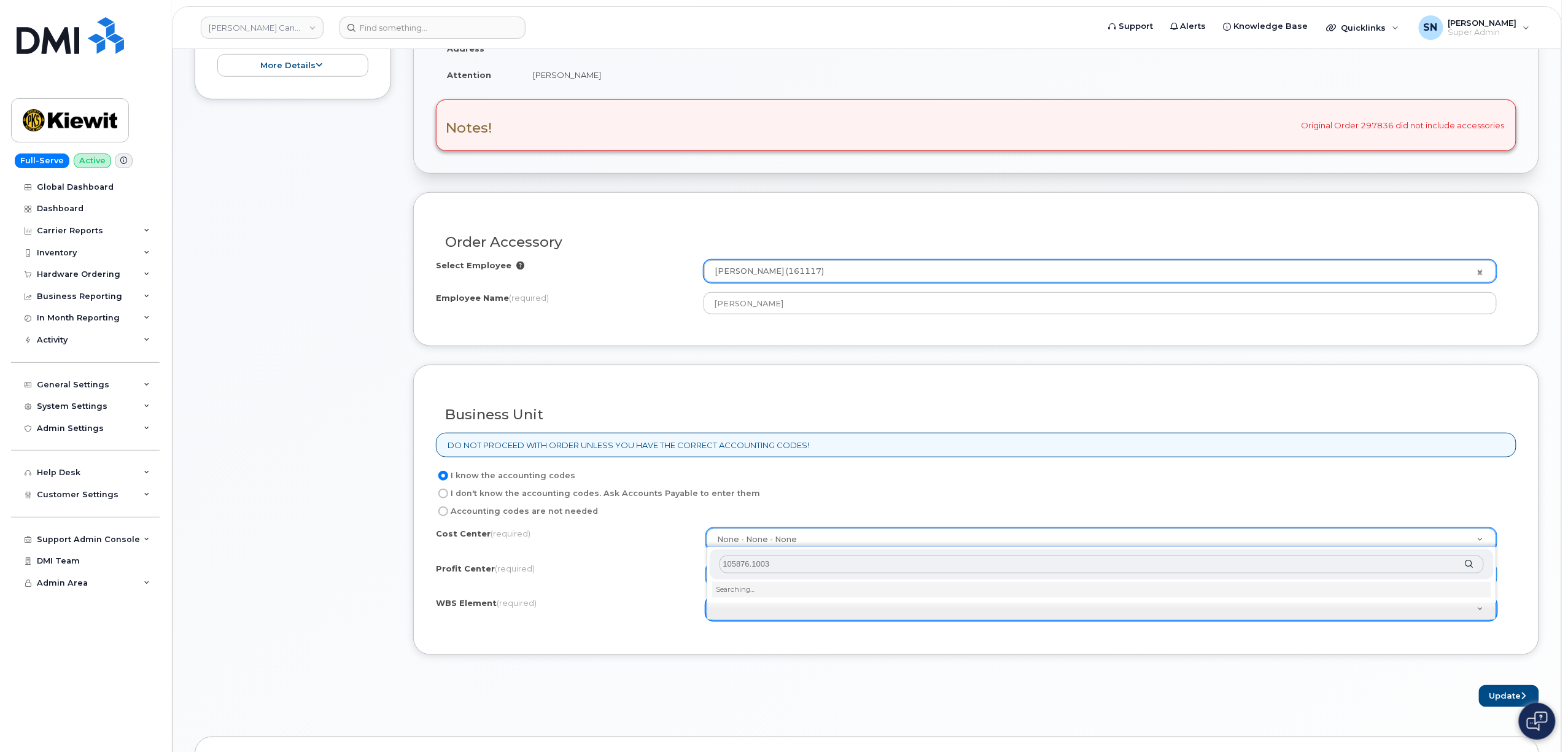
scroll to position [491, 0]
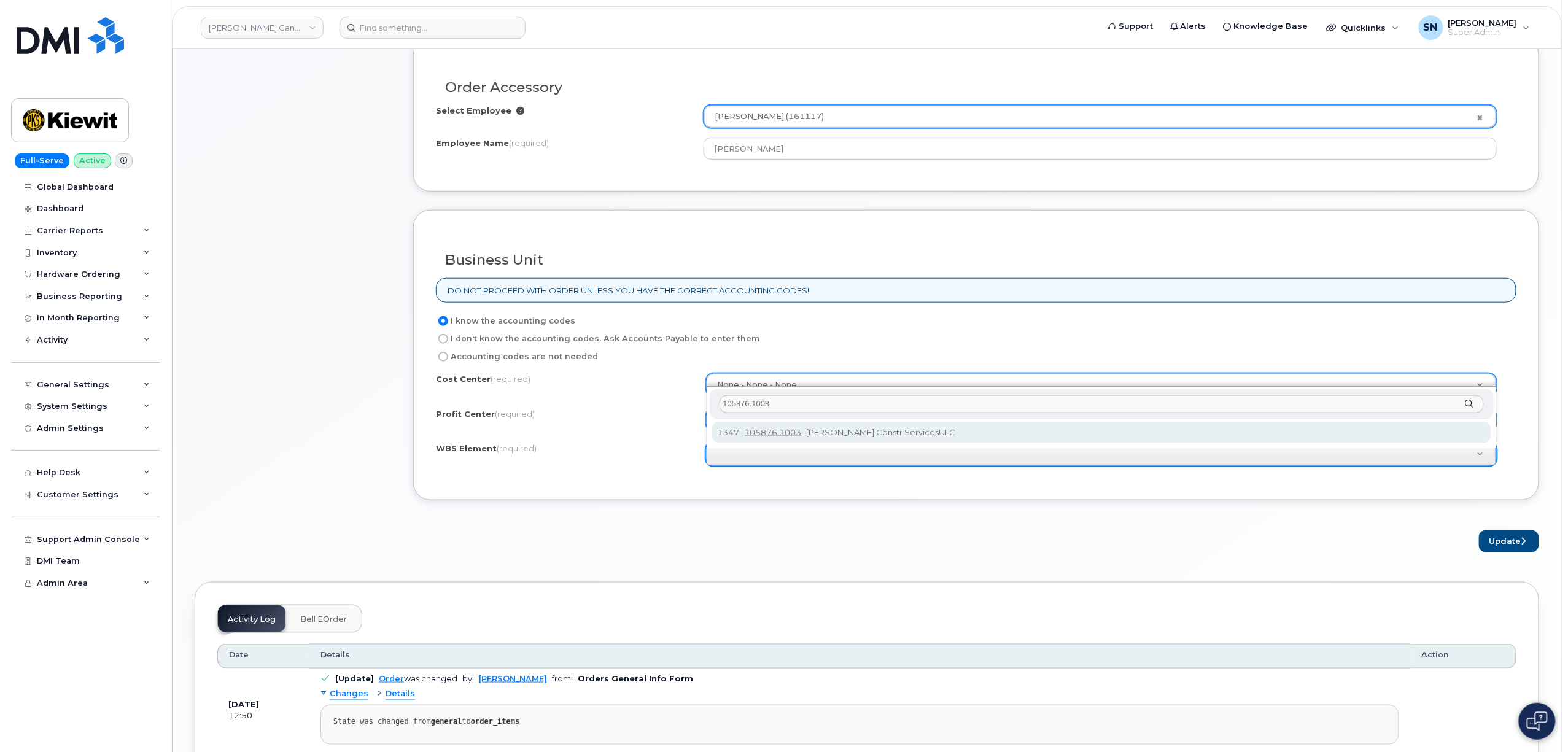
type input "105876.1003"
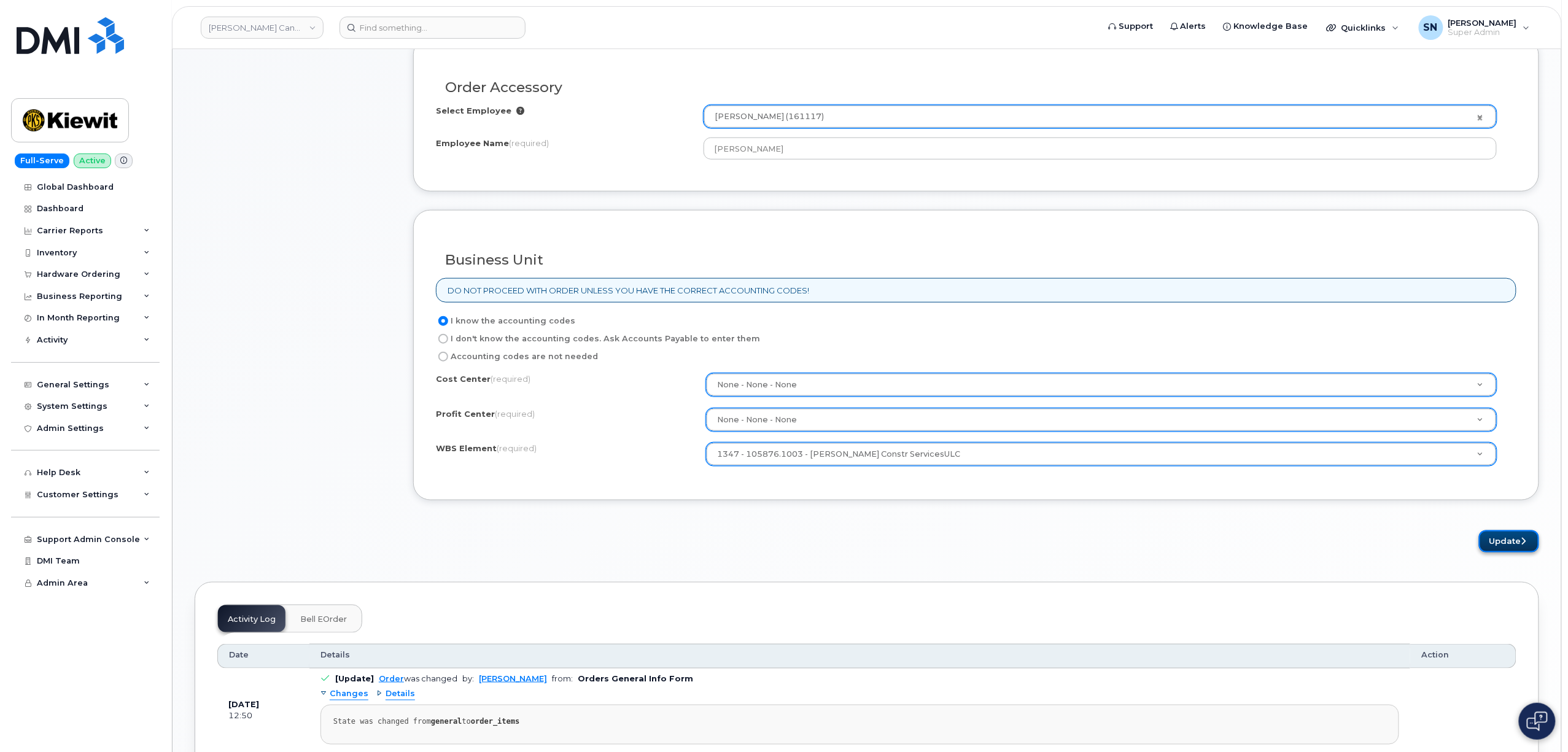
click at [1489, 546] on button "Update" at bounding box center [1509, 542] width 60 height 22
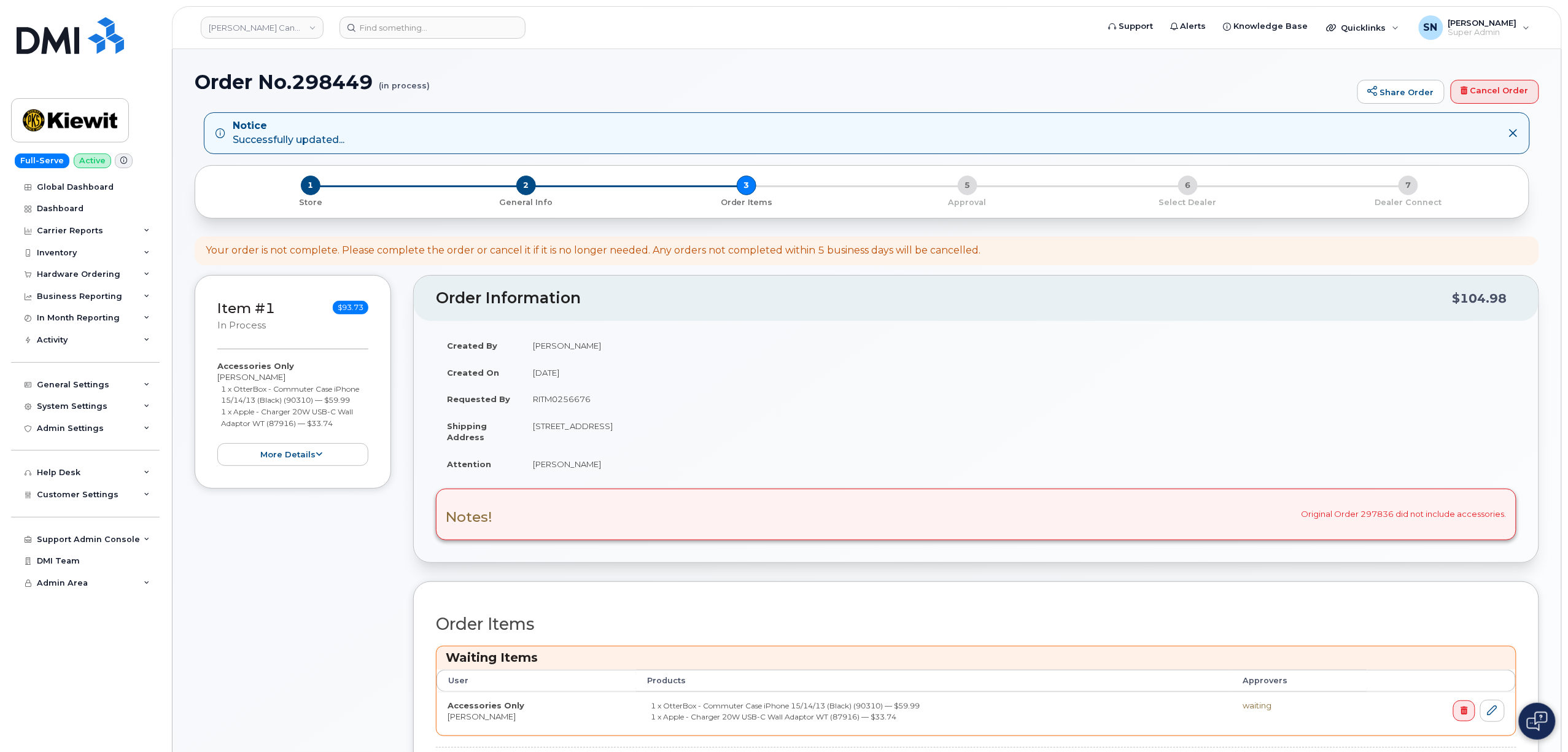
scroll to position [327, 0]
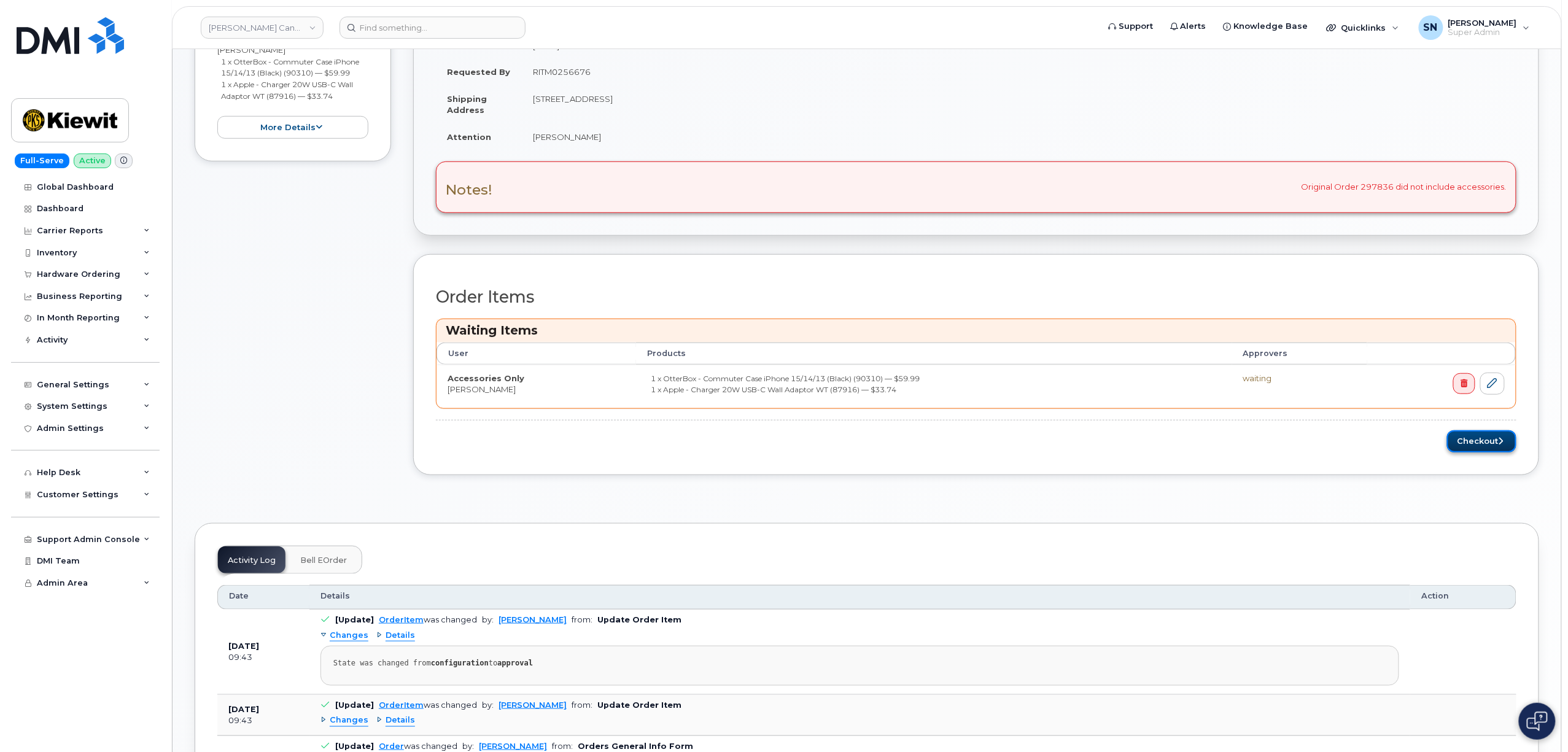
click at [1490, 441] on button "Checkout" at bounding box center [1482, 441] width 69 height 22
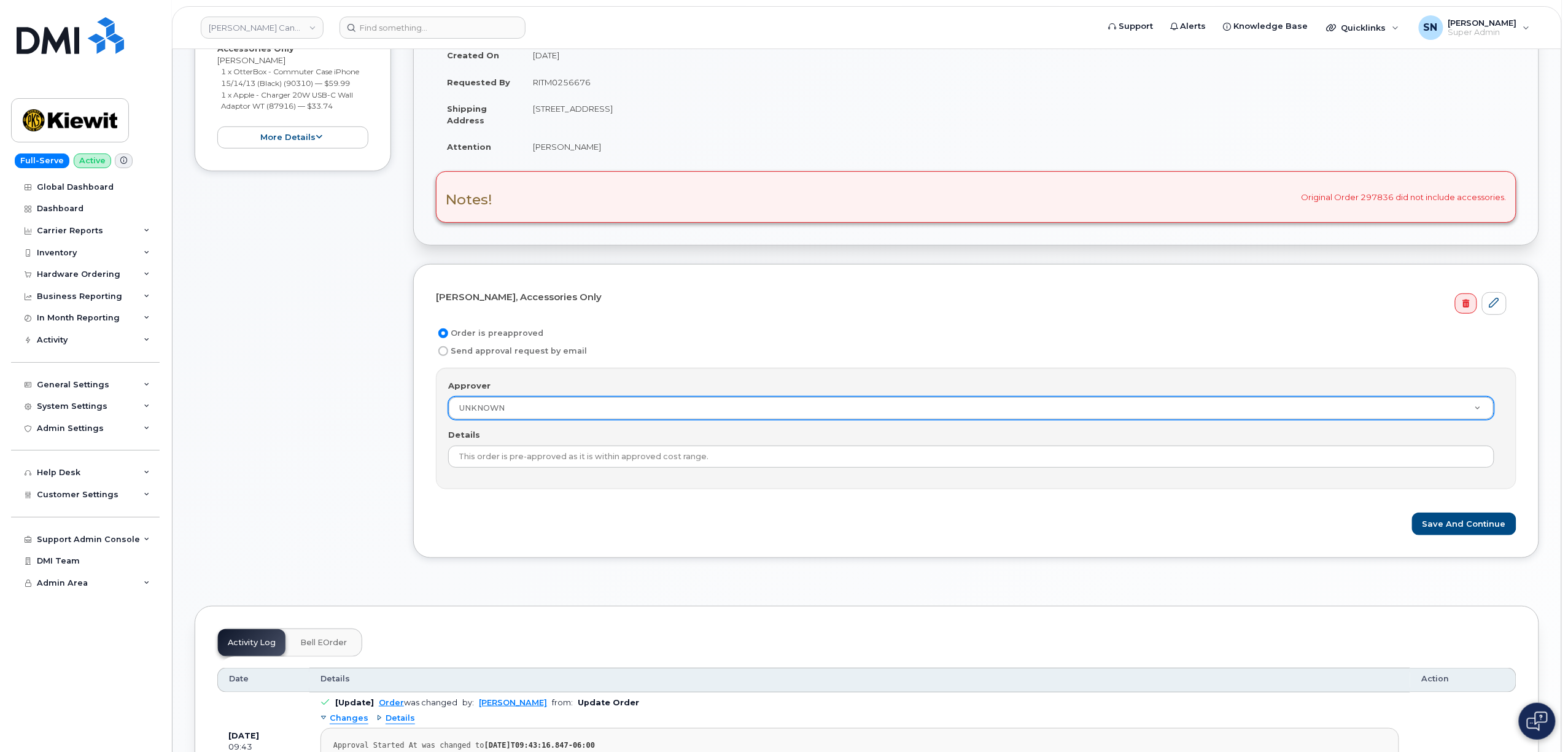
scroll to position [246, 0]
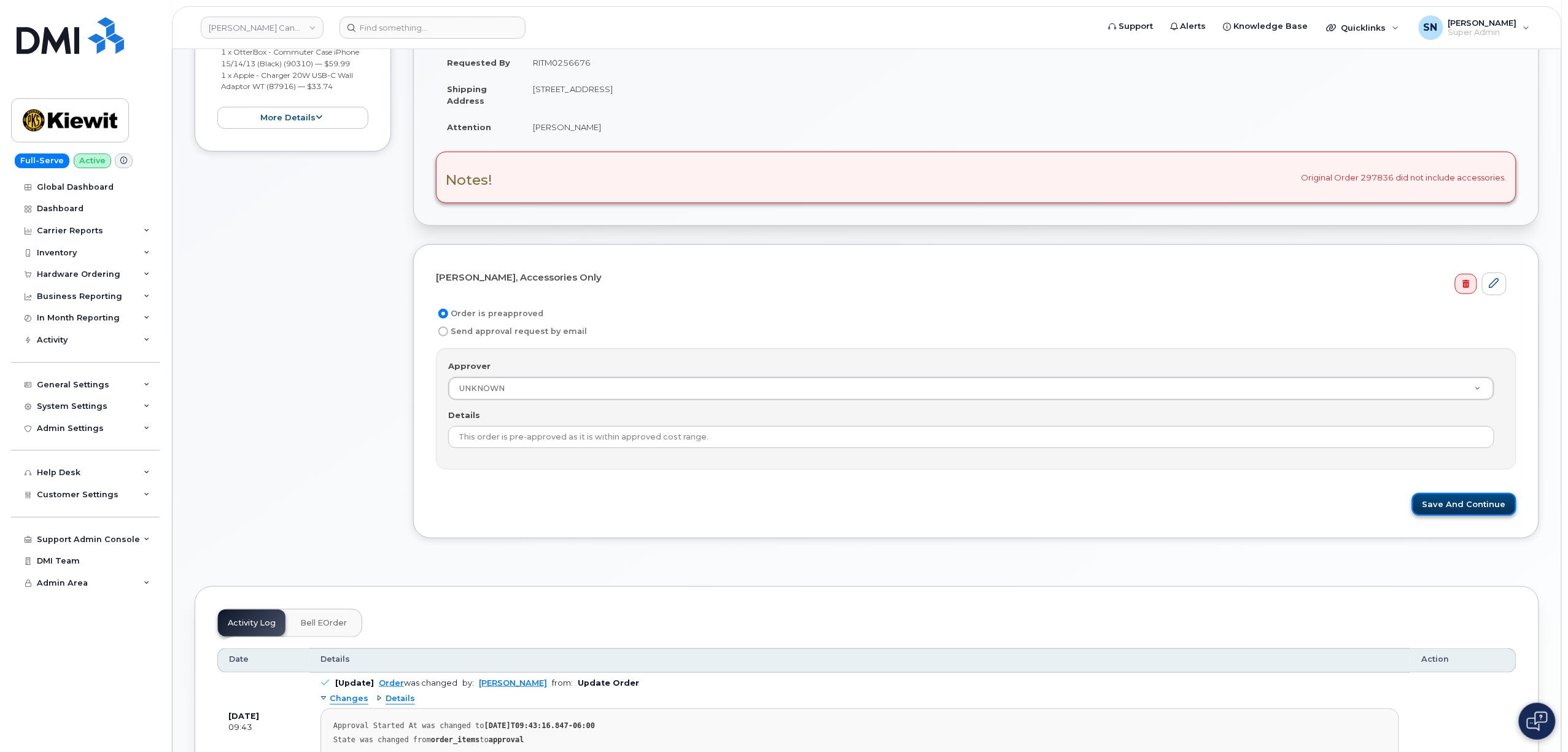
click at [1450, 510] on button "Save and Continue" at bounding box center [1464, 505] width 104 height 22
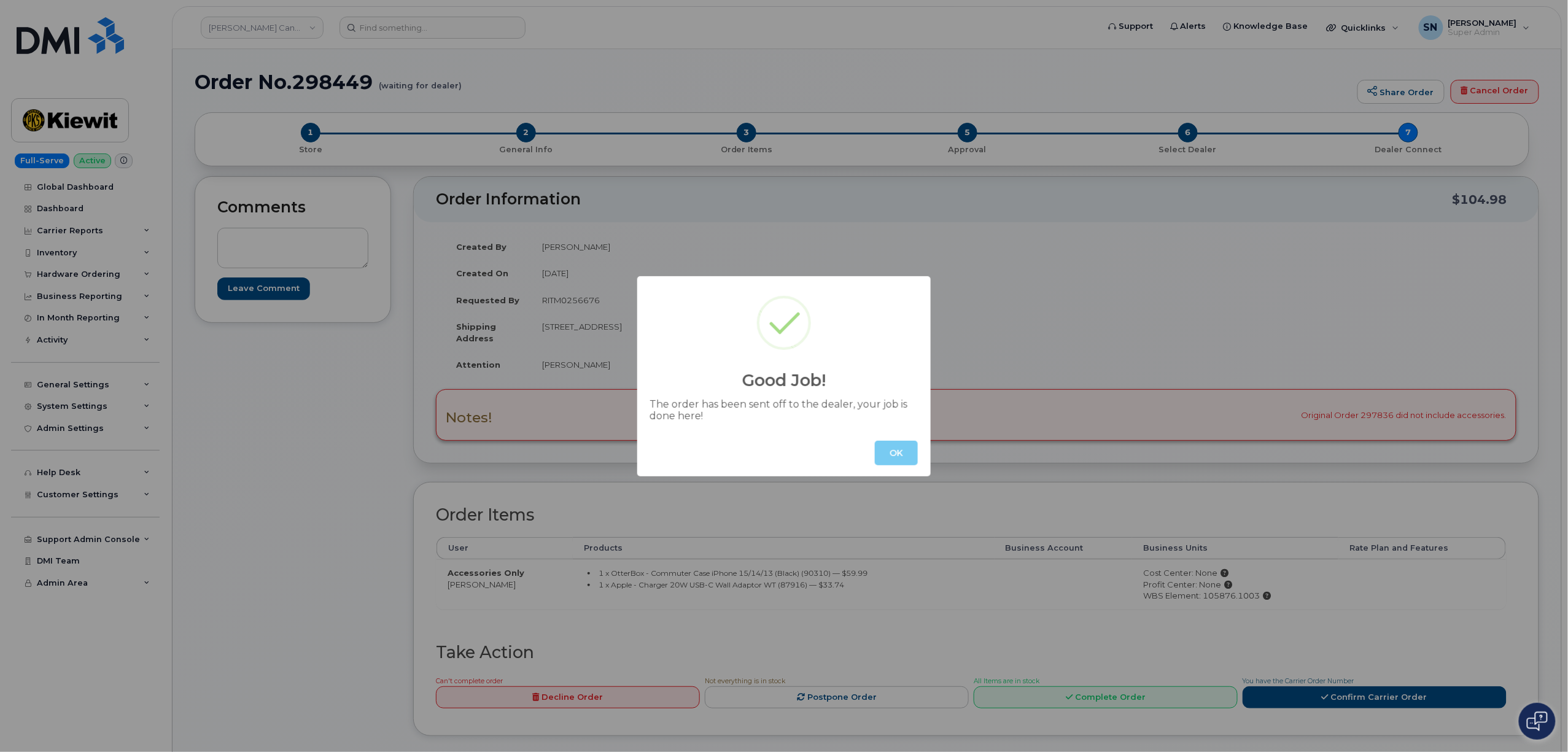
click at [911, 459] on button "OK" at bounding box center [897, 453] width 43 height 25
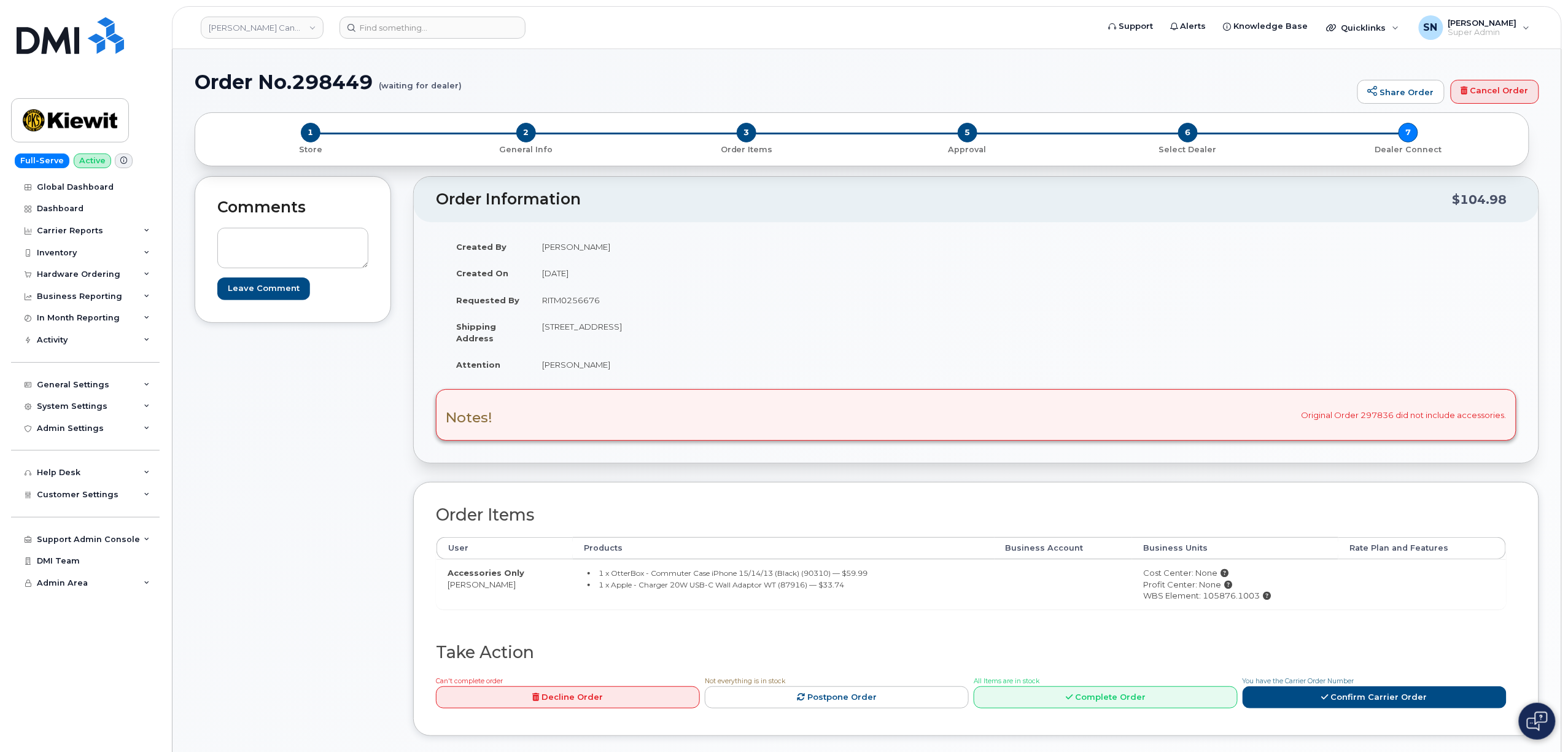
click at [1374, 418] on div "Notes! Original Order 297836 did not include accessories." at bounding box center [976, 414] width 1081 height 51
copy div "297836"
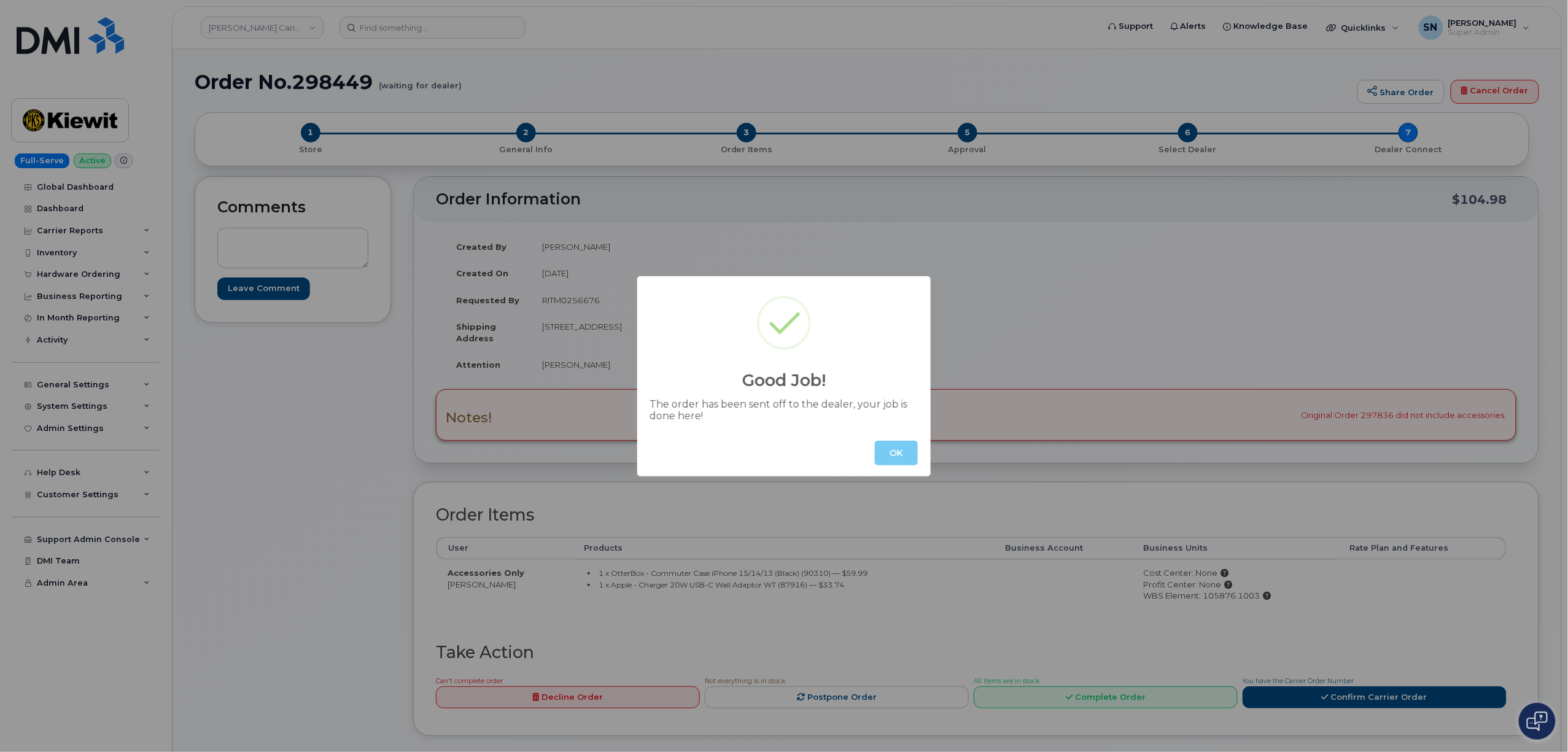
click at [884, 443] on button "OK" at bounding box center [897, 453] width 43 height 25
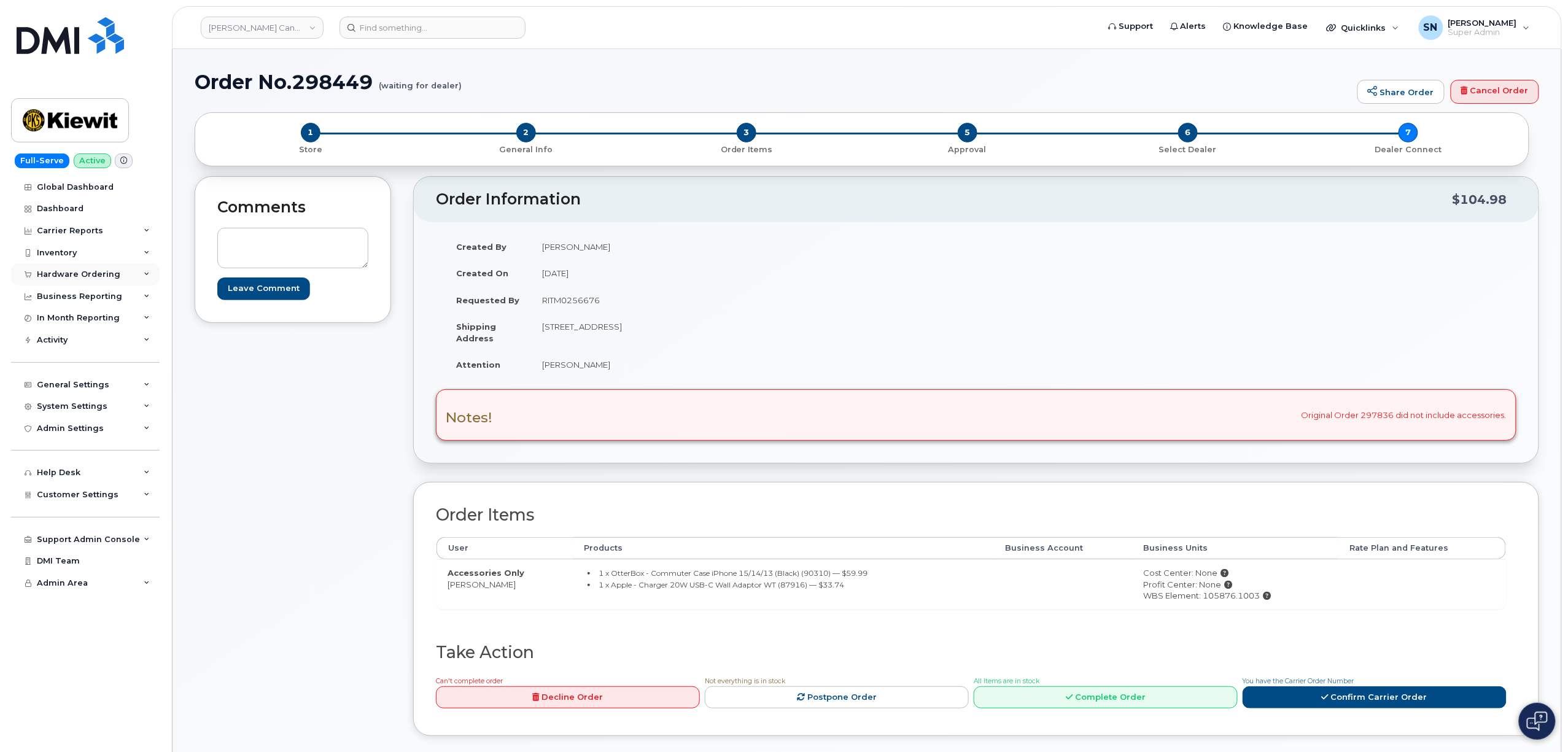
click at [87, 279] on div "Hardware Ordering" at bounding box center [78, 274] width 83 height 10
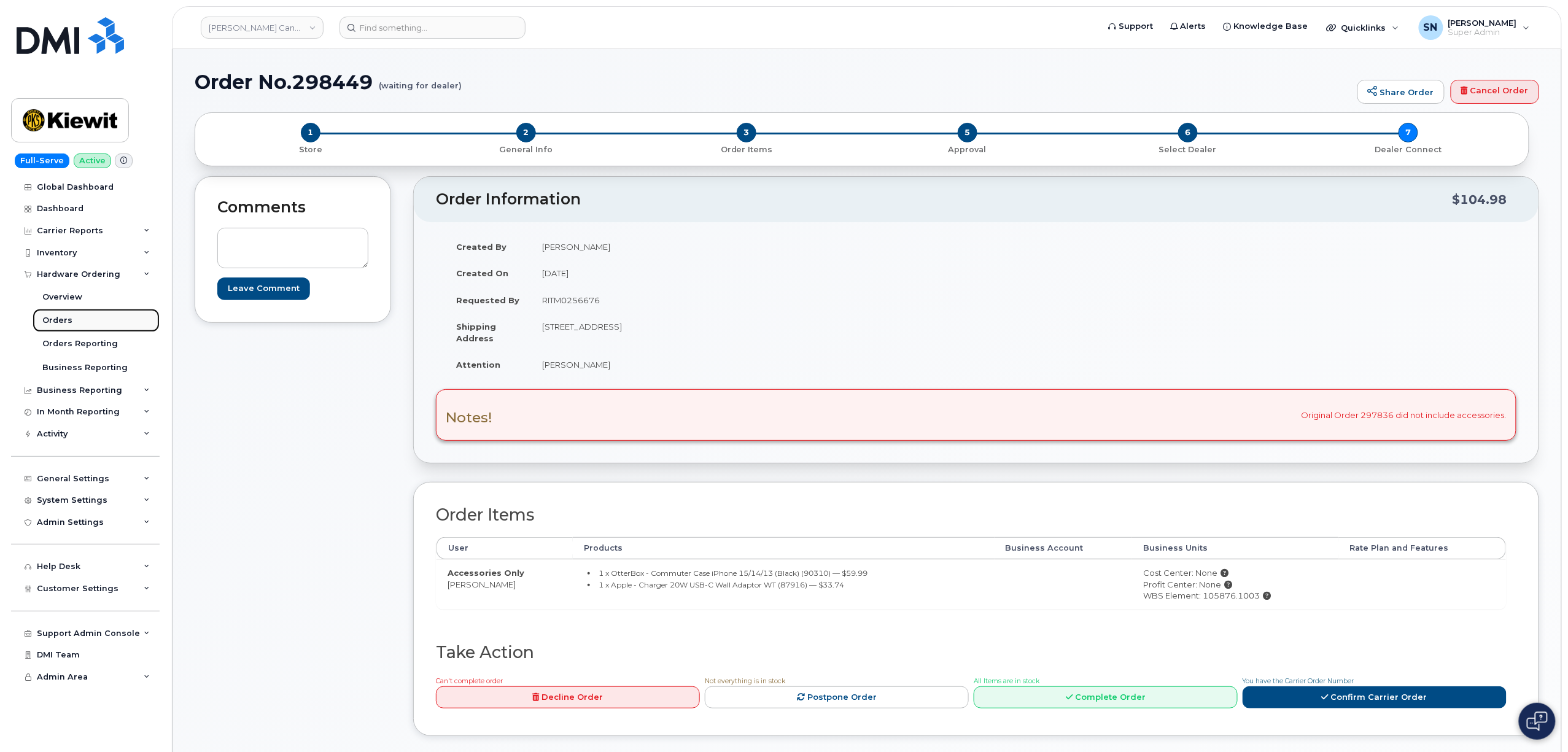
click at [86, 324] on link "Orders" at bounding box center [96, 320] width 127 height 23
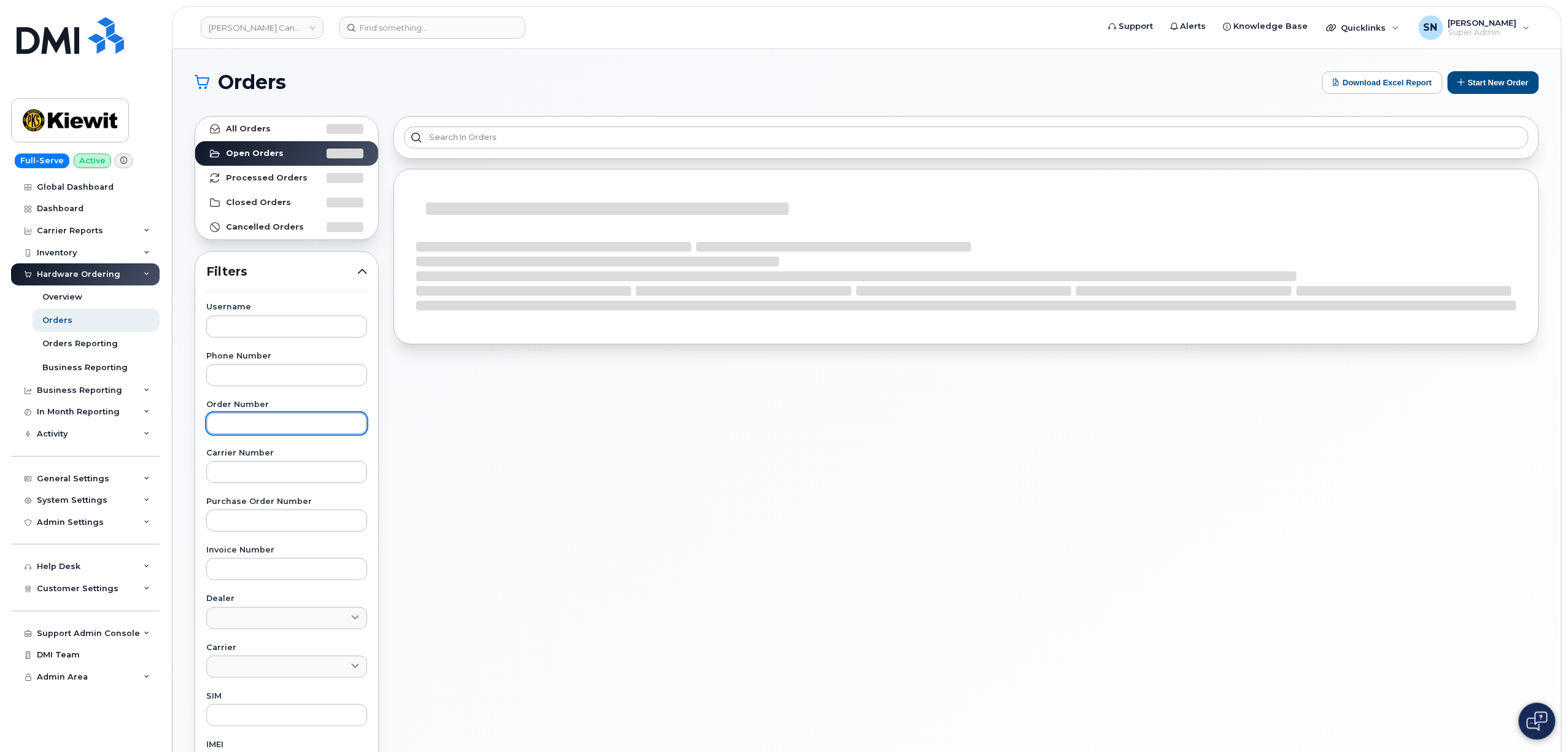
click at [309, 435] on input "text" at bounding box center [287, 424] width 161 height 22
paste input "297836"
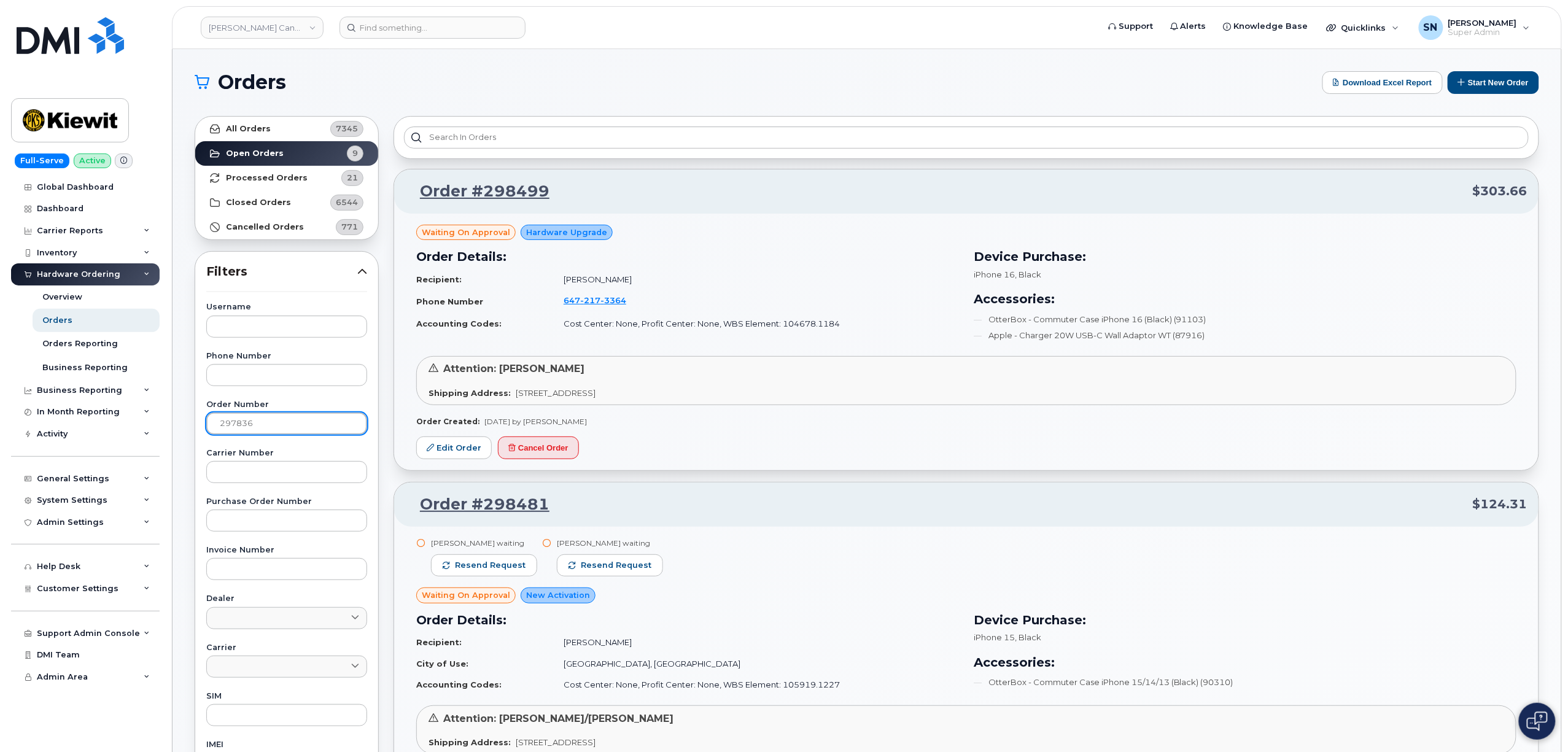
type input "297836"
click at [269, 127] on link "All Orders 7345" at bounding box center [286, 129] width 183 height 25
